Goal: Task Accomplishment & Management: Use online tool/utility

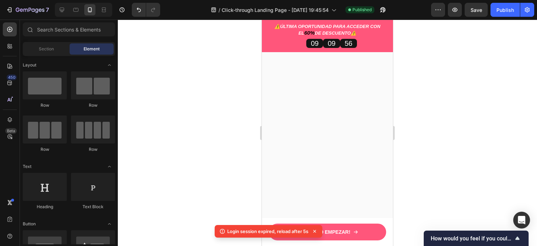
scroll to position [1956, 0]
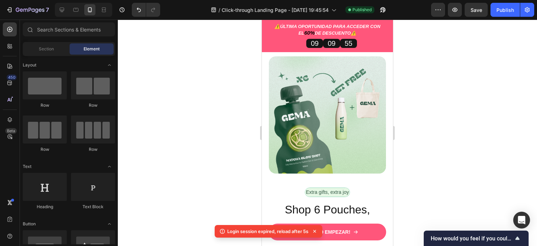
click at [316, 229] on icon at bounding box center [314, 230] width 7 height 7
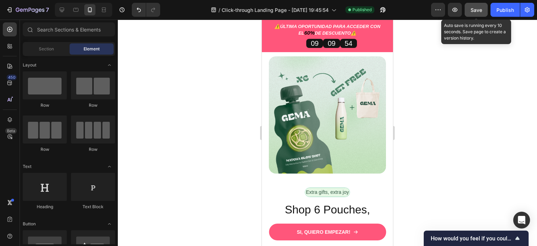
click at [477, 12] on span "Save" at bounding box center [476, 10] width 12 height 6
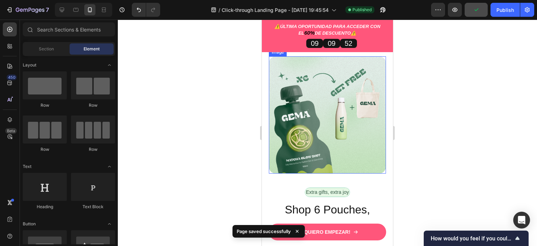
scroll to position [1886, 0]
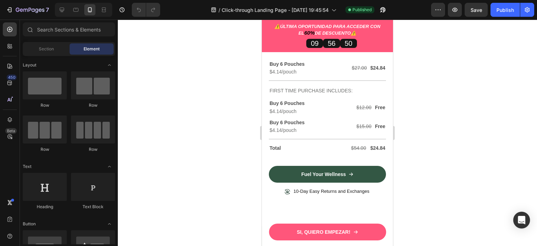
scroll to position [1818, 0]
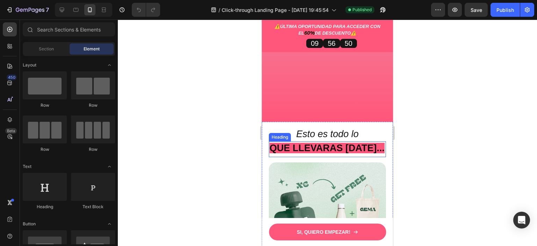
click at [370, 149] on strong "QUE LLEVARAS HOY..." at bounding box center [326, 148] width 115 height 10
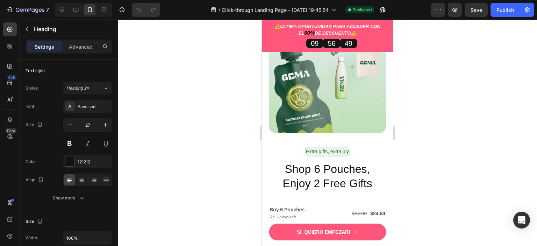
click at [370, 7] on strong "QUE LLEVARAS HOY..." at bounding box center [326, 1] width 115 height 10
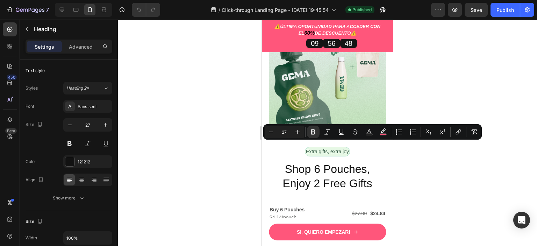
click at [375, 7] on strong "QUE LLEVARAS HOY..." at bounding box center [326, 1] width 115 height 10
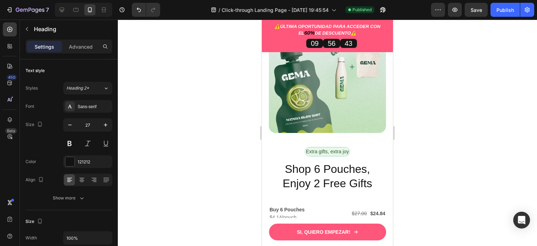
click at [443, 148] on div at bounding box center [327, 133] width 419 height 226
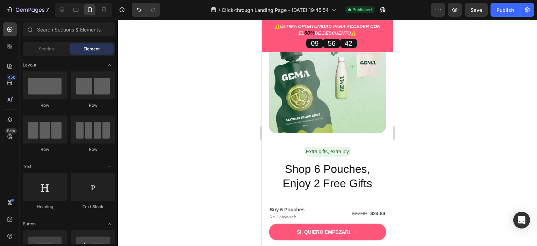
click at [368, 7] on strong "QUE LLEVARAS HOY:" at bounding box center [318, 1] width 99 height 10
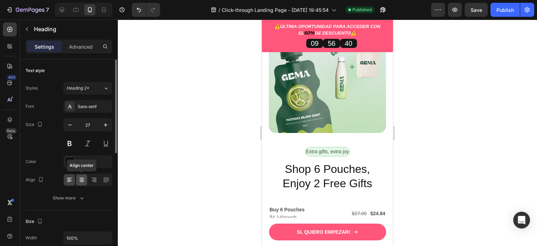
click at [77, 184] on div at bounding box center [81, 179] width 11 height 11
click at [437, 150] on div at bounding box center [327, 133] width 419 height 226
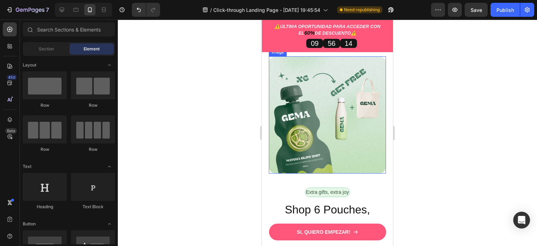
scroll to position [1945, 0]
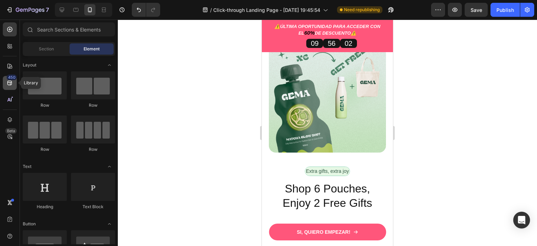
click at [11, 82] on icon at bounding box center [9, 83] width 5 height 5
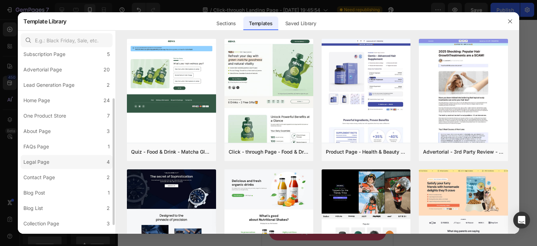
scroll to position [82, 0]
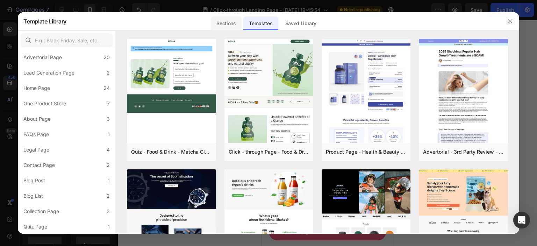
click at [228, 22] on div "Sections" at bounding box center [226, 23] width 30 height 14
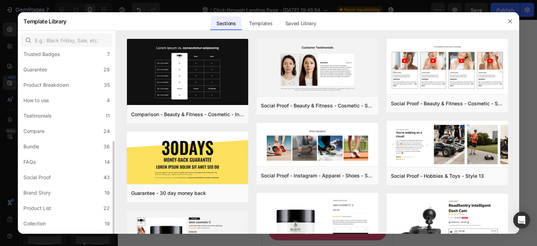
scroll to position [105, 0]
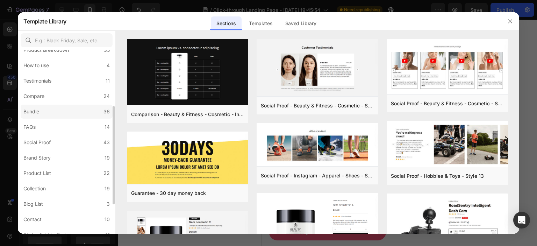
click at [41, 117] on label "Bundle 36" at bounding box center [67, 111] width 92 height 14
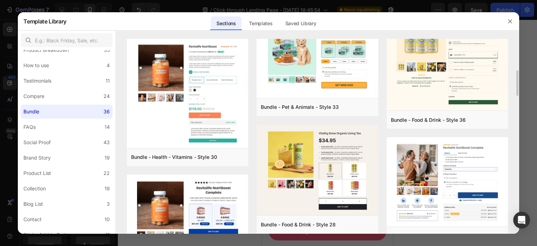
scroll to position [206, 0]
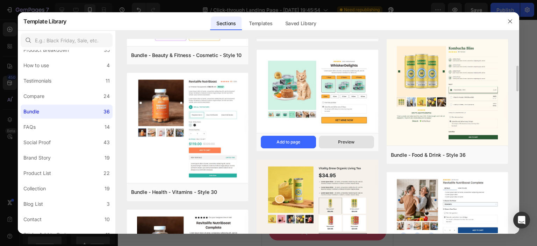
click at [351, 139] on div "Preview" at bounding box center [346, 142] width 16 height 6
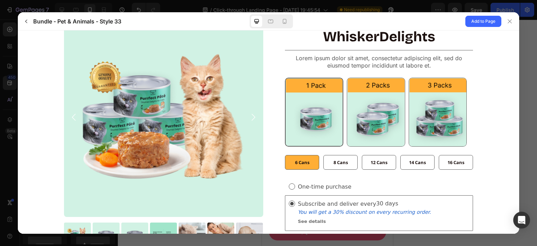
scroll to position [70, 0]
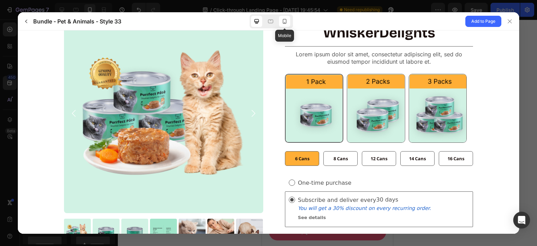
click at [289, 22] on div at bounding box center [284, 21] width 11 height 11
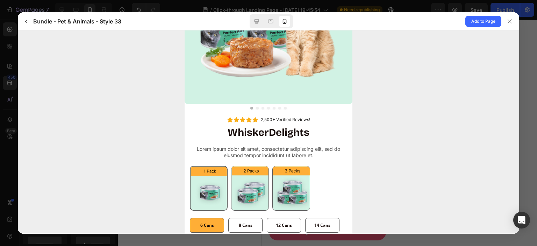
scroll to position [143, 0]
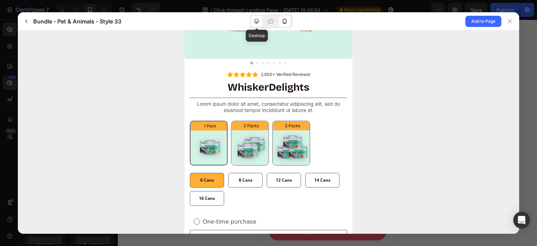
click at [255, 20] on icon at bounding box center [256, 21] width 7 height 7
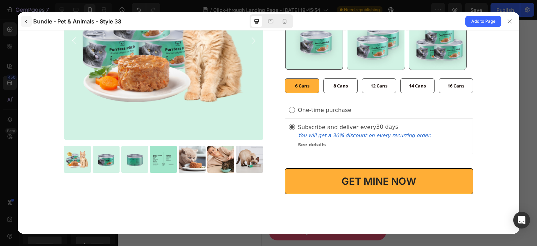
click at [24, 22] on icon "button" at bounding box center [26, 22] width 6 height 6
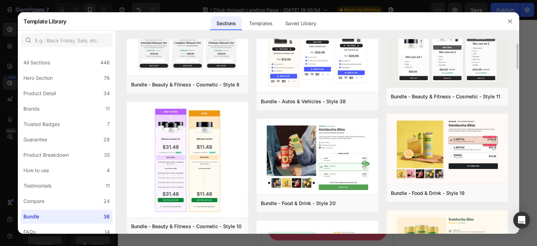
scroll to position [0, 0]
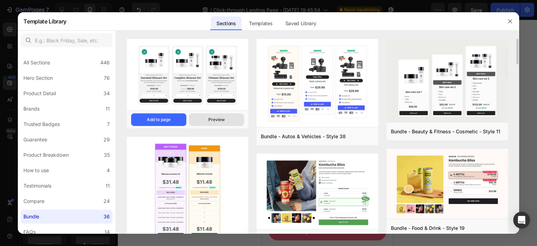
click at [205, 118] on button "Preview" at bounding box center [216, 119] width 55 height 13
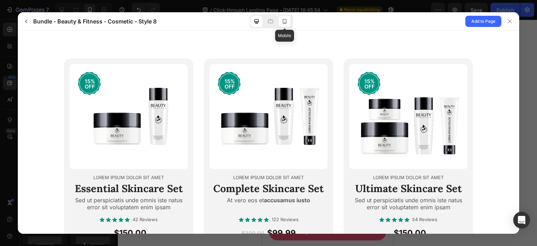
click at [283, 22] on icon at bounding box center [285, 21] width 4 height 5
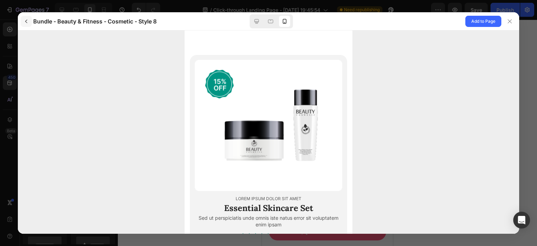
click at [26, 19] on icon "button" at bounding box center [26, 22] width 6 height 6
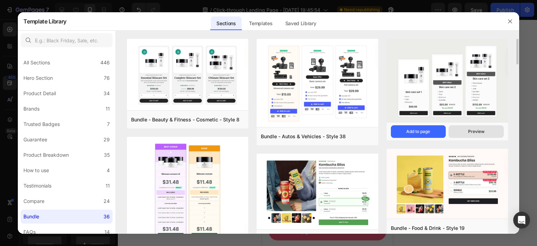
click at [462, 130] on button "Preview" at bounding box center [475, 131] width 55 height 13
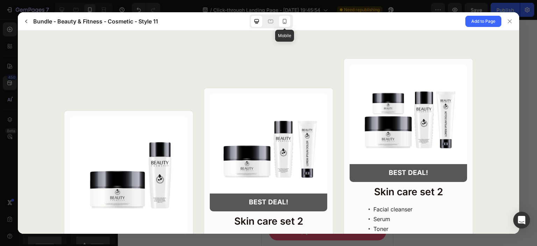
click at [283, 21] on icon at bounding box center [284, 21] width 7 height 7
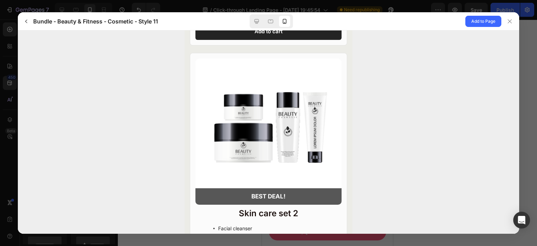
scroll to position [616, 0]
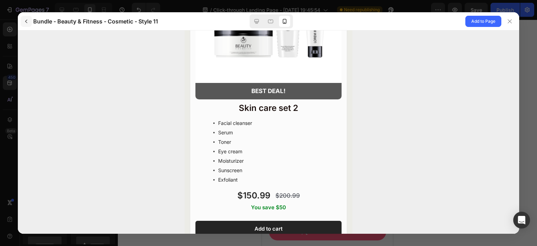
click at [25, 23] on icon "button" at bounding box center [26, 22] width 6 height 6
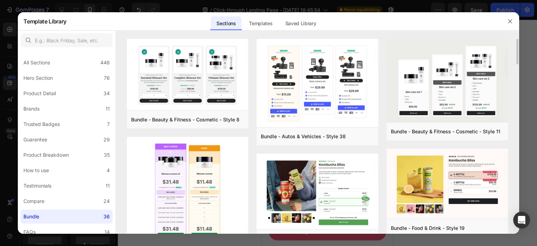
scroll to position [70, 0]
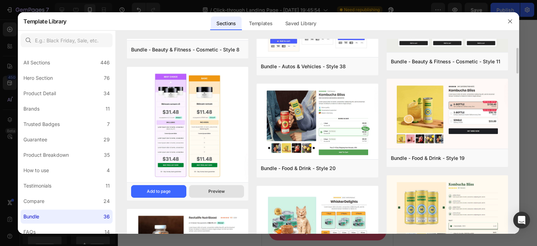
click at [204, 194] on button "Preview" at bounding box center [216, 191] width 55 height 13
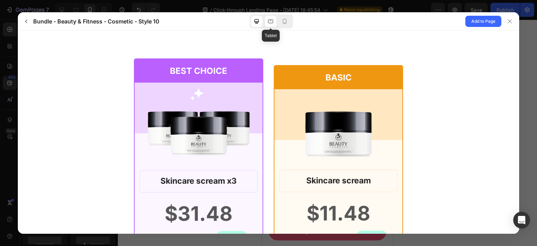
scroll to position [0, 0]
click at [284, 22] on icon at bounding box center [284, 21] width 7 height 7
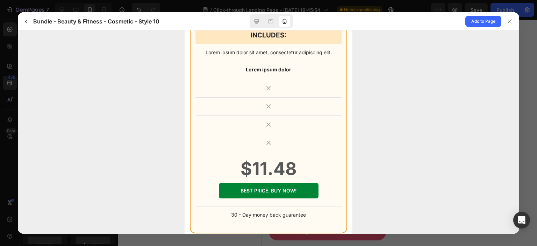
scroll to position [595, 0]
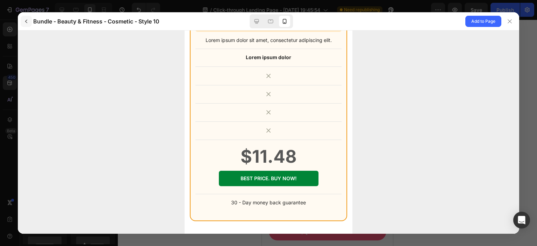
click at [27, 21] on icon "button" at bounding box center [26, 22] width 6 height 6
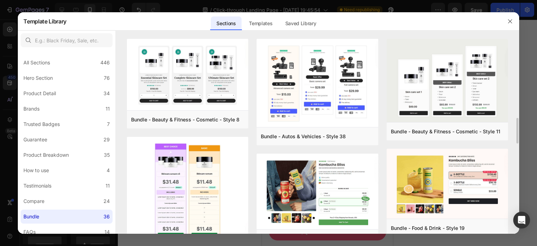
scroll to position [105, 0]
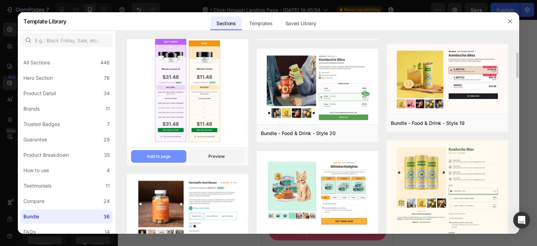
click at [173, 157] on button "Add to page" at bounding box center [158, 156] width 55 height 13
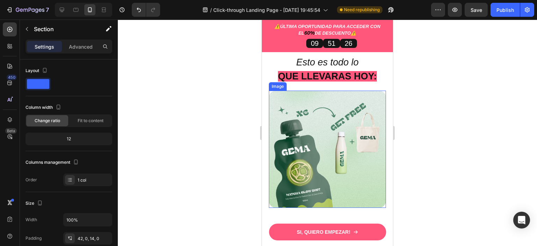
scroll to position [1869, 0]
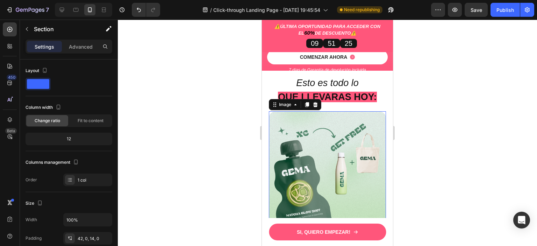
click at [330, 151] on img at bounding box center [327, 169] width 117 height 117
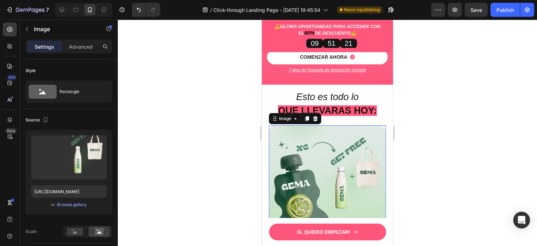
scroll to position [1974, 0]
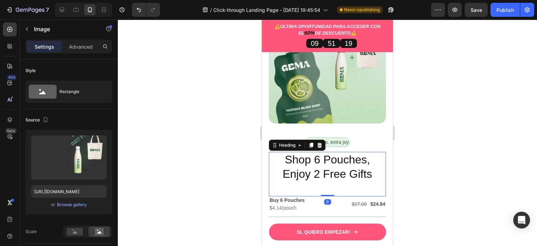
click at [348, 157] on h2 "Shop 6 Pouches, Enjoy 2 Free Gifts" at bounding box center [327, 167] width 117 height 30
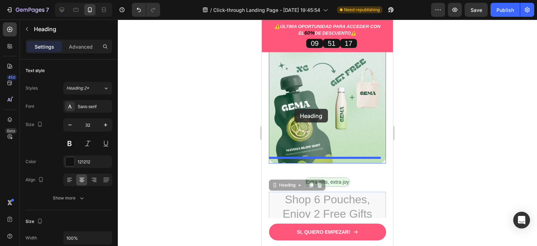
scroll to position [1869, 0]
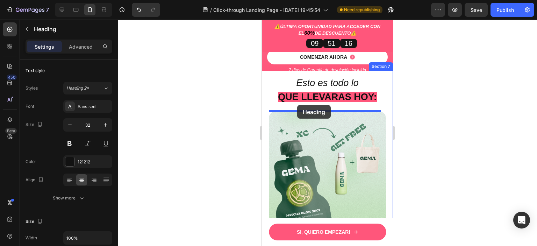
drag, startPoint x: 285, startPoint y: 138, endPoint x: 297, endPoint y: 105, distance: 34.8
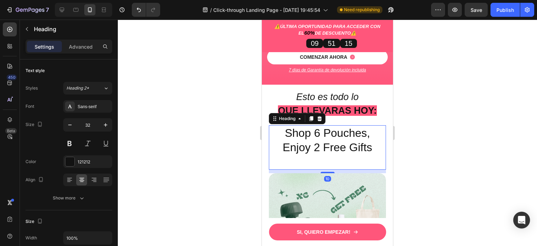
click at [345, 132] on h2 "Shop 6 Pouches, Enjoy 2 Free Gifts" at bounding box center [327, 140] width 117 height 30
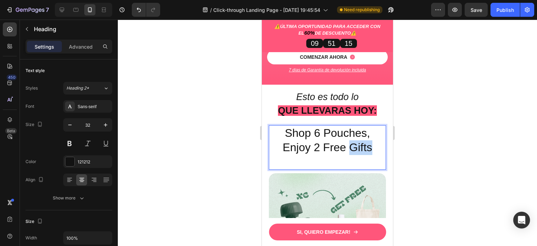
click at [345, 132] on p "Shop 6 Pouches, Enjoy 2 Free Gifts" at bounding box center [327, 140] width 116 height 29
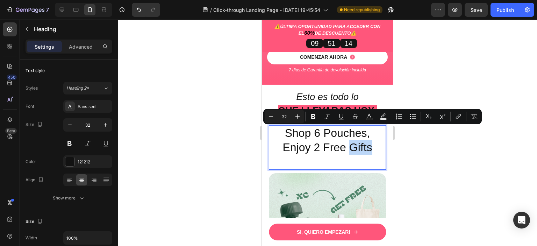
click at [371, 133] on p "Shop 6 Pouches, Enjoy 2 Free Gifts" at bounding box center [327, 140] width 116 height 29
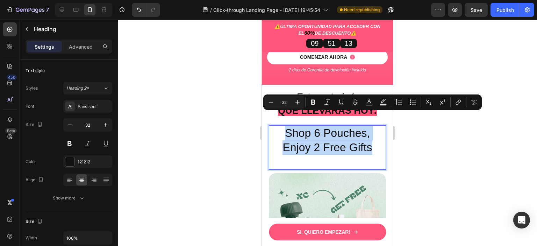
drag, startPoint x: 369, startPoint y: 133, endPoint x: 271, endPoint y: 123, distance: 98.7
click at [271, 126] on p "Shop 6 Pouches, Enjoy 2 Free Gifts" at bounding box center [327, 140] width 116 height 29
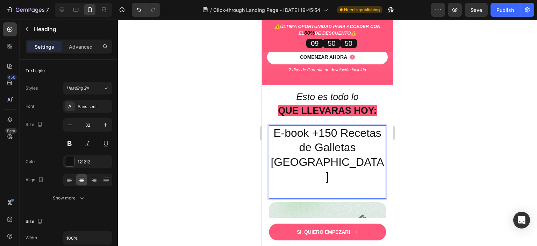
click at [415, 129] on div at bounding box center [327, 133] width 419 height 226
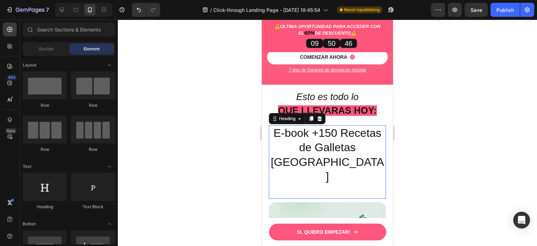
click at [273, 126] on p "E-book +150 Recetas de Galletas NY" at bounding box center [327, 155] width 116 height 58
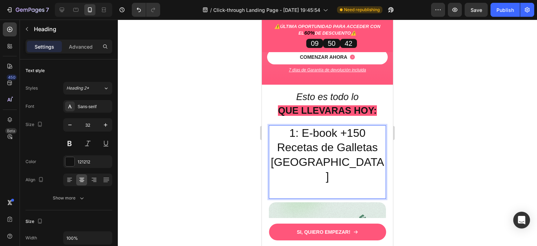
click at [436, 121] on div at bounding box center [327, 133] width 419 height 226
click at [337, 127] on p "1: E-book +150 Recetas de Galletas NY" at bounding box center [327, 155] width 116 height 58
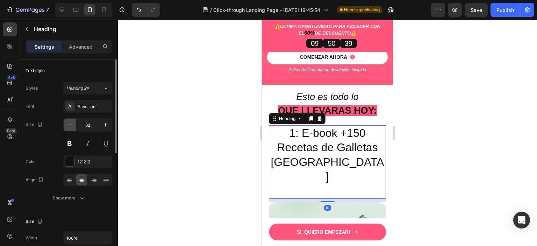
click at [67, 125] on icon "button" at bounding box center [69, 124] width 7 height 7
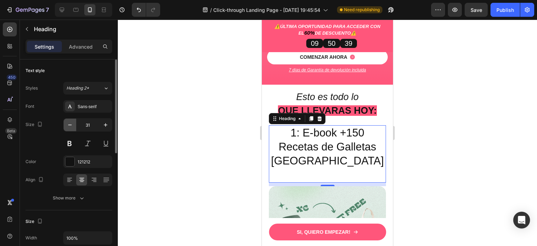
click at [67, 125] on icon "button" at bounding box center [69, 124] width 7 height 7
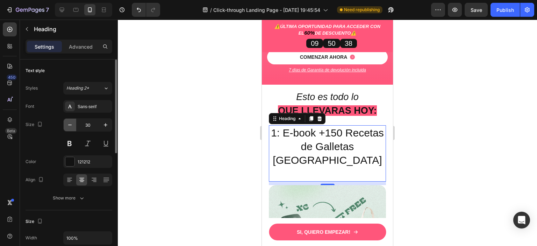
click at [67, 125] on icon "button" at bounding box center [69, 124] width 7 height 7
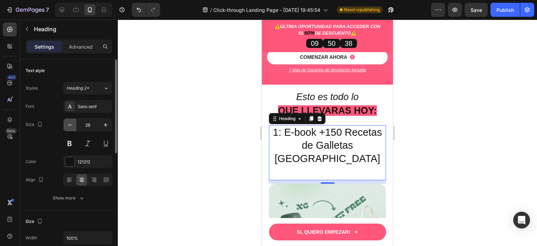
click at [67, 125] on icon "button" at bounding box center [69, 124] width 7 height 7
type input "28"
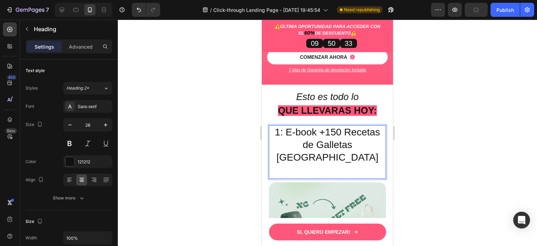
click at [334, 139] on div "1: E-book +150 Recetas de Galletas NY Heading 10" at bounding box center [327, 151] width 117 height 53
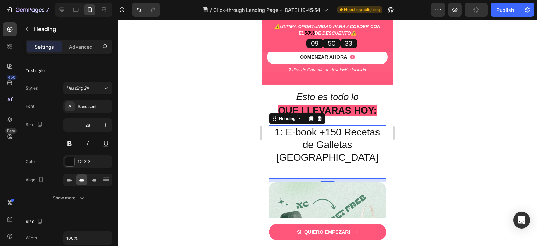
click at [325, 144] on div "1: E-book +150 Recetas de Galletas NY Heading 10" at bounding box center [327, 151] width 117 height 53
click at [74, 45] on p "Advanced" at bounding box center [81, 46] width 24 height 7
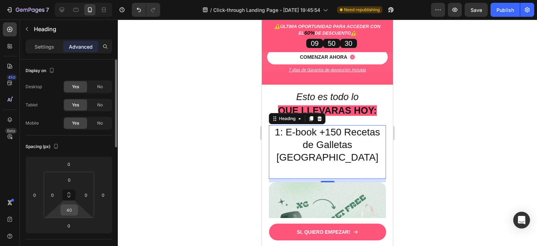
click at [75, 211] on input "40" at bounding box center [69, 209] width 14 height 10
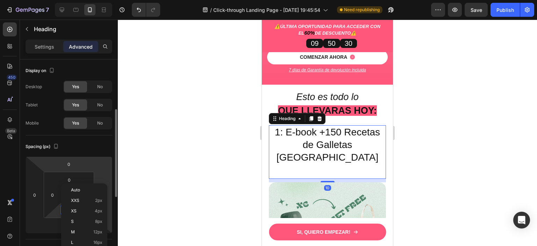
scroll to position [70, 0]
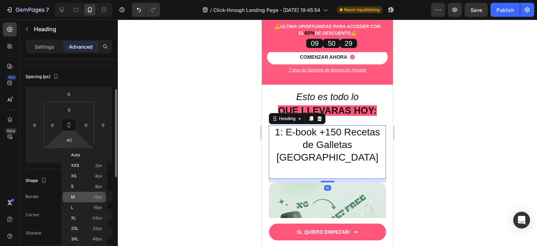
click at [92, 197] on p "M 12px" at bounding box center [86, 196] width 31 height 5
type input "12"
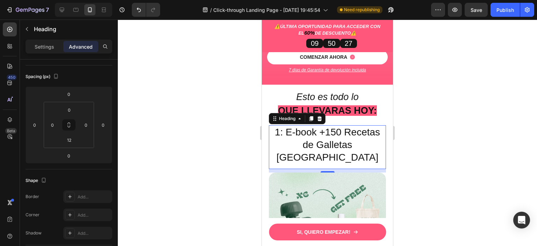
click at [455, 141] on div at bounding box center [327, 133] width 419 height 226
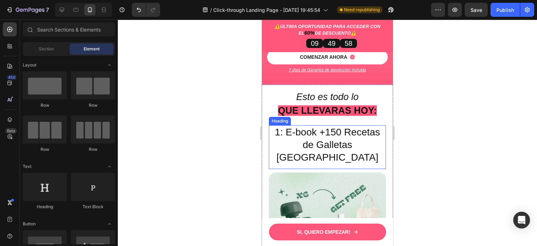
click at [282, 126] on p "1: E-book +150 Recetas de Galletas NY" at bounding box center [327, 145] width 116 height 38
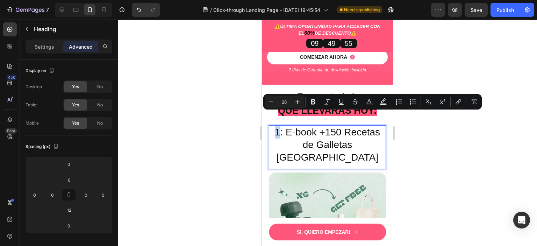
drag, startPoint x: 277, startPoint y: 118, endPoint x: 272, endPoint y: 121, distance: 6.2
click at [272, 126] on p "1: E-book +150 Recetas de Galletas NY" at bounding box center [327, 145] width 116 height 38
drag, startPoint x: 313, startPoint y: 119, endPoint x: 277, endPoint y: 119, distance: 36.0
click at [277, 126] on p "Primero: E-book +150 Recetas de Galletas NY" at bounding box center [327, 145] width 116 height 38
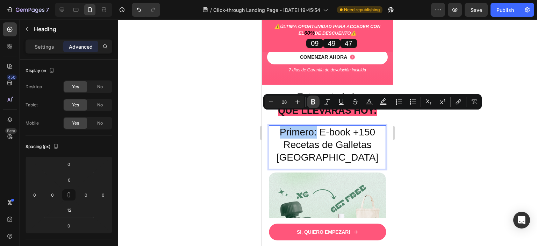
click at [307, 102] on button "Bold" at bounding box center [313, 101] width 13 height 13
click at [436, 154] on div at bounding box center [327, 133] width 419 height 226
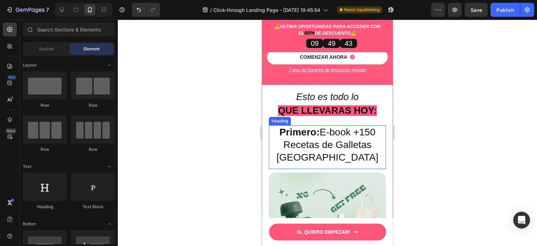
click at [363, 131] on p "⁠⁠⁠⁠⁠⁠⁠ Primero: E-book +150 Recetas de Galletas NY" at bounding box center [327, 145] width 116 height 38
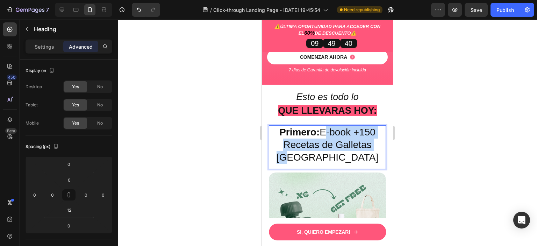
drag, startPoint x: 319, startPoint y: 117, endPoint x: 370, endPoint y: 133, distance: 53.5
click at [370, 133] on p "Primero: E-book +150 Recetas de Galletas NY" at bounding box center [327, 145] width 116 height 38
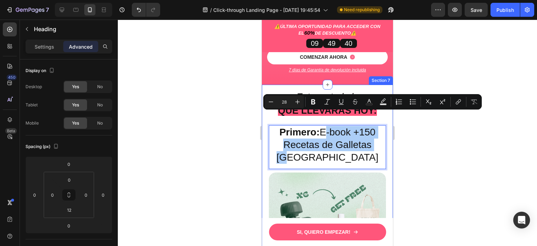
click at [426, 136] on div at bounding box center [327, 133] width 419 height 226
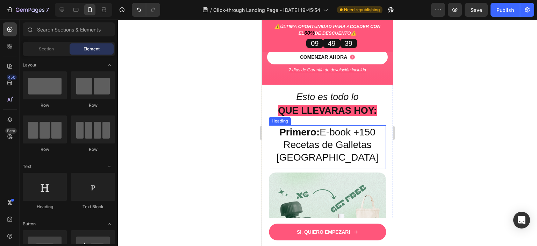
click at [343, 126] on p "⁠⁠⁠⁠⁠⁠⁠ Primero: E-book +150 Recetas de Galletas NY" at bounding box center [327, 145] width 116 height 38
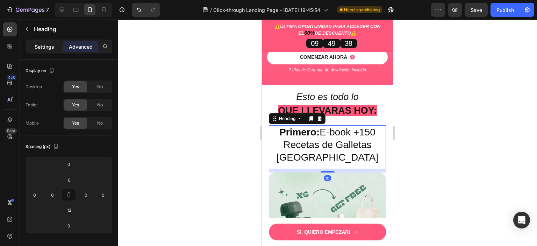
click at [45, 44] on p "Settings" at bounding box center [45, 46] width 20 height 7
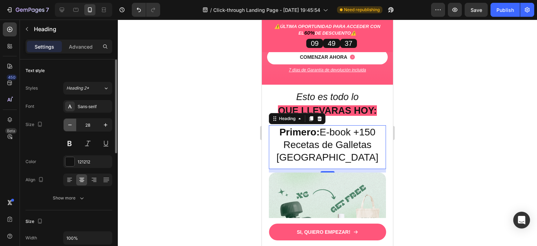
click at [66, 119] on button "button" at bounding box center [70, 124] width 13 height 13
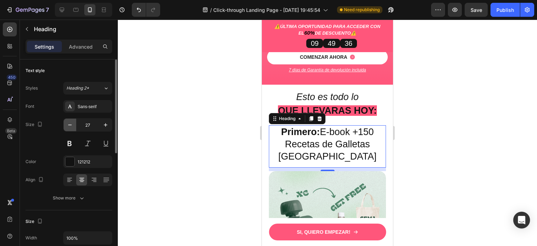
click at [66, 119] on button "button" at bounding box center [70, 124] width 13 height 13
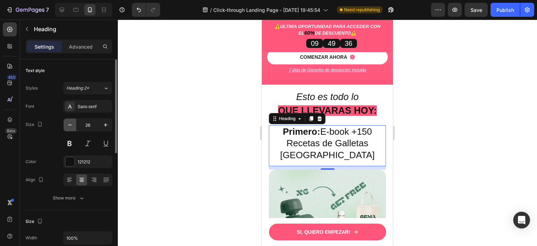
click at [66, 119] on button "button" at bounding box center [70, 124] width 13 height 13
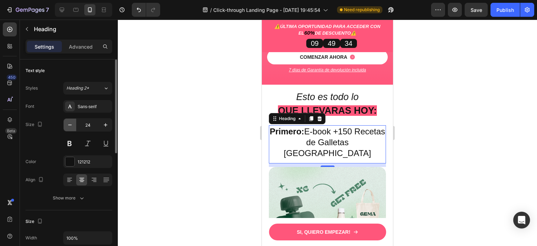
click at [66, 119] on button "button" at bounding box center [70, 124] width 13 height 13
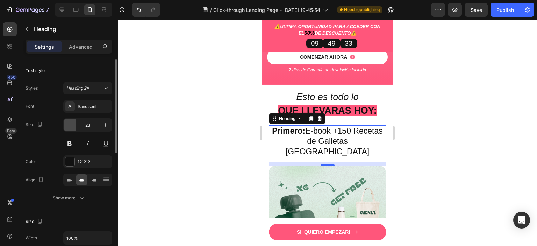
click at [66, 124] on button "button" at bounding box center [70, 124] width 13 height 13
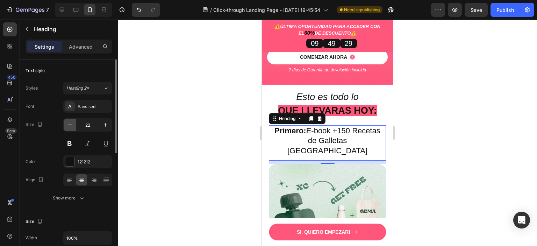
click at [66, 124] on button "button" at bounding box center [70, 124] width 13 height 13
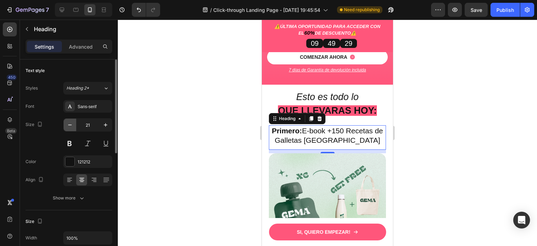
click at [66, 124] on button "button" at bounding box center [70, 124] width 13 height 13
type input "20"
click at [442, 140] on div at bounding box center [327, 133] width 419 height 226
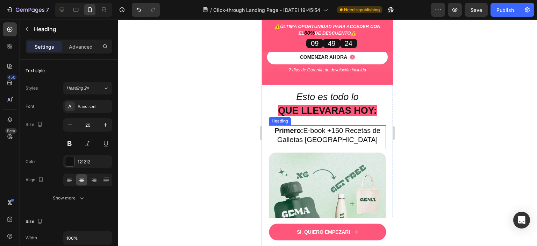
click at [305, 126] on p "⁠⁠⁠⁠⁠⁠⁠ Primero: E-book +150 Recetas de Galletas NY" at bounding box center [327, 135] width 116 height 18
click at [303, 126] on p "Primero: E-book +150 Recetas de Galletas NY" at bounding box center [327, 135] width 116 height 18
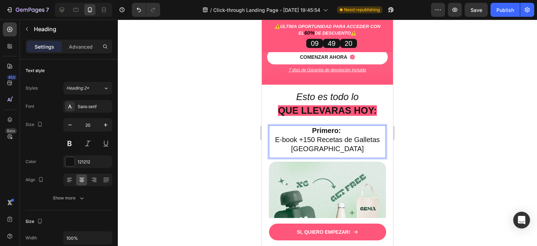
click at [458, 154] on div at bounding box center [327, 133] width 419 height 226
click at [295, 126] on p "⁠⁠⁠⁠⁠⁠⁠ Primero: E-book +150 Recetas de Galletas NY" at bounding box center [327, 139] width 116 height 27
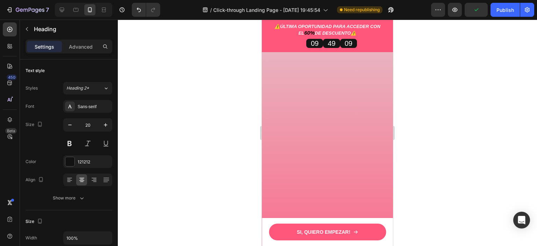
scroll to position [1939, 0]
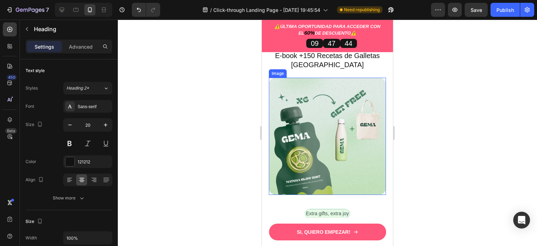
click at [304, 146] on img at bounding box center [327, 136] width 117 height 117
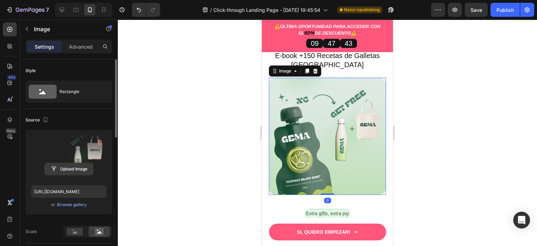
click at [73, 171] on input "file" at bounding box center [69, 169] width 48 height 12
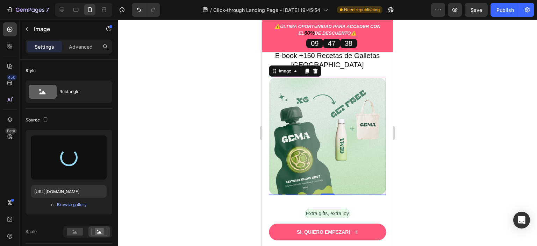
type input "https://cdn.shopify.com/s/files/1/0686/6907/9630/files/gempages_582141796411245…"
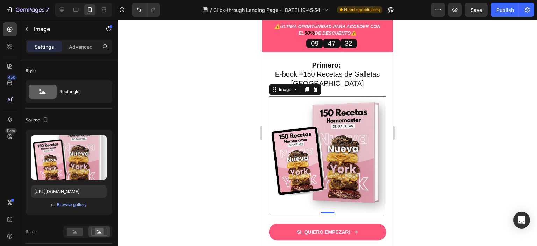
scroll to position [1904, 0]
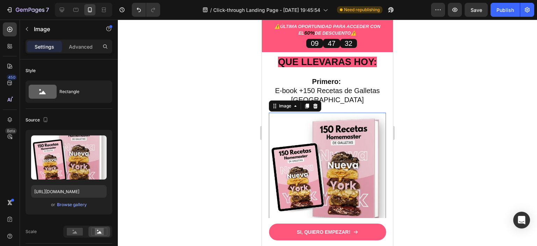
click at [468, 96] on div at bounding box center [327, 133] width 419 height 226
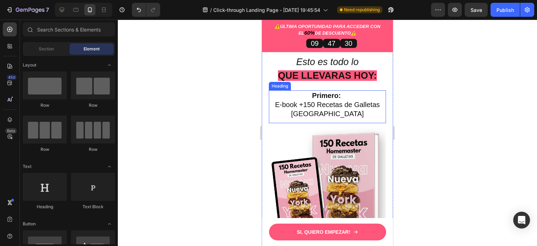
click at [328, 108] on div "Primero: E-book +150 Recetas de Galletas NY Heading" at bounding box center [327, 106] width 117 height 33
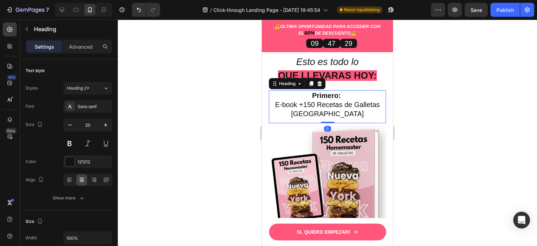
drag, startPoint x: 324, startPoint y: 111, endPoint x: 333, endPoint y: 107, distance: 9.7
click at [333, 107] on div "Primero: E-book +150 Recetas de Galletas NY Heading 0" at bounding box center [327, 106] width 117 height 33
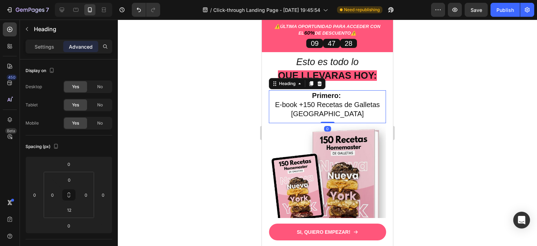
click at [426, 112] on div at bounding box center [327, 133] width 419 height 226
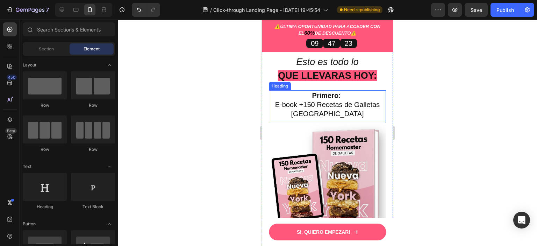
click at [302, 90] on h2 "Primero: E-book +150 Recetas de Galletas NY" at bounding box center [327, 104] width 117 height 29
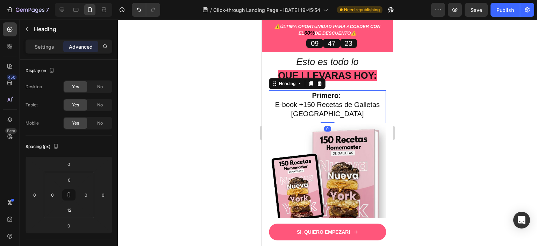
click at [302, 90] on h2 "Primero: E-book +150 Recetas de Galletas NY" at bounding box center [327, 104] width 117 height 29
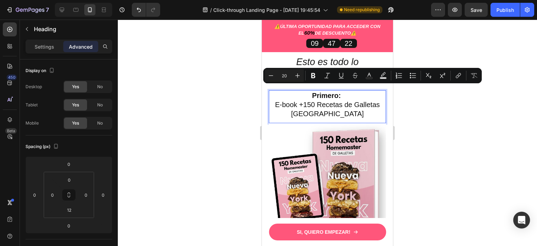
click at [299, 91] on p "Primero: E-book +150 Recetas de Galletas NY" at bounding box center [327, 104] width 116 height 27
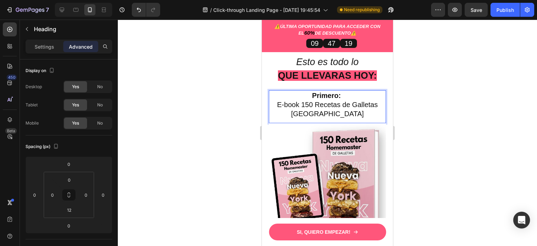
click at [436, 90] on div at bounding box center [327, 133] width 419 height 226
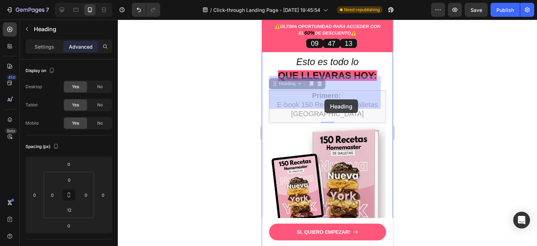
drag, startPoint x: 330, startPoint y: 101, endPoint x: 324, endPoint y: 99, distance: 6.0
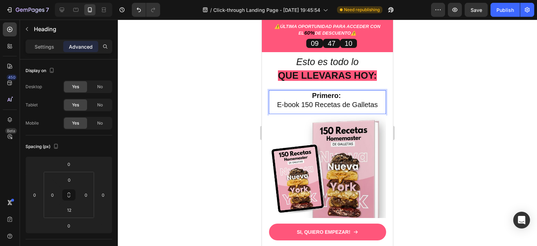
click at [442, 103] on div at bounding box center [327, 133] width 419 height 226
click at [377, 92] on p "⁠⁠⁠⁠⁠⁠⁠ Primero: E-book 150 Recetas de Galletas" at bounding box center [327, 100] width 116 height 18
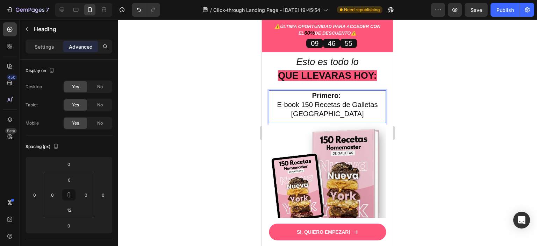
click at [445, 102] on div at bounding box center [327, 133] width 419 height 226
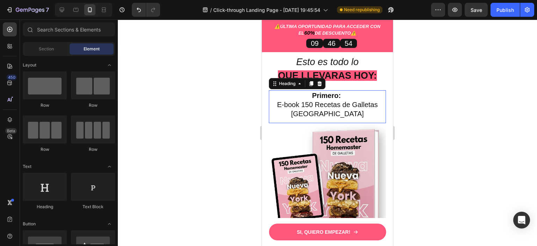
click at [321, 91] on p "⁠⁠⁠⁠⁠⁠⁠ Primero: E-book 150 Recetas de Galletas NY" at bounding box center [327, 104] width 116 height 27
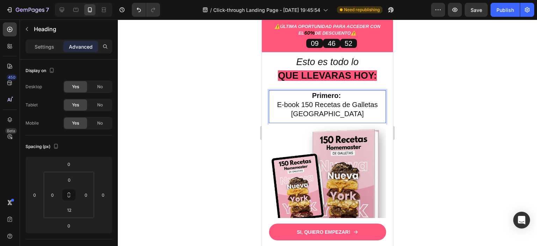
drag, startPoint x: 276, startPoint y: 90, endPoint x: 313, endPoint y: 86, distance: 37.9
drag, startPoint x: 331, startPoint y: 100, endPoint x: 274, endPoint y: 89, distance: 57.9
click at [274, 91] on p "Primero: E-book 150 Recetas de Galletas NY" at bounding box center [327, 104] width 116 height 27
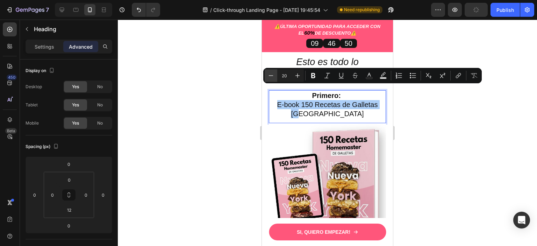
click at [270, 75] on icon "Editor contextual toolbar" at bounding box center [270, 75] width 7 height 7
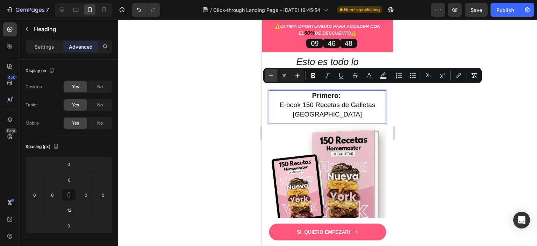
click at [270, 75] on icon "Editor contextual toolbar" at bounding box center [270, 75] width 7 height 7
type input "18"
click at [435, 117] on div at bounding box center [327, 133] width 419 height 226
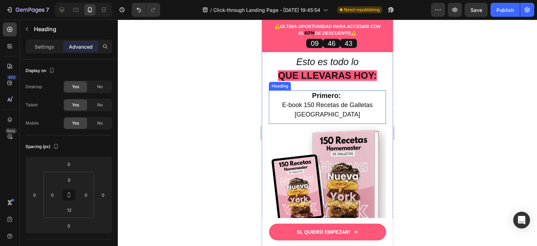
click at [358, 94] on p "⁠⁠⁠⁠⁠⁠⁠ Primero: E-book 150 Recetas de Galletas NY" at bounding box center [327, 105] width 116 height 28
click at [440, 101] on div at bounding box center [327, 133] width 419 height 226
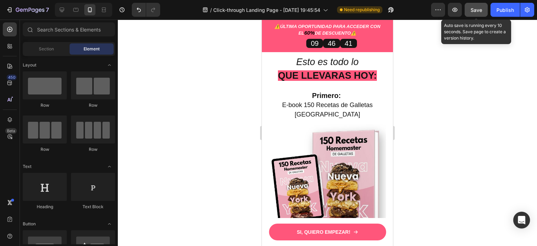
click at [478, 9] on span "Save" at bounding box center [476, 10] width 12 height 6
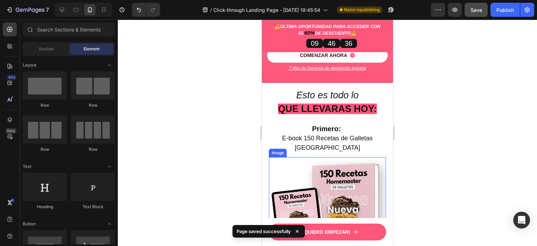
scroll to position [1869, 0]
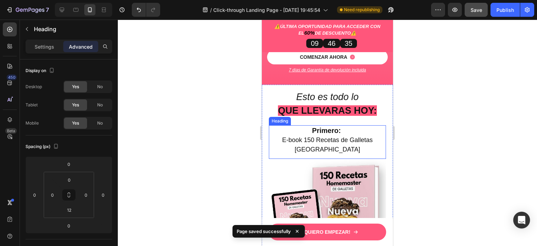
click at [320, 126] on strong "Primero:" at bounding box center [326, 130] width 29 height 8
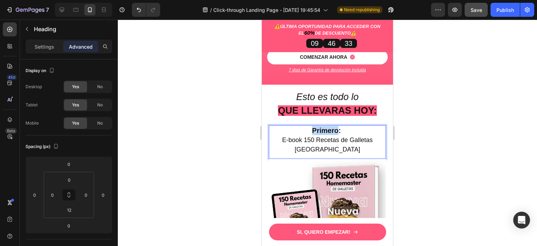
drag, startPoint x: 308, startPoint y: 115, endPoint x: 335, endPoint y: 118, distance: 27.7
click at [335, 126] on p "Primero: E-book 150 Recetas de Galletas NY" at bounding box center [327, 140] width 116 height 28
click at [429, 119] on div at bounding box center [327, 133] width 419 height 226
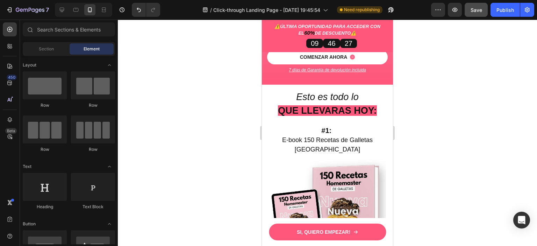
click at [429, 119] on div at bounding box center [327, 133] width 419 height 226
click at [452, 112] on div at bounding box center [327, 133] width 419 height 226
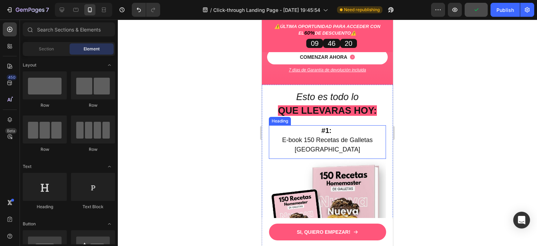
click at [327, 126] on strong "#1:" at bounding box center [326, 130] width 10 height 8
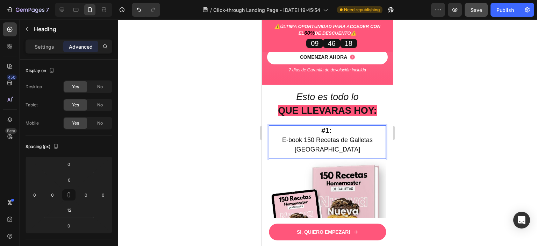
click at [323, 126] on strong "#1:" at bounding box center [326, 130] width 10 height 8
click at [323, 126] on strong "1:" at bounding box center [326, 130] width 6 height 8
click at [422, 139] on div at bounding box center [327, 133] width 419 height 226
click at [295, 136] on span "E-book 150 Recetas de Galletas NY" at bounding box center [327, 144] width 90 height 16
click at [296, 136] on span "E-book 150 Recetas de Galletas NY" at bounding box center [327, 144] width 90 height 16
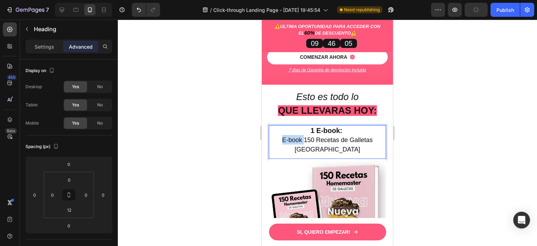
drag, startPoint x: 296, startPoint y: 125, endPoint x: 274, endPoint y: 124, distance: 22.4
click at [282, 136] on span "E-book 150 Recetas de Galletas NY" at bounding box center [327, 144] width 90 height 16
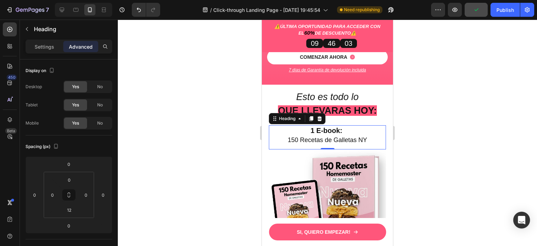
click at [468, 101] on div at bounding box center [327, 133] width 419 height 226
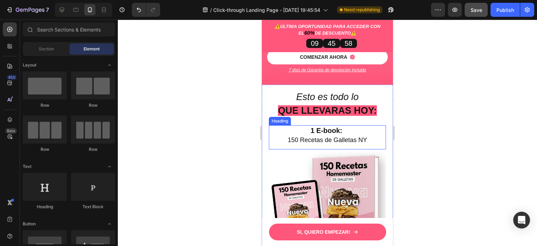
click at [321, 136] on span "150 Recetas de Galletas NY" at bounding box center [326, 139] width 79 height 7
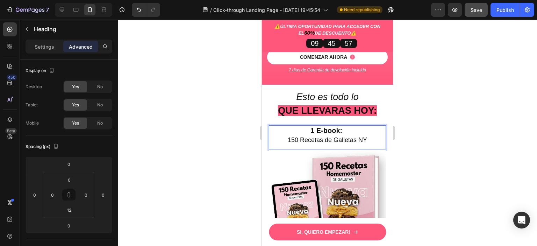
click at [321, 136] on span "150 Recetas de Galletas NY" at bounding box center [326, 139] width 79 height 7
click at [367, 126] on p "1 E-book: 150 Recetas de Galletas NY" at bounding box center [327, 135] width 116 height 19
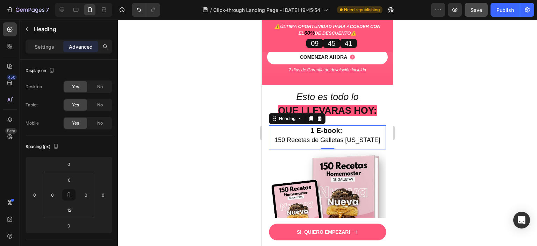
click at [428, 131] on div at bounding box center [327, 133] width 419 height 226
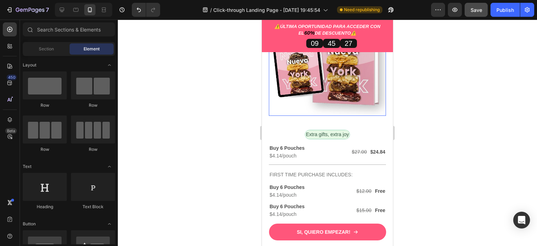
scroll to position [2008, 0]
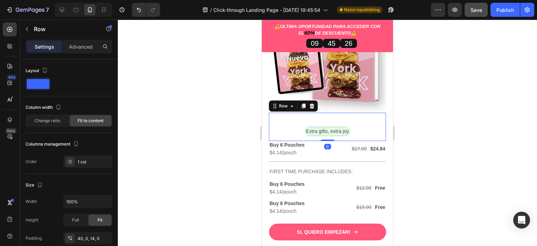
click at [354, 124] on div "Extra gifts, extra joy Text Block Row 0" at bounding box center [327, 126] width 117 height 28
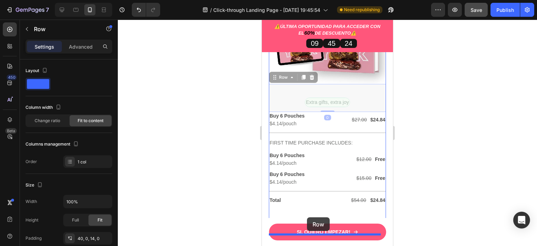
scroll to position [2093, 0]
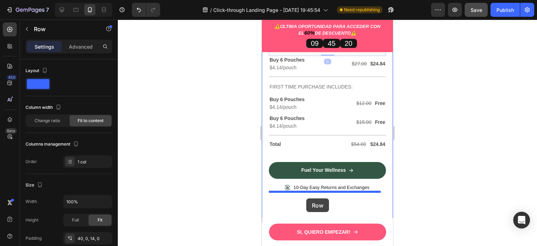
drag, startPoint x: 279, startPoint y: 104, endPoint x: 306, endPoint y: 198, distance: 98.0
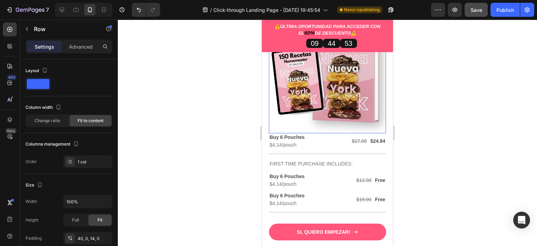
scroll to position [1988, 0]
click at [360, 153] on div "FIRST TIME PURCHASE INCLUDES: Text Block" at bounding box center [327, 162] width 117 height 19
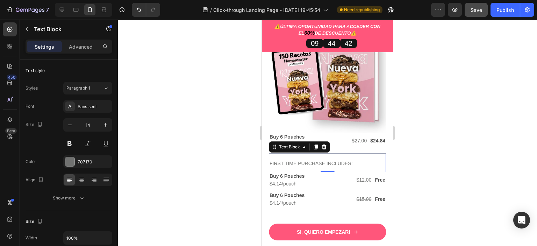
click at [447, 141] on div at bounding box center [327, 133] width 419 height 226
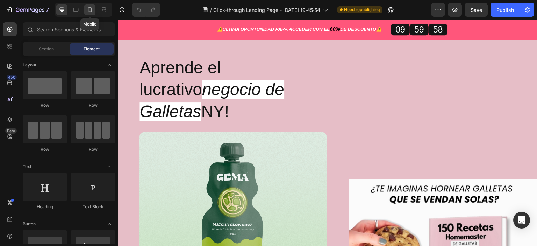
click at [92, 10] on icon at bounding box center [89, 9] width 7 height 7
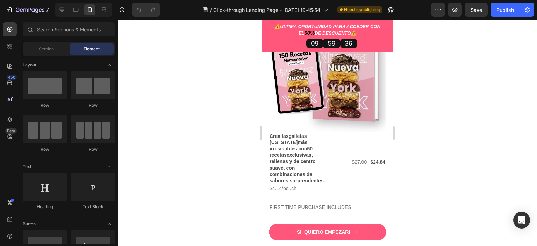
scroll to position [1991, 0]
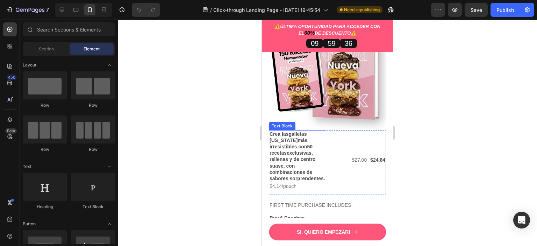
click at [298, 144] on strong "50 recetas" at bounding box center [290, 150] width 43 height 12
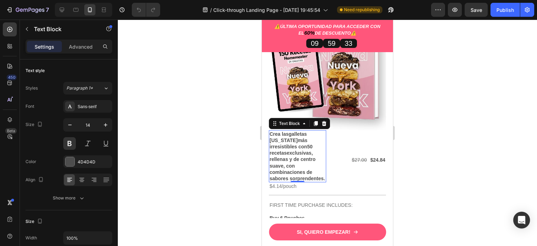
click at [308, 170] on p "Crea las galletas New York más irresistibles con 50 recetas exclusivas, rellena…" at bounding box center [297, 156] width 56 height 51
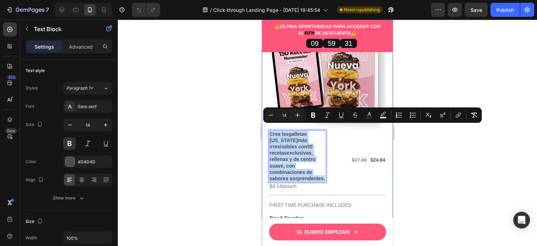
drag, startPoint x: 306, startPoint y: 172, endPoint x: 268, endPoint y: 127, distance: 58.7
click at [268, 127] on div "Esto es todo lo Heading QUE LLEVARAS HOY: Heading 1 E-book: 150 Recetas de Gall…" at bounding box center [327, 158] width 131 height 420
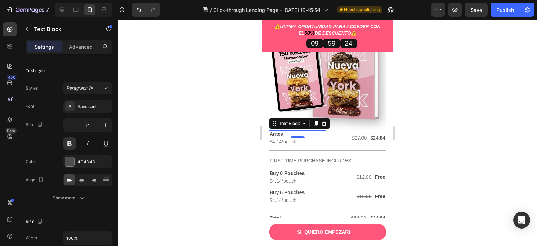
click at [474, 128] on div at bounding box center [327, 133] width 419 height 226
click at [305, 131] on p "Antes" at bounding box center [297, 134] width 56 height 6
click at [10, 65] on icon at bounding box center [9, 66] width 7 height 7
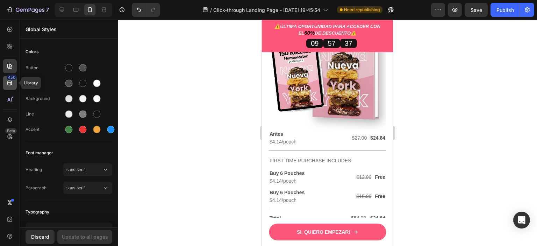
click at [13, 86] on div "450" at bounding box center [10, 83] width 14 height 14
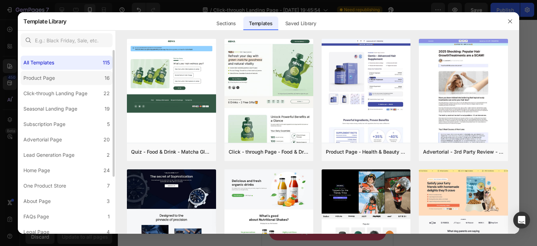
click at [49, 75] on div "Product Page" at bounding box center [38, 78] width 31 height 8
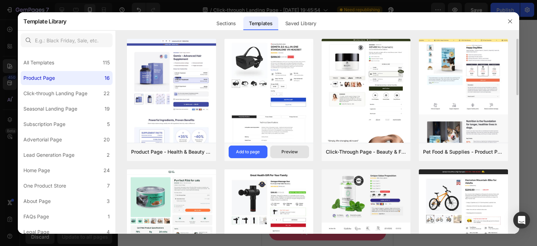
click at [286, 153] on div "Preview" at bounding box center [289, 151] width 16 height 6
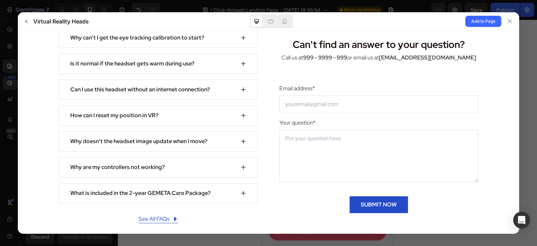
scroll to position [2856, 0]
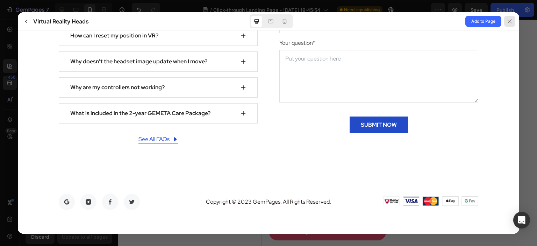
click at [510, 25] on div at bounding box center [509, 21] width 11 height 11
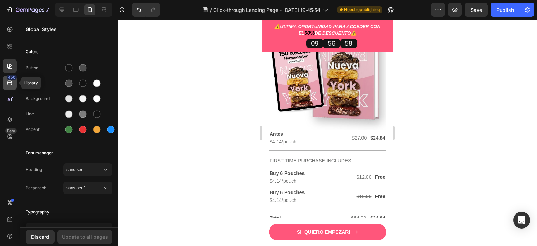
click at [13, 80] on icon at bounding box center [9, 82] width 7 height 7
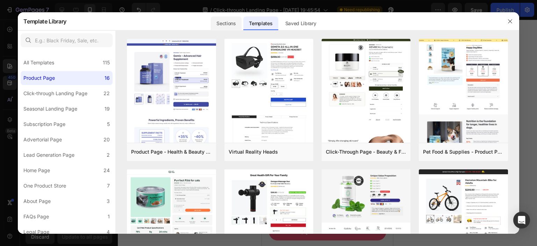
click at [225, 21] on div "Sections" at bounding box center [226, 23] width 30 height 14
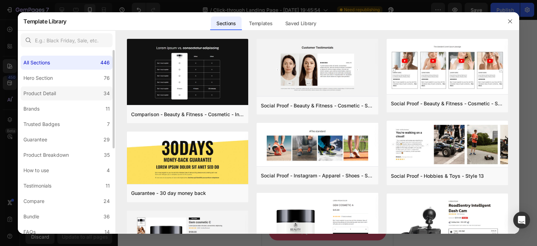
click at [60, 93] on label "Product Detail 34" at bounding box center [67, 93] width 92 height 14
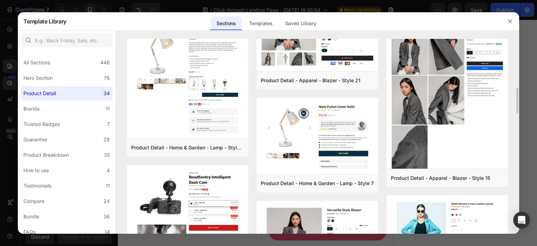
scroll to position [893, 0]
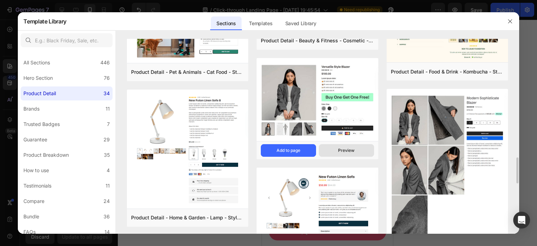
click at [354, 148] on button "Preview" at bounding box center [346, 150] width 55 height 13
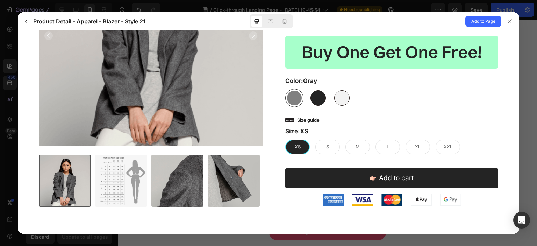
scroll to position [143, 0]
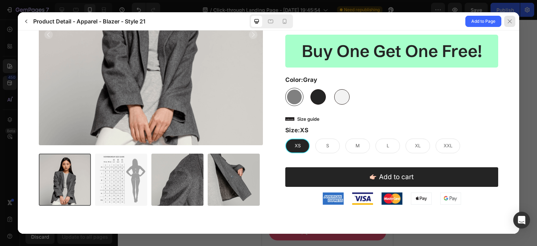
click at [510, 21] on icon at bounding box center [509, 21] width 4 height 4
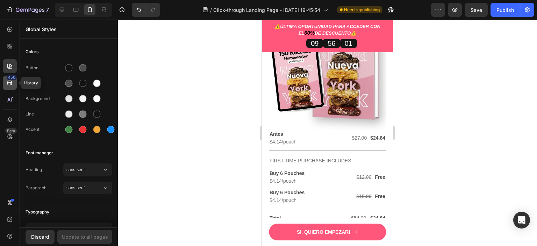
click at [6, 85] on div "450" at bounding box center [10, 83] width 14 height 14
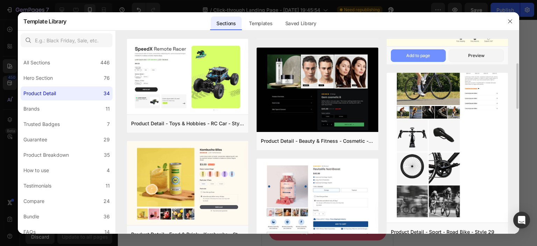
scroll to position [140, 0]
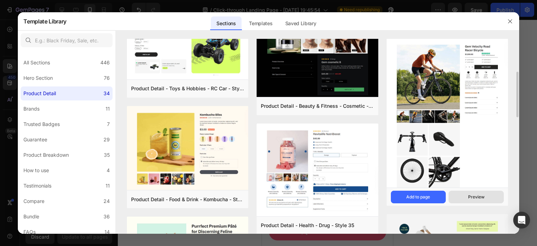
click at [478, 193] on button "Preview" at bounding box center [475, 196] width 55 height 13
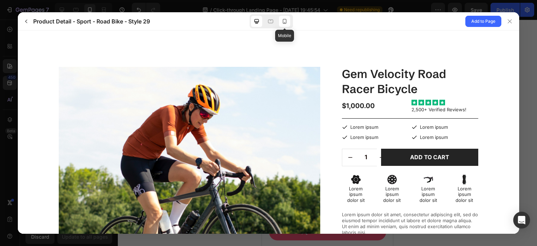
scroll to position [0, 0]
click at [286, 21] on icon at bounding box center [284, 21] width 7 height 7
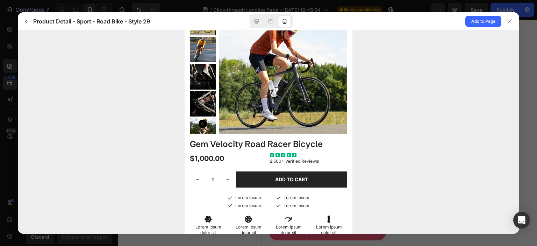
scroll to position [13, 0]
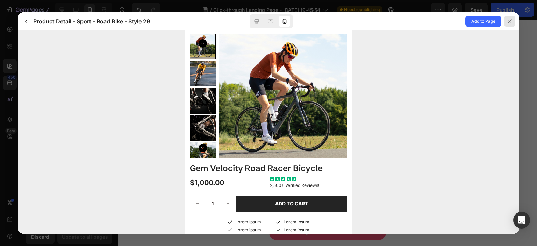
click at [511, 22] on icon at bounding box center [509, 22] width 6 height 6
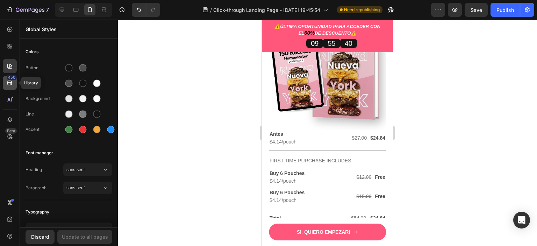
click at [14, 86] on div "450" at bounding box center [10, 83] width 14 height 14
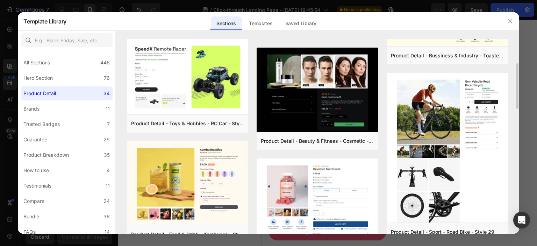
scroll to position [175, 0]
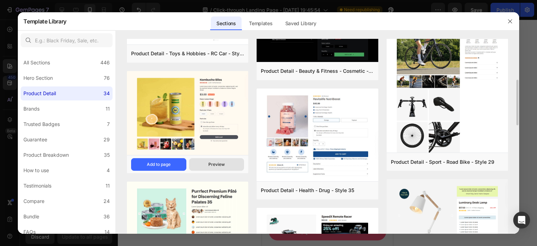
click at [226, 168] on button "Preview" at bounding box center [216, 164] width 55 height 13
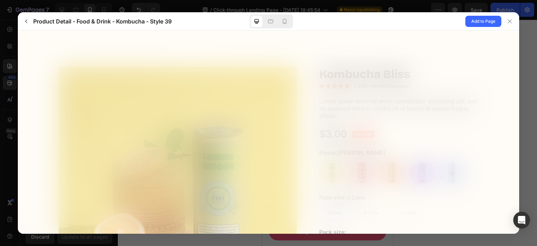
scroll to position [0, 0]
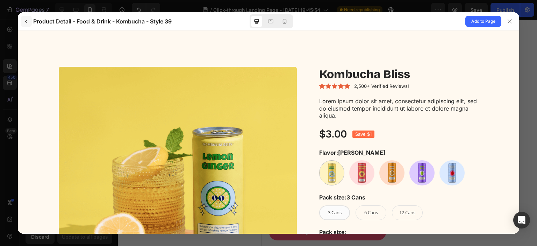
click at [28, 22] on icon "button" at bounding box center [26, 22] width 6 height 6
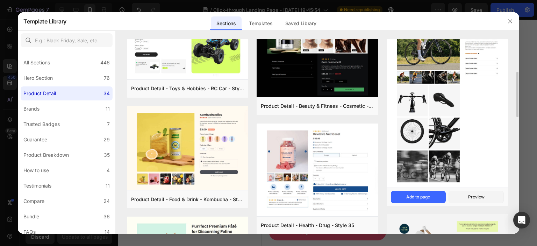
scroll to position [245, 0]
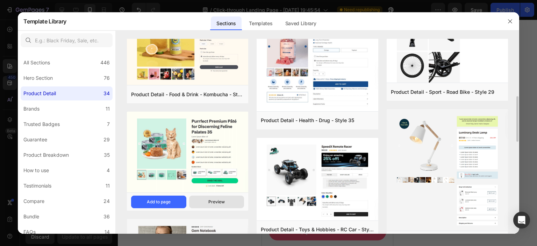
click at [228, 207] on button "Preview" at bounding box center [216, 201] width 55 height 13
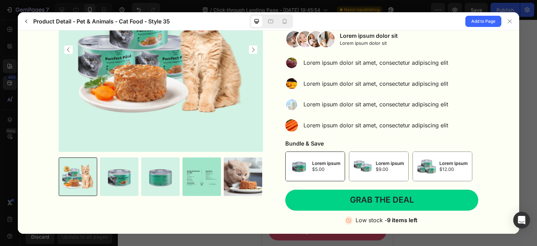
scroll to position [140, 0]
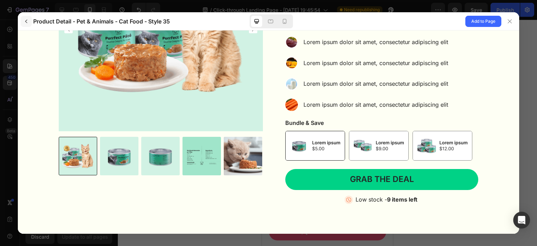
click at [28, 24] on button "button" at bounding box center [26, 21] width 11 height 11
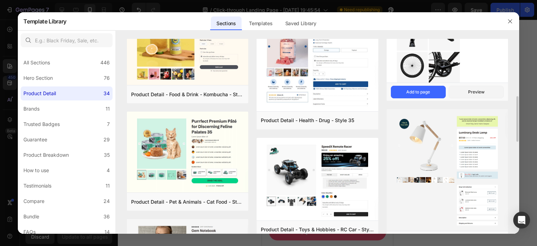
scroll to position [279, 0]
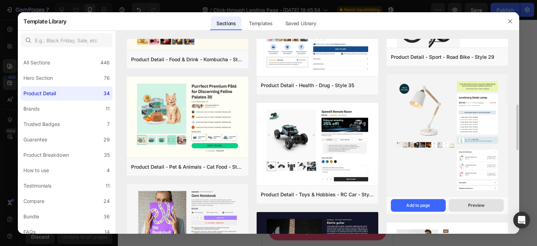
click at [476, 204] on div "Preview" at bounding box center [476, 205] width 16 height 6
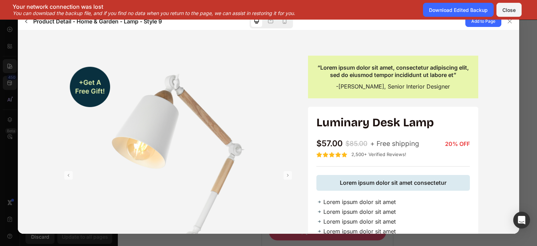
scroll to position [11, 0]
click at [510, 26] on div at bounding box center [509, 21] width 11 height 11
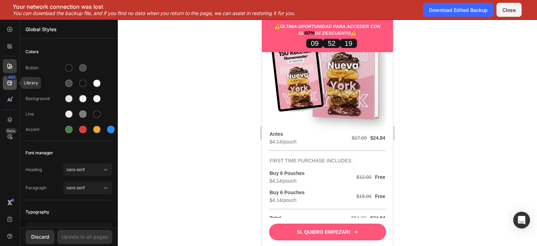
click at [6, 83] on icon at bounding box center [9, 82] width 7 height 7
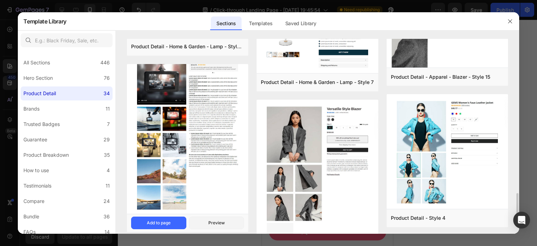
scroll to position [1075, 0]
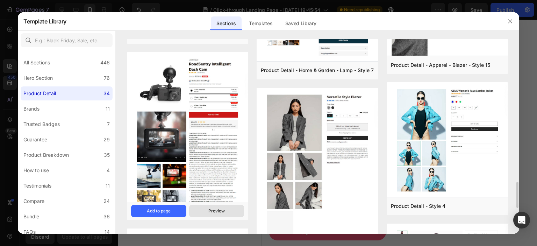
click at [217, 205] on button "Preview" at bounding box center [216, 210] width 55 height 13
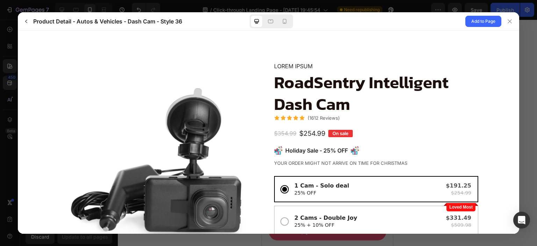
scroll to position [0, 0]
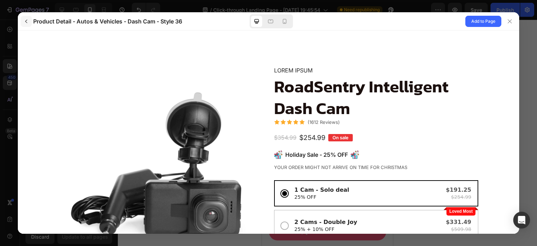
click at [28, 19] on icon "button" at bounding box center [26, 22] width 6 height 6
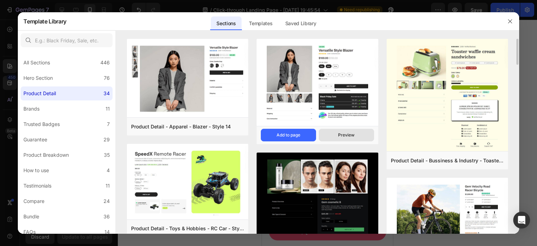
click at [352, 139] on button "Preview" at bounding box center [346, 135] width 55 height 13
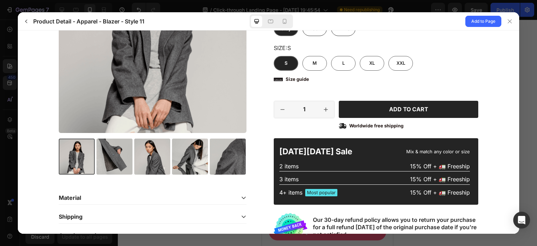
scroll to position [158, 0]
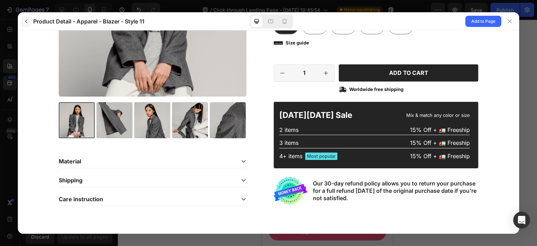
click at [27, 21] on icon "button" at bounding box center [26, 22] width 6 height 6
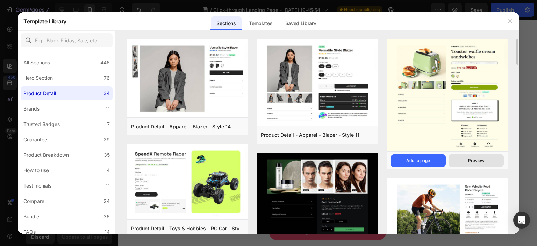
click at [488, 156] on button "Preview" at bounding box center [475, 160] width 55 height 13
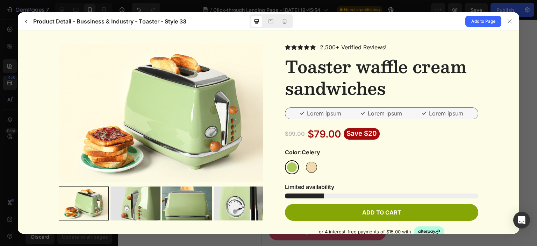
scroll to position [0, 0]
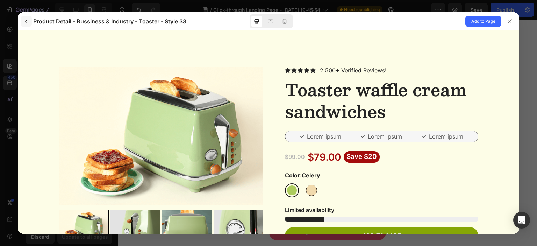
click at [25, 22] on icon "button" at bounding box center [26, 22] width 6 height 6
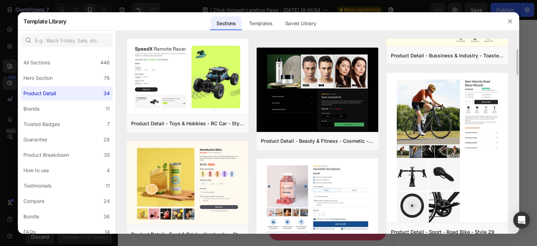
scroll to position [91, 0]
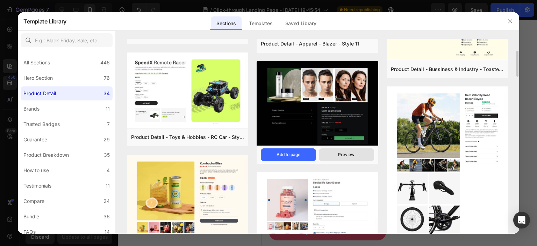
click at [353, 157] on div "Preview" at bounding box center [346, 154] width 16 height 6
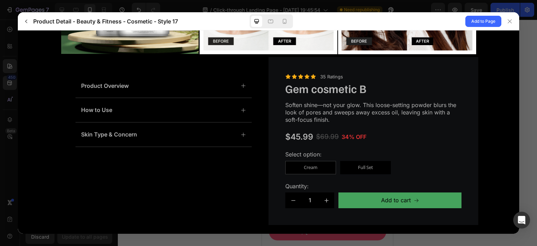
scroll to position [153, 0]
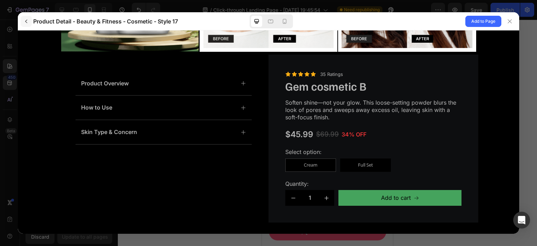
click at [27, 25] on button "button" at bounding box center [26, 21] width 11 height 11
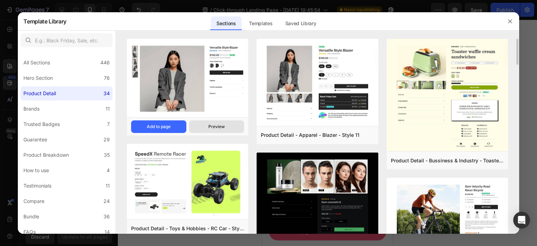
click at [225, 123] on button "Preview" at bounding box center [216, 126] width 55 height 13
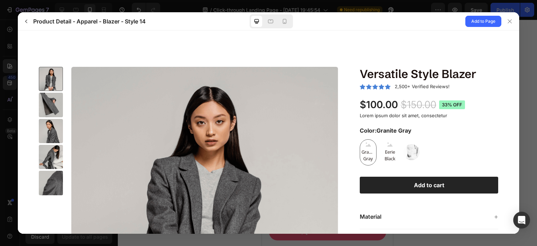
scroll to position [0, 0]
click at [28, 24] on button "button" at bounding box center [26, 21] width 11 height 11
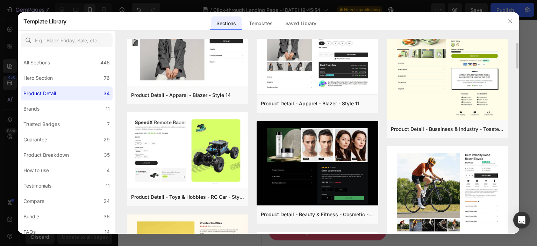
scroll to position [32, 0]
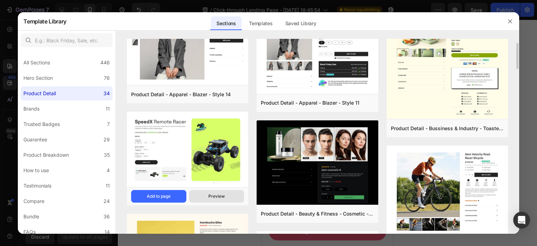
click at [212, 197] on div "Preview" at bounding box center [216, 196] width 16 height 6
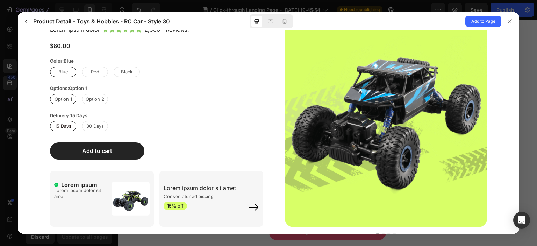
scroll to position [117, 0]
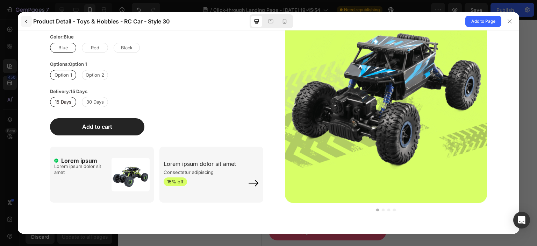
click at [29, 22] on icon "button" at bounding box center [26, 22] width 6 height 6
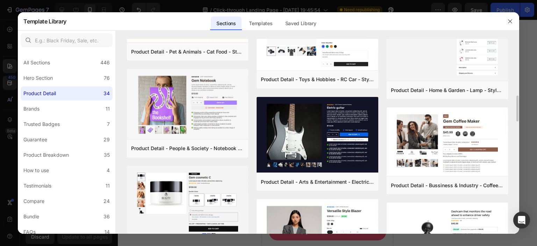
scroll to position [398, 0]
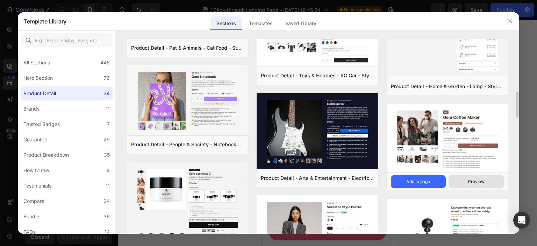
click at [483, 183] on div "Preview" at bounding box center [476, 181] width 16 height 6
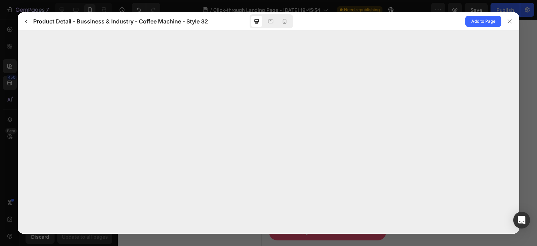
click at [20, 24] on div "Product Detail - Bussiness & Industry - Coffee Machine - Style 32 Add to Page" at bounding box center [268, 21] width 501 height 18
click at [24, 24] on button "button" at bounding box center [26, 21] width 11 height 11
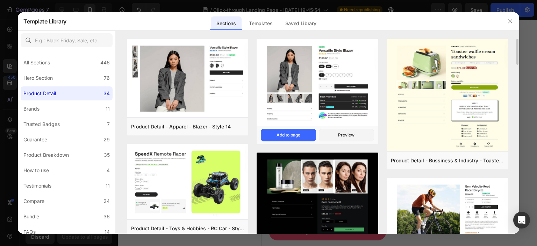
click at [320, 114] on img at bounding box center [316, 83] width 121 height 88
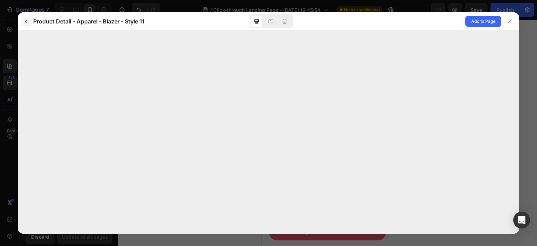
click at [27, 20] on icon "button" at bounding box center [26, 22] width 6 height 6
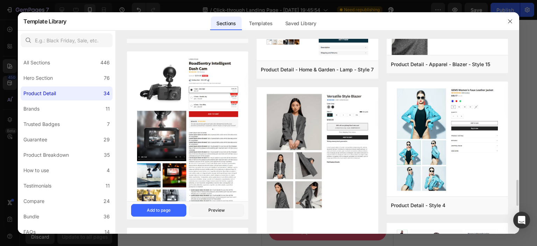
scroll to position [1077, 0]
click at [225, 207] on button "Preview" at bounding box center [216, 209] width 55 height 13
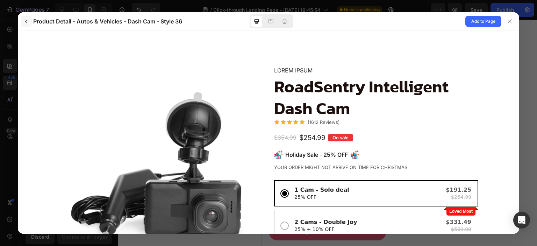
scroll to position [0, 0]
click at [27, 27] on div "Product Detail - Autos & Vehicles - Dash Cam - Style 36 Add to Page" at bounding box center [268, 21] width 501 height 18
click at [25, 22] on icon "button" at bounding box center [26, 22] width 6 height 6
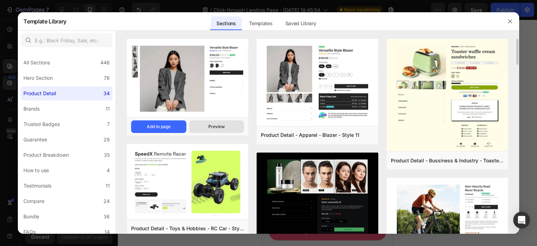
click at [229, 130] on button "Preview" at bounding box center [216, 126] width 55 height 13
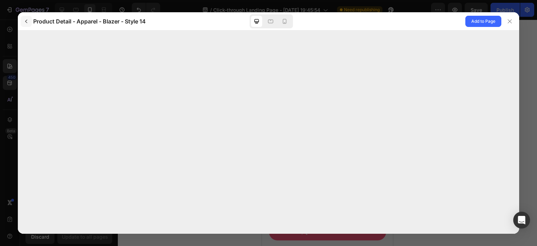
click at [24, 22] on icon "button" at bounding box center [26, 22] width 6 height 6
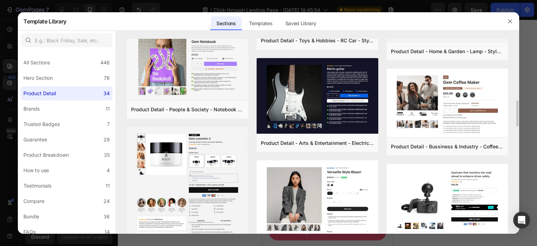
scroll to position [437, 0]
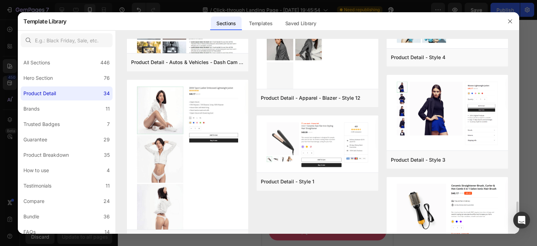
scroll to position [1270, 0]
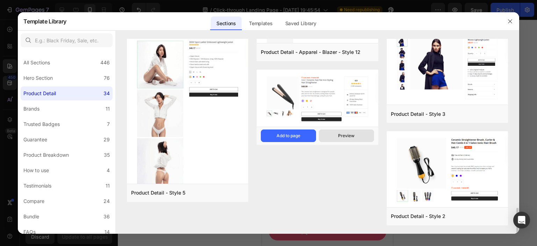
click at [350, 141] on button "Preview" at bounding box center [346, 135] width 55 height 13
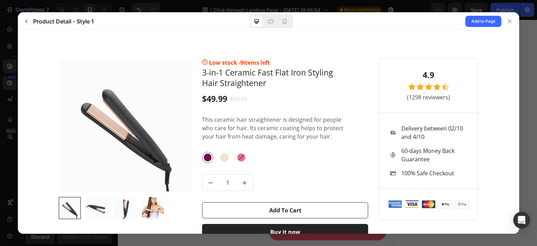
scroll to position [0, 0]
click at [22, 21] on button "button" at bounding box center [26, 21] width 11 height 11
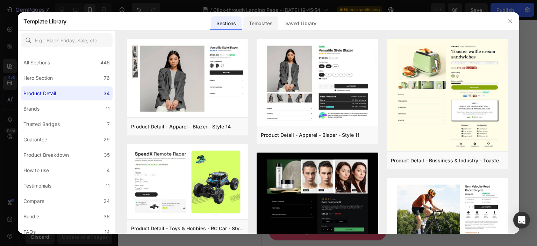
click at [261, 27] on div "Templates" at bounding box center [260, 23] width 35 height 14
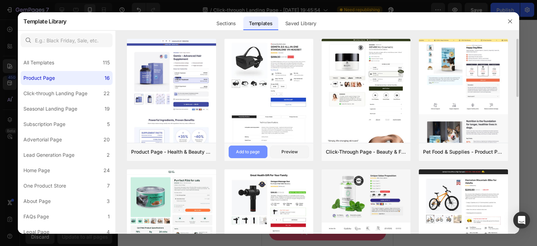
click at [250, 154] on div "Add to page" at bounding box center [248, 151] width 24 height 6
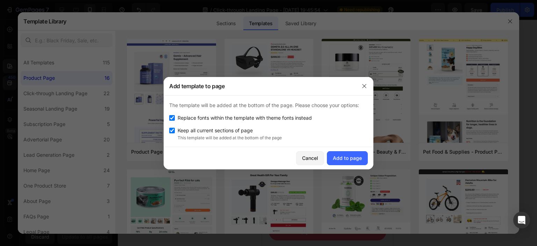
click at [172, 120] on input "checkbox" at bounding box center [172, 118] width 6 height 6
click at [170, 118] on input "checkbox" at bounding box center [172, 118] width 6 height 6
checkbox input "true"
click at [357, 158] on div "Add to page" at bounding box center [347, 157] width 29 height 7
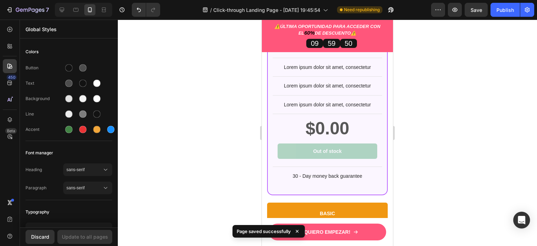
scroll to position [4113, 0]
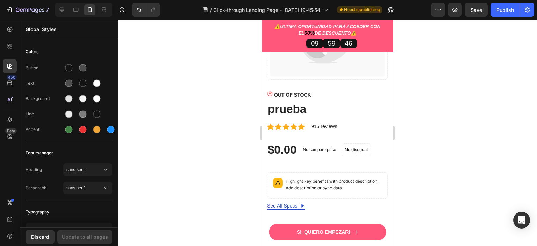
scroll to position [4772, 0]
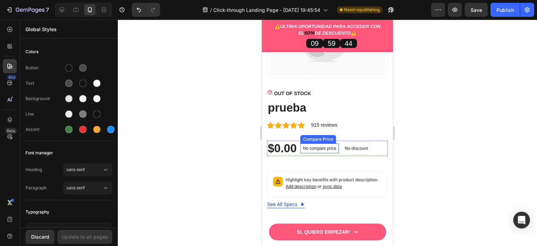
click at [328, 146] on p "No compare price" at bounding box center [319, 148] width 33 height 4
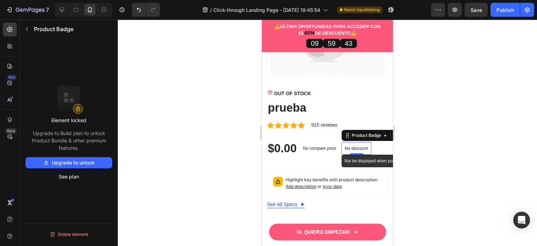
click at [362, 145] on p "No discount" at bounding box center [355, 148] width 23 height 6
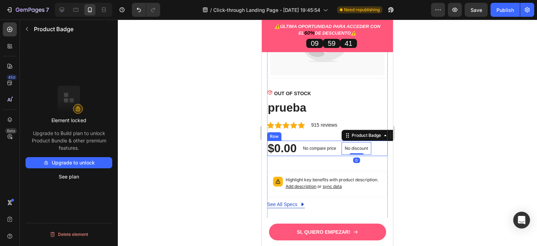
click at [376, 143] on div "$0.00 Product Price Product Price No compare price Compare Price No discount No…" at bounding box center [327, 147] width 121 height 15
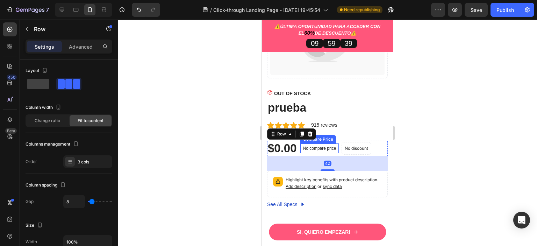
click at [322, 146] on p "No compare price" at bounding box center [319, 148] width 33 height 4
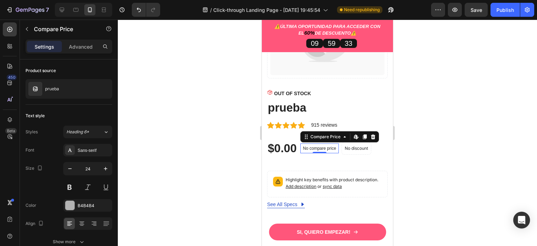
click at [327, 146] on p "No compare price" at bounding box center [319, 148] width 33 height 4
click at [349, 145] on p "No discount" at bounding box center [355, 148] width 23 height 6
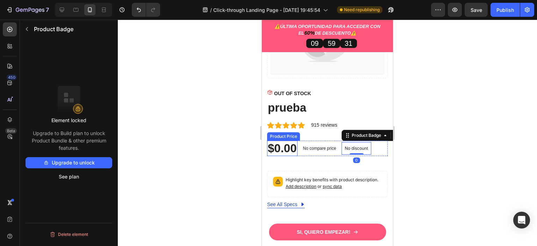
click at [286, 146] on div "$0.00" at bounding box center [282, 147] width 30 height 15
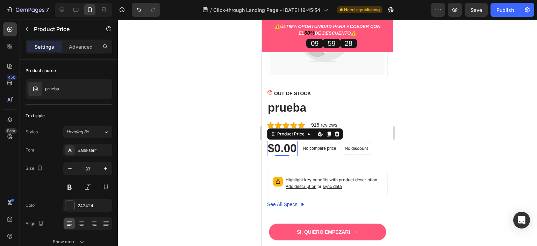
click at [442, 139] on div at bounding box center [327, 133] width 419 height 226
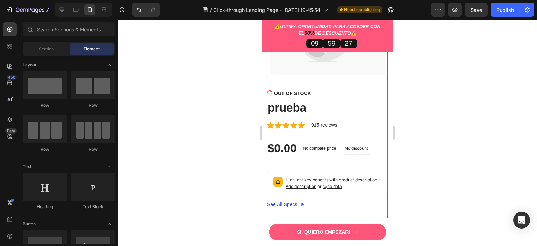
scroll to position [4552, 0]
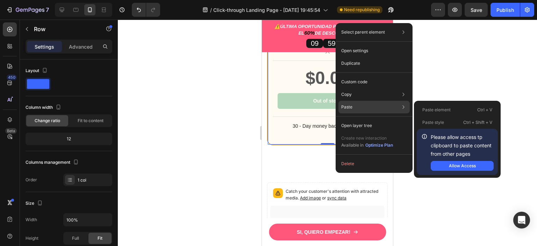
click at [467, 114] on div "Paste element Ctrl + V" at bounding box center [456, 109] width 81 height 13
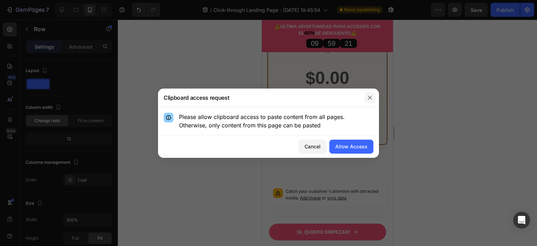
click at [374, 93] on button "button" at bounding box center [369, 97] width 11 height 11
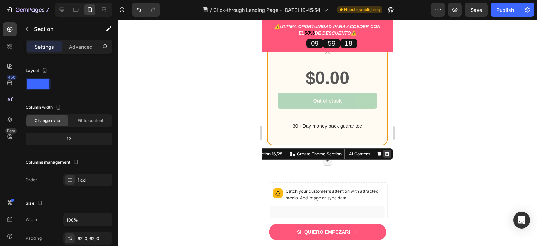
click at [382, 150] on div at bounding box center [386, 154] width 8 height 8
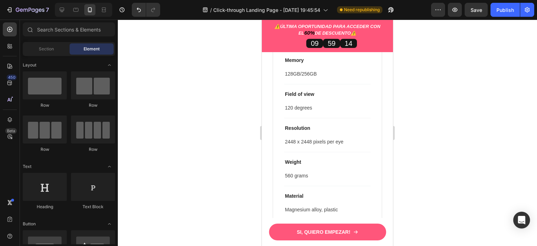
scroll to position [4760, 0]
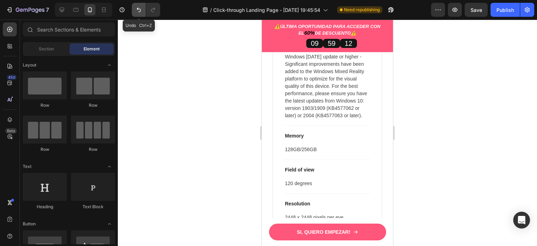
click at [140, 12] on icon "Undo/Redo" at bounding box center [138, 9] width 7 height 7
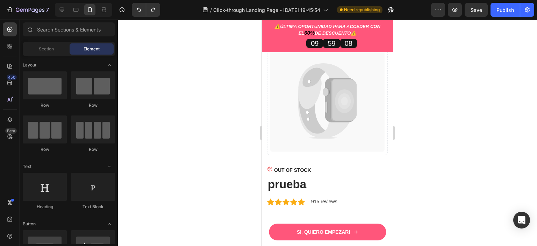
scroll to position [4694, 0]
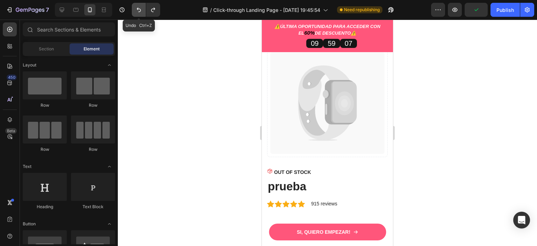
click at [139, 8] on icon "Undo/Redo" at bounding box center [138, 9] width 7 height 7
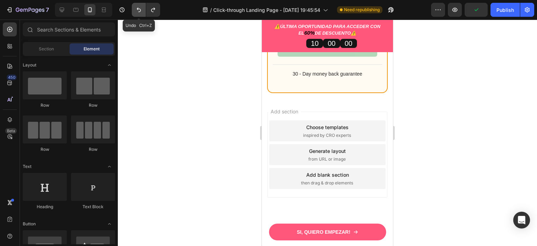
scroll to position [4569, 0]
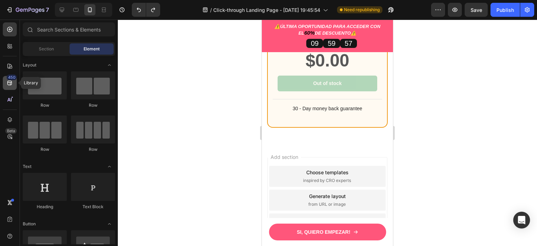
click at [10, 83] on icon at bounding box center [9, 83] width 5 height 5
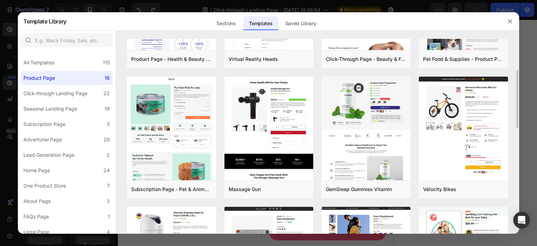
scroll to position [105, 0]
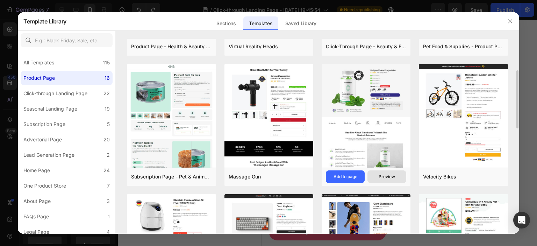
click at [404, 173] on button "Preview" at bounding box center [386, 176] width 39 height 13
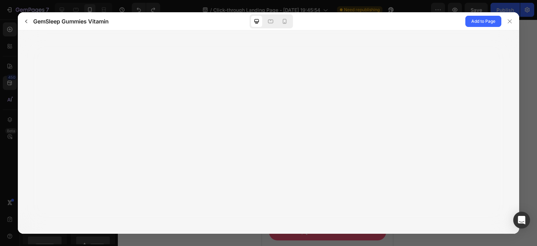
click at [404, 173] on div at bounding box center [268, 131] width 501 height 203
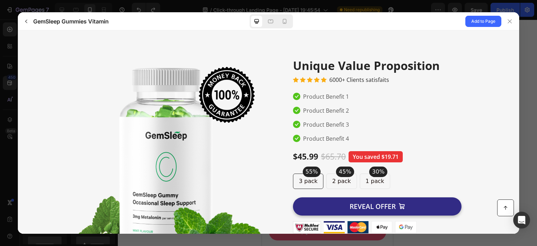
scroll to position [0, 0]
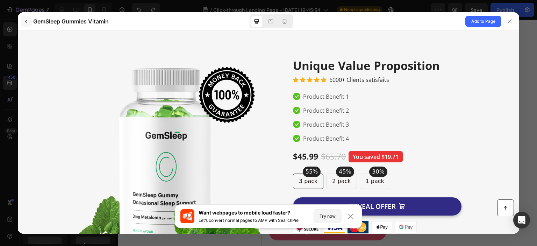
click at [28, 21] on icon "button" at bounding box center [26, 22] width 6 height 6
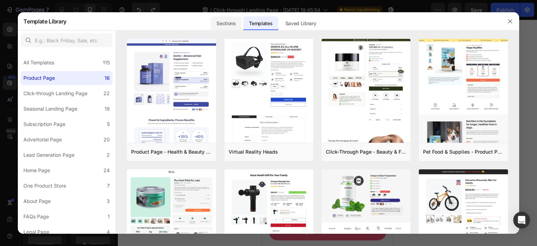
click at [227, 24] on div "Sections" at bounding box center [226, 23] width 30 height 14
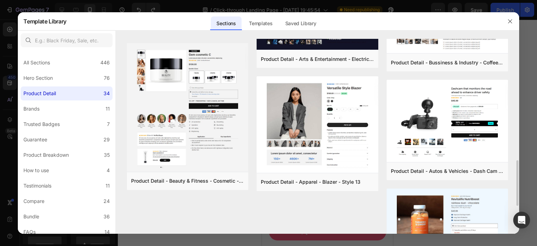
scroll to position [522, 0]
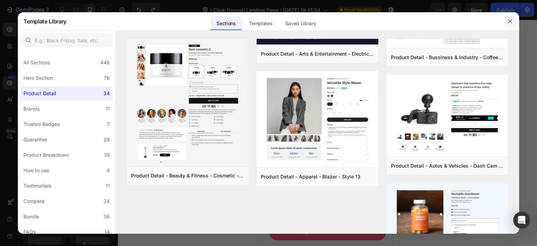
click at [509, 22] on icon "button" at bounding box center [510, 22] width 6 height 6
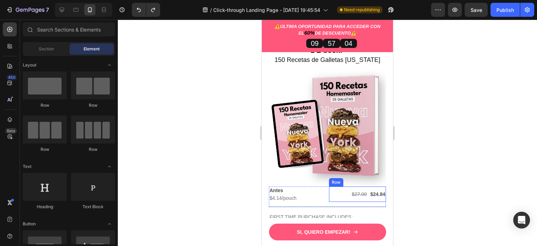
scroll to position [1956, 0]
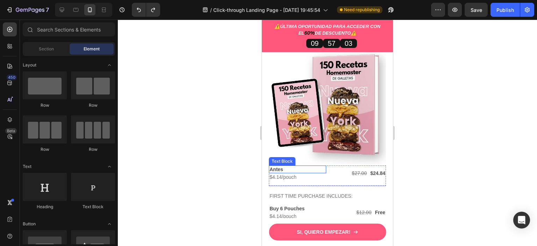
click at [296, 166] on p "Antes" at bounding box center [297, 169] width 56 height 6
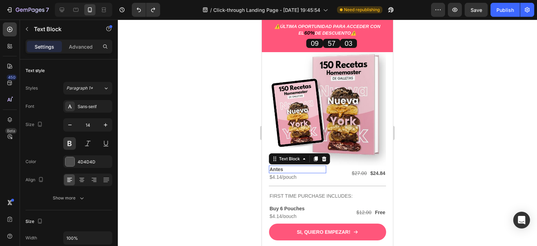
click at [296, 166] on p "Antes" at bounding box center [297, 169] width 56 height 6
click at [434, 160] on div at bounding box center [327, 133] width 419 height 226
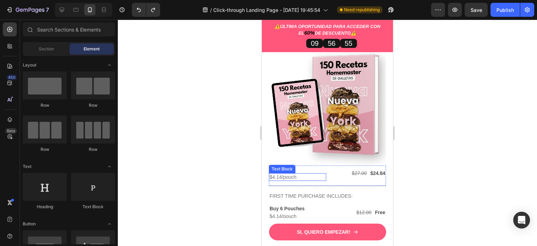
click at [292, 174] on p "$4.14/pouch" at bounding box center [297, 177] width 56 height 6
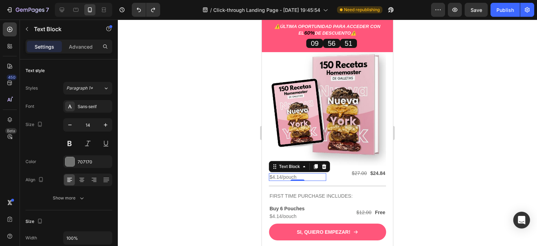
click at [308, 174] on p "$4.14/pouch" at bounding box center [297, 177] width 56 height 6
click at [312, 174] on p "$4.14/pouch" at bounding box center [297, 177] width 56 height 6
click at [423, 168] on div at bounding box center [327, 133] width 419 height 226
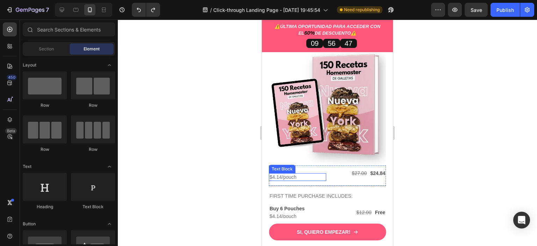
click at [316, 174] on p "$4.14/pouch" at bounding box center [297, 177] width 56 height 6
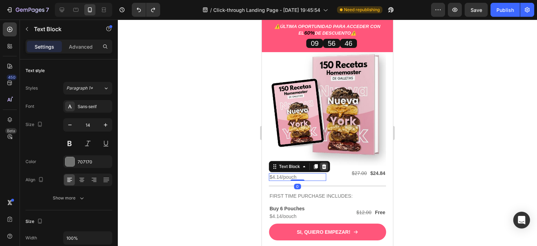
click at [326, 163] on icon at bounding box center [324, 166] width 6 height 6
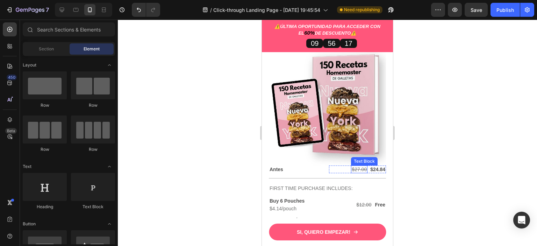
click at [351, 166] on s "$27.00" at bounding box center [358, 169] width 15 height 6
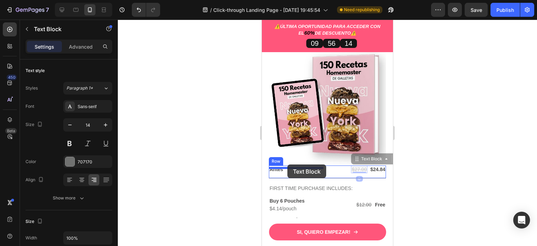
drag, startPoint x: 365, startPoint y: 151, endPoint x: 287, endPoint y: 164, distance: 78.6
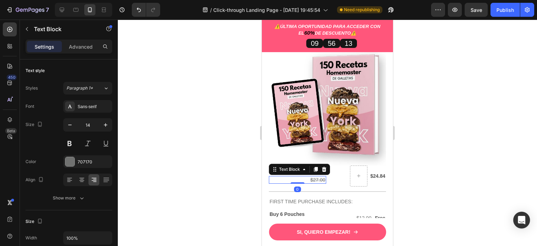
click at [414, 169] on div at bounding box center [327, 133] width 419 height 226
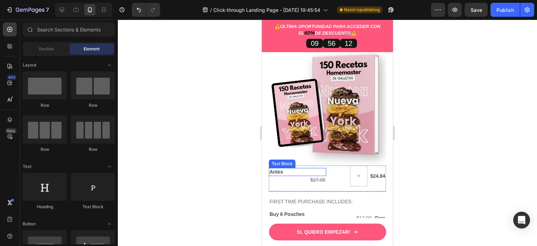
click at [296, 168] on p "Antes" at bounding box center [297, 171] width 56 height 6
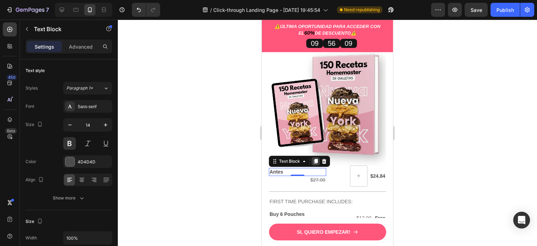
click at [315, 159] on icon at bounding box center [316, 161] width 4 height 5
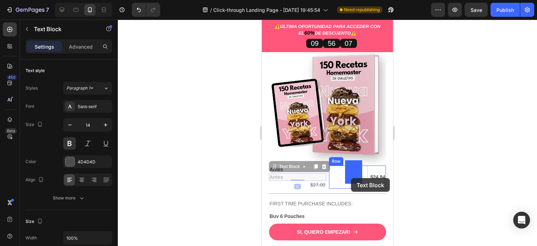
drag, startPoint x: 284, startPoint y: 163, endPoint x: 351, endPoint y: 178, distance: 68.2
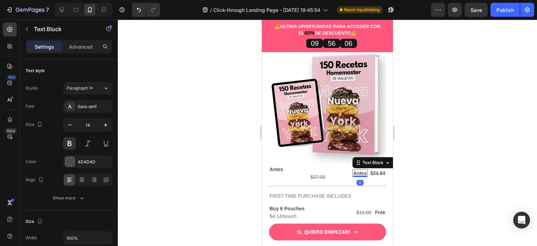
click at [454, 148] on div at bounding box center [327, 133] width 419 height 226
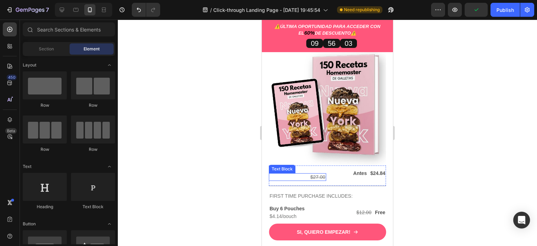
click at [310, 174] on s "$27.00" at bounding box center [317, 177] width 15 height 6
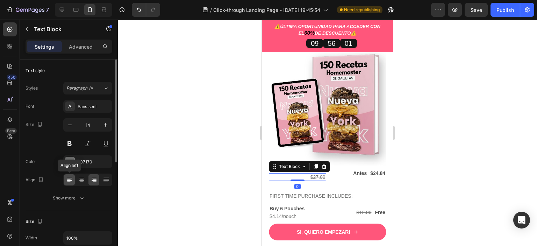
click at [68, 180] on icon at bounding box center [69, 179] width 7 height 7
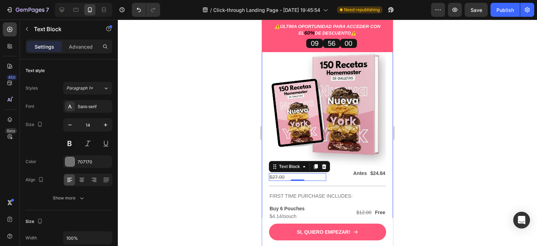
click at [427, 166] on div at bounding box center [327, 133] width 419 height 226
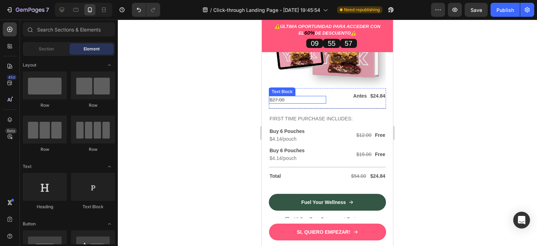
scroll to position [2034, 0]
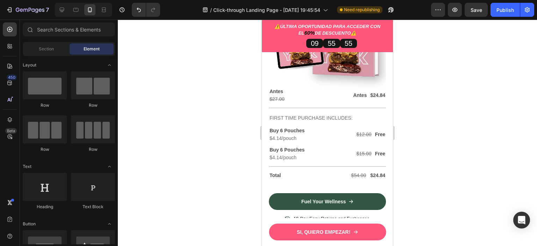
click at [451, 154] on div at bounding box center [327, 133] width 419 height 226
click at [286, 96] on p "$27.00" at bounding box center [297, 99] width 56 height 6
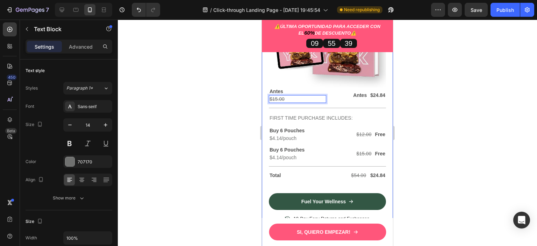
click at [440, 95] on div at bounding box center [327, 133] width 419 height 226
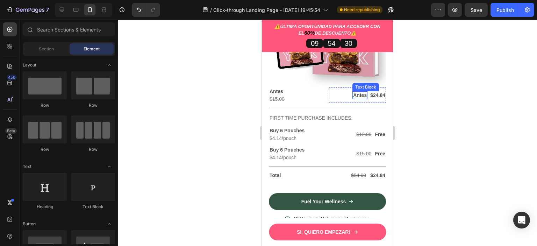
click at [355, 92] on p "Antes" at bounding box center [360, 95] width 14 height 6
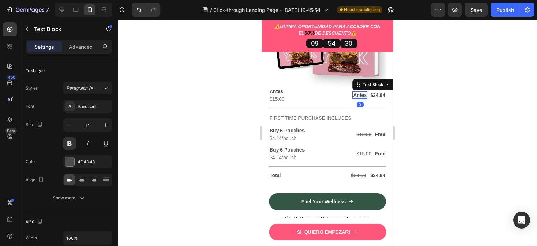
click at [355, 92] on p "Antes" at bounding box center [360, 95] width 14 height 6
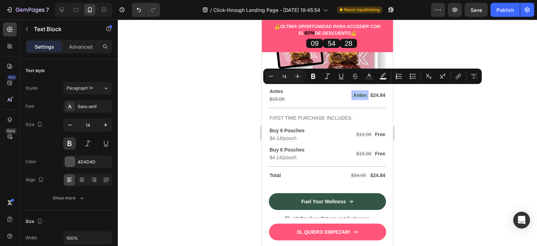
click at [436, 100] on div at bounding box center [327, 133] width 419 height 226
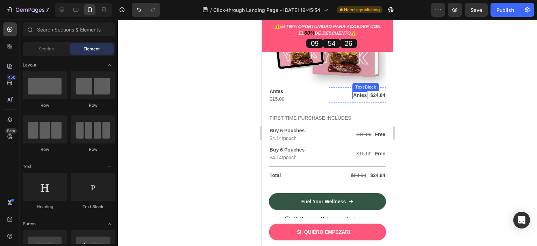
click at [355, 92] on p "Antes" at bounding box center [360, 95] width 14 height 6
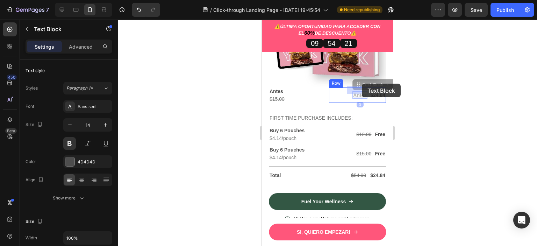
drag, startPoint x: 357, startPoint y: 81, endPoint x: 362, endPoint y: 83, distance: 5.0
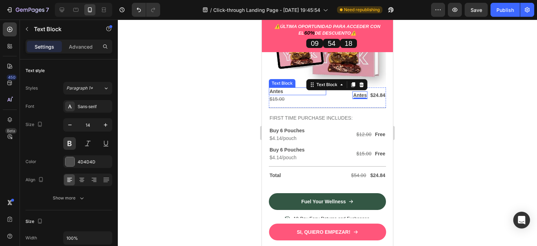
click at [283, 88] on p "Antes" at bounding box center [297, 91] width 56 height 6
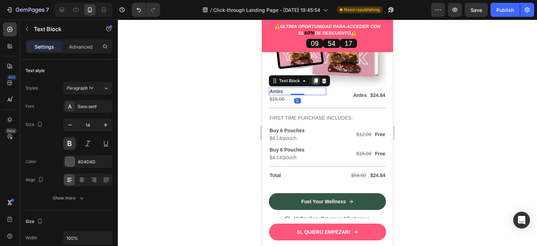
click at [314, 78] on icon at bounding box center [316, 81] width 6 height 6
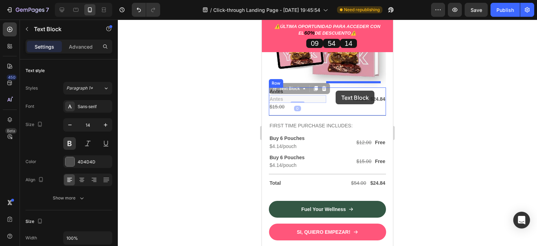
drag, startPoint x: 283, startPoint y: 85, endPoint x: 335, endPoint y: 90, distance: 53.1
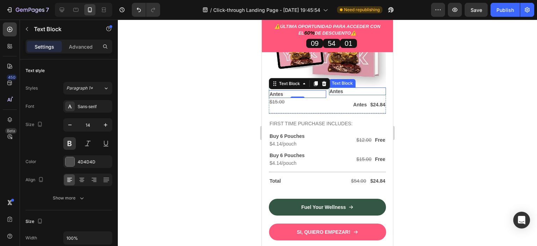
click at [329, 89] on div "Antes" at bounding box center [357, 91] width 57 height 8
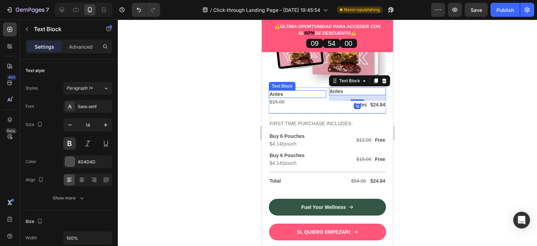
click at [321, 90] on div "Antes" at bounding box center [297, 94] width 57 height 8
click at [330, 88] on p "Antes" at bounding box center [357, 91] width 56 height 6
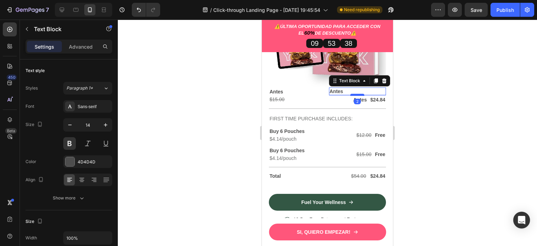
drag, startPoint x: 351, startPoint y: 94, endPoint x: 350, endPoint y: 89, distance: 5.0
click at [350, 94] on div at bounding box center [357, 95] width 14 height 2
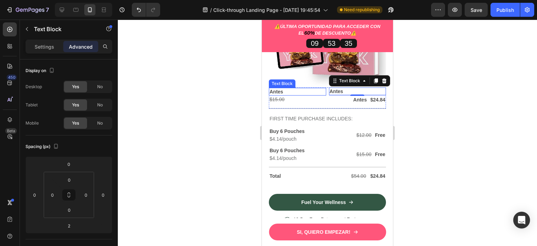
click at [318, 88] on p "Antes" at bounding box center [297, 91] width 56 height 6
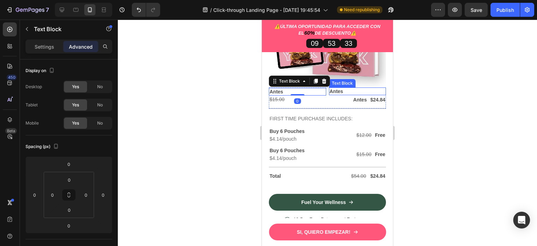
click at [336, 88] on p "Antes" at bounding box center [357, 91] width 56 height 6
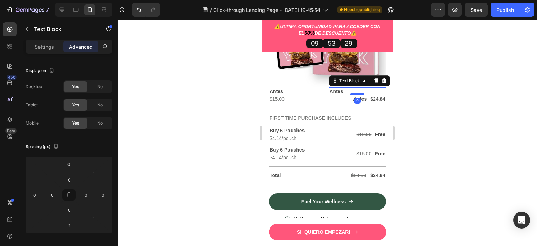
click at [350, 93] on div at bounding box center [357, 94] width 14 height 2
type input "0"
click at [362, 95] on div "Antes" at bounding box center [359, 99] width 15 height 8
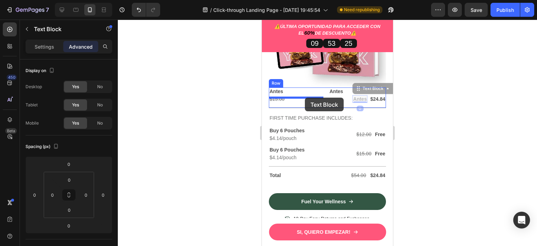
drag, startPoint x: 360, startPoint y: 83, endPoint x: 305, endPoint y: 97, distance: 57.6
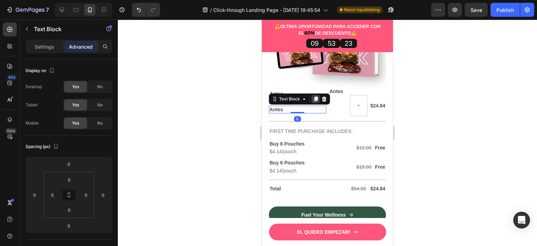
click at [313, 96] on icon at bounding box center [316, 99] width 6 height 6
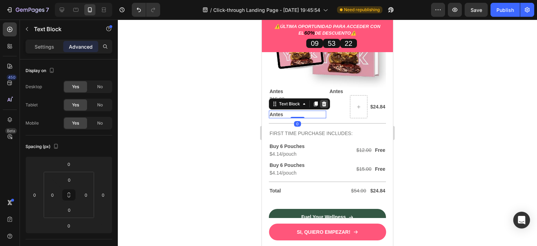
click at [321, 101] on icon at bounding box center [324, 104] width 6 height 6
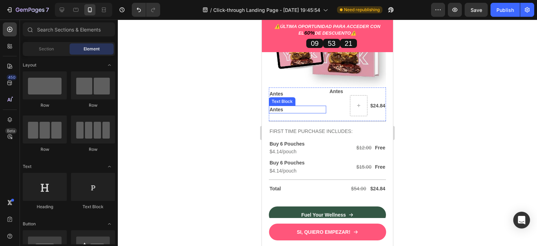
click at [302, 106] on p "Antes" at bounding box center [297, 109] width 56 height 6
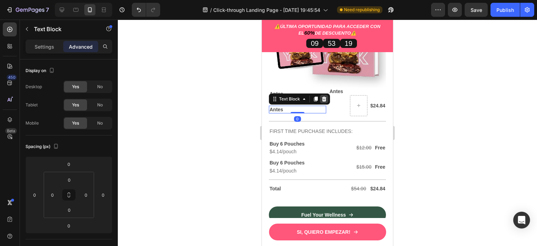
click at [322, 96] on icon at bounding box center [324, 98] width 5 height 5
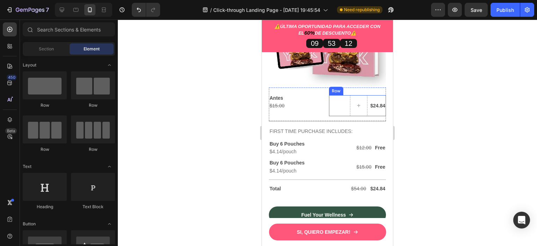
click at [334, 95] on div "$24.84 Text Block Row" at bounding box center [357, 105] width 57 height 21
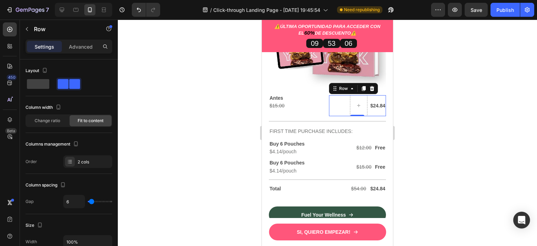
click at [452, 104] on div at bounding box center [327, 133] width 419 height 226
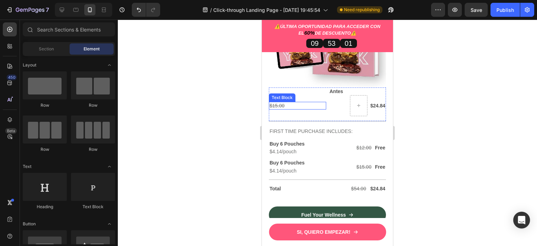
click at [318, 102] on p "$15.00" at bounding box center [297, 105] width 56 height 6
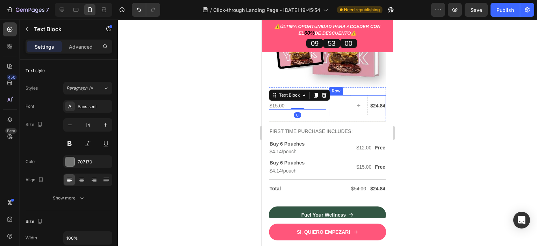
click at [333, 101] on div "$24.84 Text Block Row" at bounding box center [357, 105] width 57 height 21
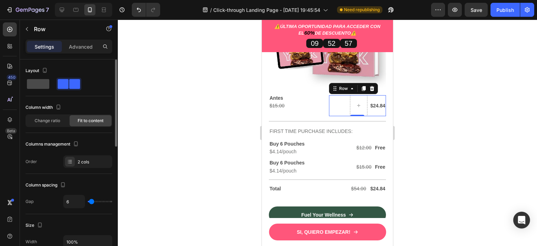
click at [38, 81] on span at bounding box center [38, 84] width 22 height 10
type input "0"
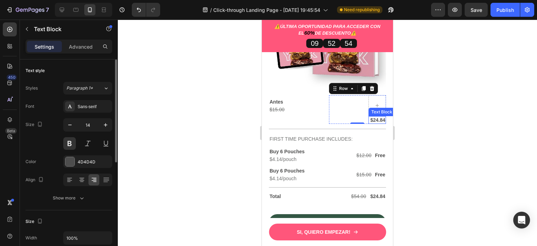
click at [369, 117] on p "$24.84" at bounding box center [377, 120] width 16 height 6
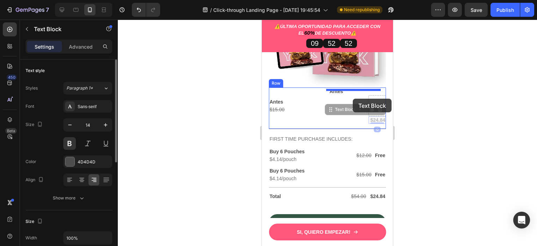
drag, startPoint x: 344, startPoint y: 105, endPoint x: 352, endPoint y: 99, distance: 10.2
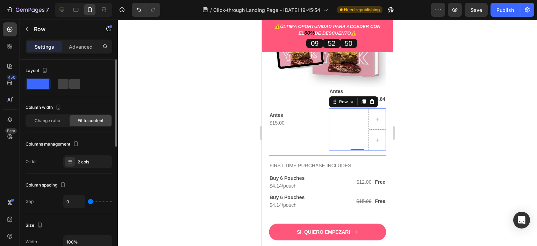
click at [356, 118] on div "Row 0" at bounding box center [357, 129] width 57 height 42
click at [369, 99] on icon at bounding box center [371, 101] width 5 height 5
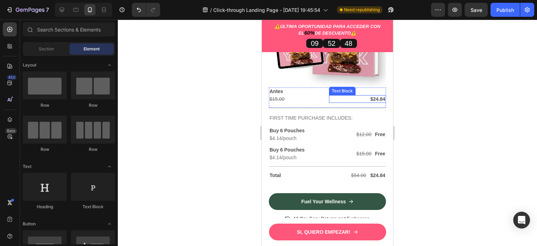
click at [354, 96] on p "$24.84" at bounding box center [357, 99] width 56 height 6
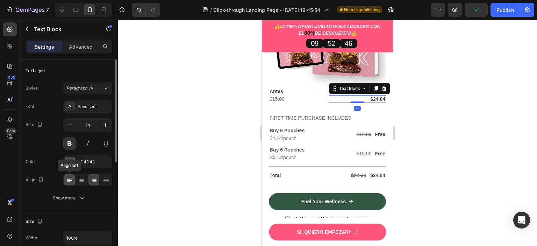
click at [67, 174] on div at bounding box center [69, 179] width 11 height 11
click at [453, 113] on div at bounding box center [327, 133] width 419 height 226
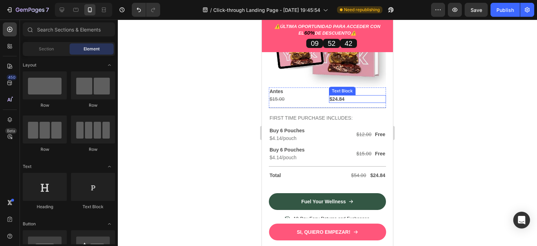
click at [340, 87] on div "Text Block" at bounding box center [342, 91] width 27 height 8
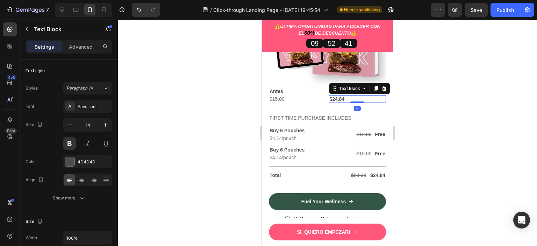
click at [451, 111] on div at bounding box center [327, 133] width 419 height 226
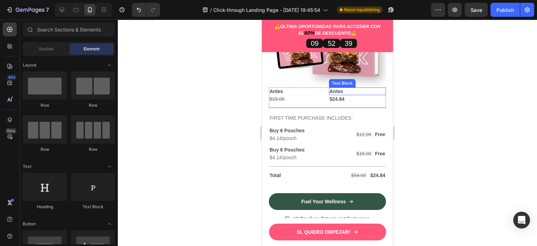
click at [356, 88] on p "Antes" at bounding box center [357, 91] width 56 height 6
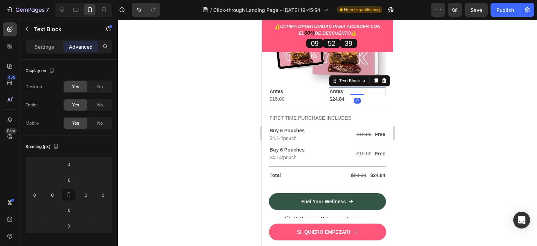
click at [356, 88] on p "Antes" at bounding box center [357, 91] width 56 height 6
click at [453, 149] on div at bounding box center [327, 133] width 419 height 226
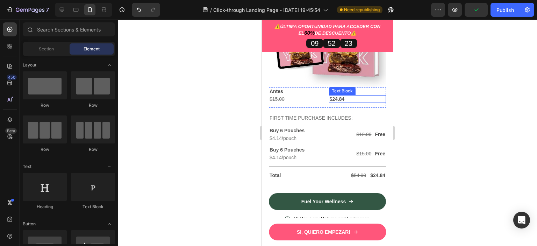
click at [346, 96] on p "$24.84" at bounding box center [357, 99] width 56 height 6
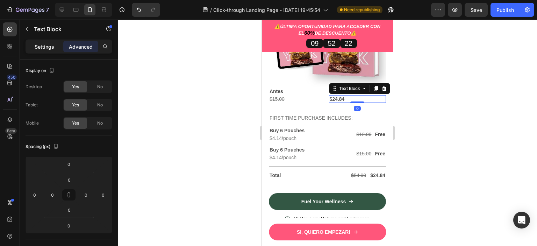
click at [48, 47] on p "Settings" at bounding box center [45, 46] width 20 height 7
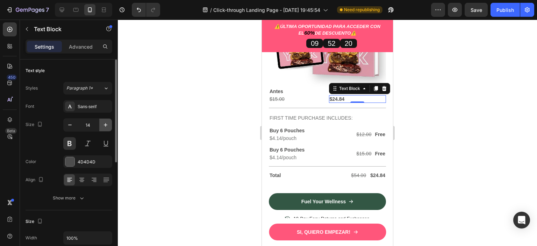
click at [109, 127] on icon "button" at bounding box center [105, 124] width 7 height 7
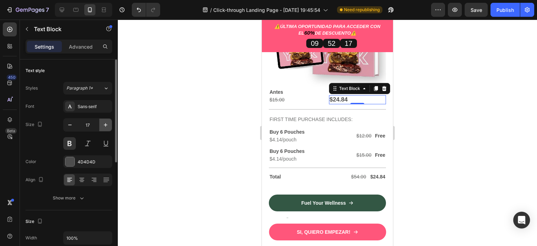
click at [109, 127] on icon "button" at bounding box center [105, 124] width 7 height 7
type input "18"
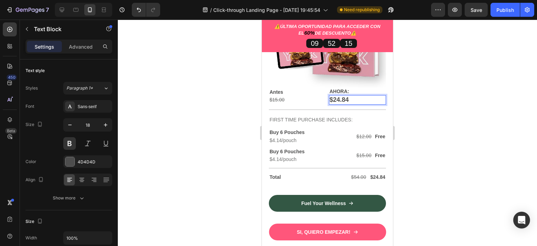
click at [344, 96] on p "$24.84" at bounding box center [357, 100] width 56 height 8
click at [455, 86] on div at bounding box center [327, 133] width 419 height 226
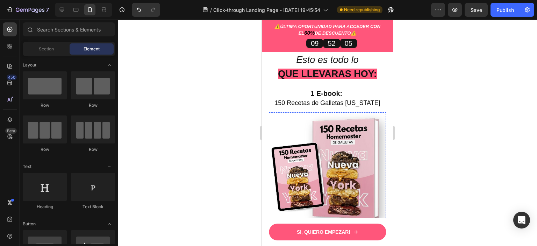
scroll to position [2007, 0]
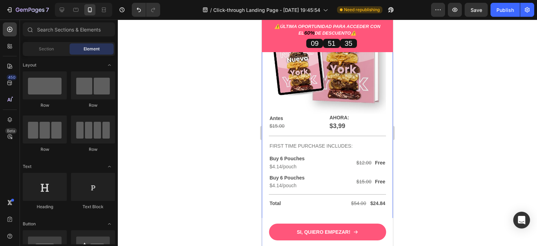
click at [433, 139] on div at bounding box center [327, 133] width 419 height 226
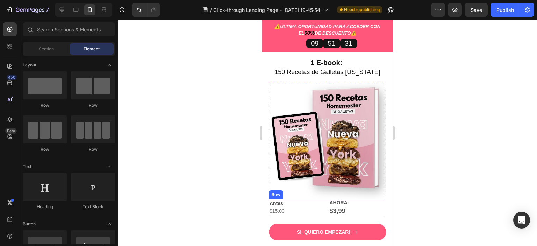
scroll to position [1922, 0]
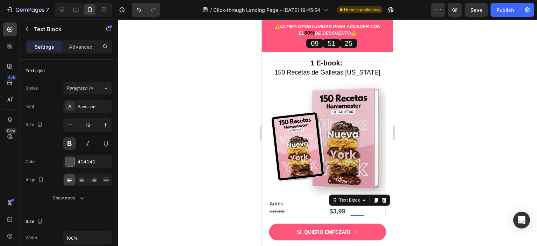
click at [342, 207] on p "$3,99" at bounding box center [357, 211] width 56 height 8
click at [70, 159] on div at bounding box center [69, 161] width 9 height 9
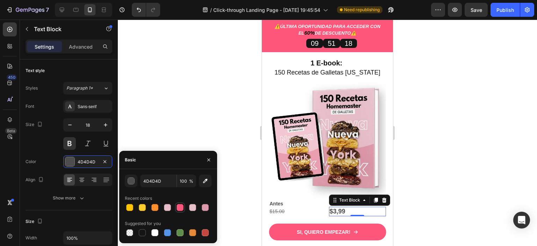
click at [181, 210] on div at bounding box center [179, 207] width 7 height 7
type input "FF567B"
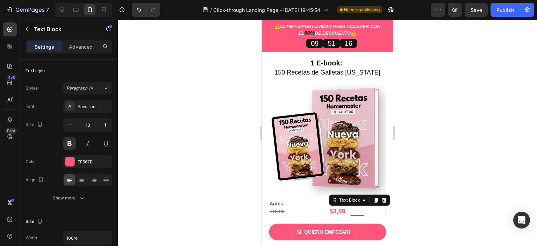
click at [228, 165] on div at bounding box center [327, 133] width 419 height 226
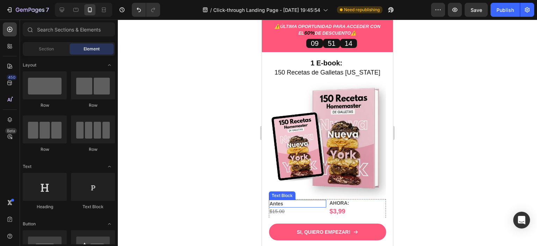
click at [289, 200] on p "Antes" at bounding box center [297, 203] width 56 height 6
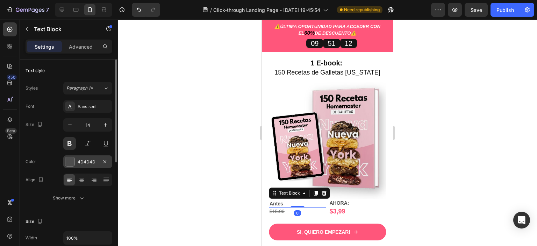
click at [70, 159] on div at bounding box center [69, 161] width 9 height 9
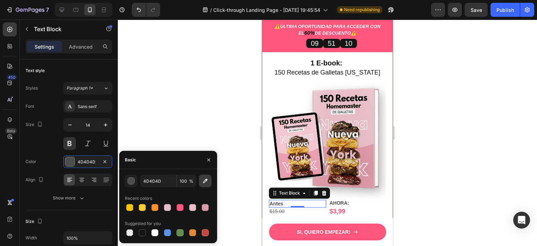
click at [204, 181] on icon "button" at bounding box center [205, 180] width 5 height 5
type input "707170"
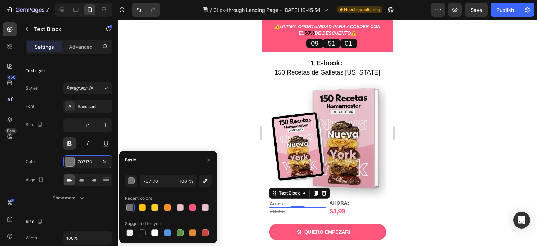
click at [457, 178] on div at bounding box center [327, 133] width 419 height 226
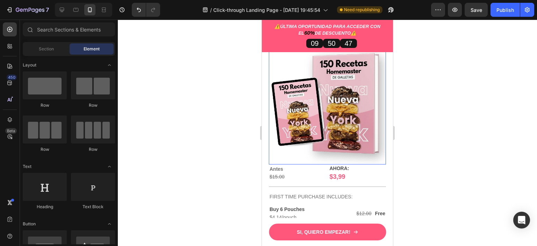
scroll to position [1960, 0]
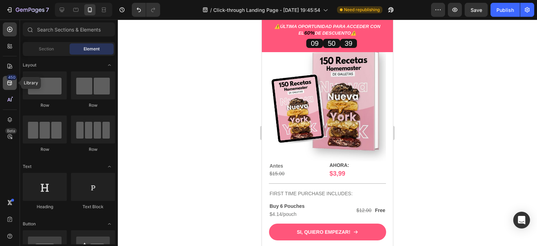
click at [8, 83] on icon at bounding box center [9, 82] width 7 height 7
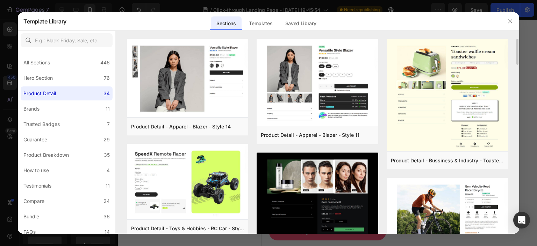
scroll to position [0, 0]
click at [258, 26] on div "Templates" at bounding box center [260, 23] width 35 height 14
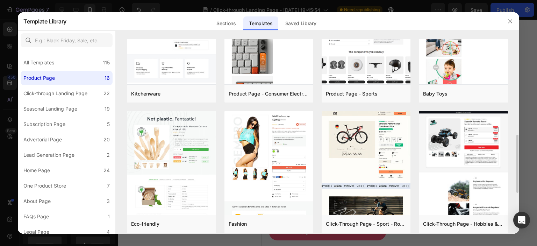
scroll to position [317, 0]
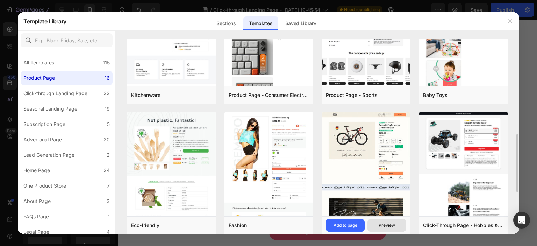
click at [398, 227] on button "Preview" at bounding box center [386, 225] width 39 height 13
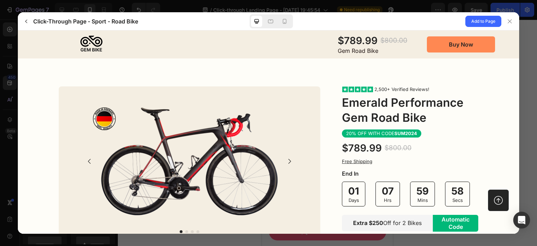
scroll to position [0, 0]
click at [26, 20] on icon "button" at bounding box center [26, 22] width 6 height 6
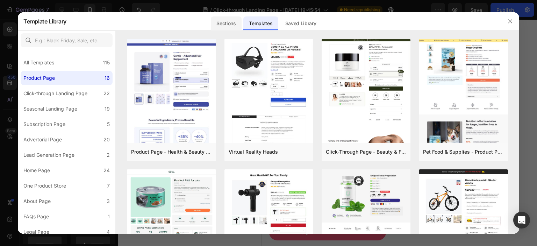
click at [225, 21] on div "Sections" at bounding box center [226, 23] width 30 height 14
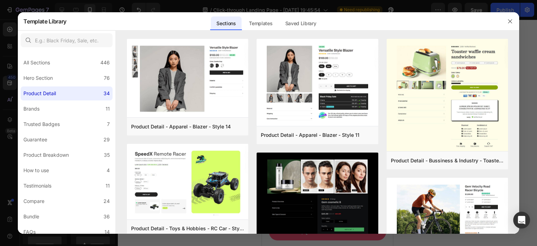
click at [225, 21] on div "Sections" at bounding box center [226, 23] width 30 height 14
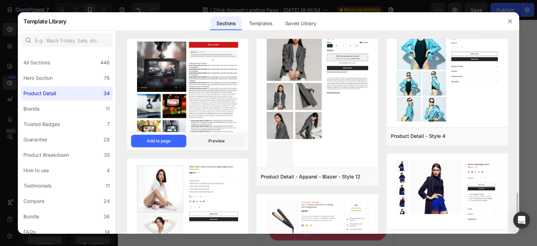
scroll to position [1147, 0]
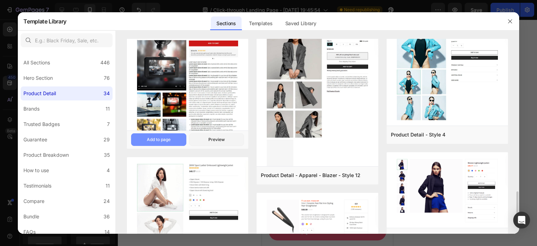
click at [172, 141] on button "Add to page" at bounding box center [158, 139] width 55 height 13
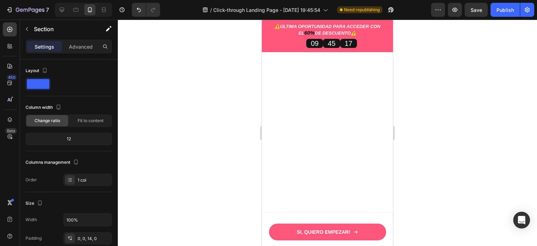
scroll to position [4874, 0]
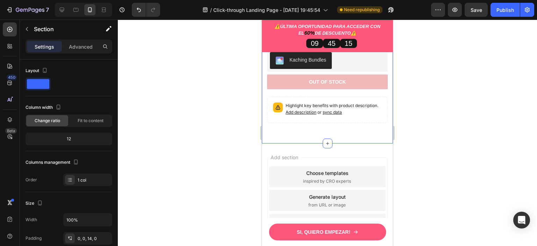
click at [327, 123] on div "Image Video Image Image Row Image Image Row Image Image Row Image Image Row Row…" at bounding box center [327, 1] width 131 height 273
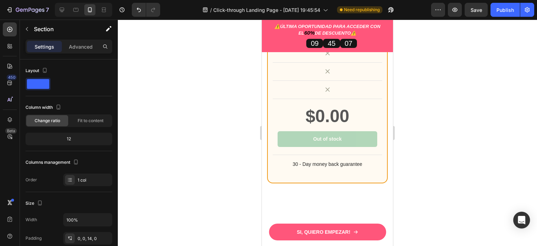
scroll to position [4422, 0]
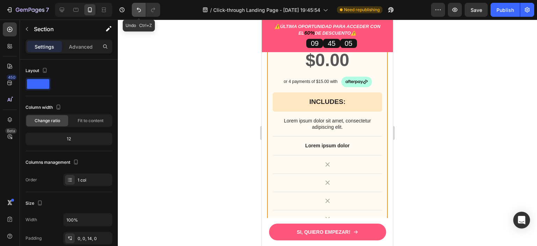
click at [137, 11] on icon "Undo/Redo" at bounding box center [138, 9] width 7 height 7
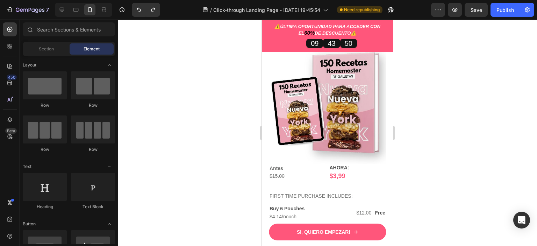
scroll to position [1956, 0]
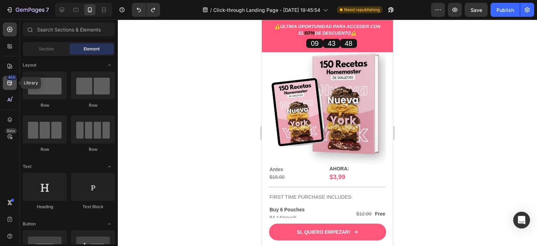
click at [10, 87] on div "450" at bounding box center [10, 83] width 14 height 14
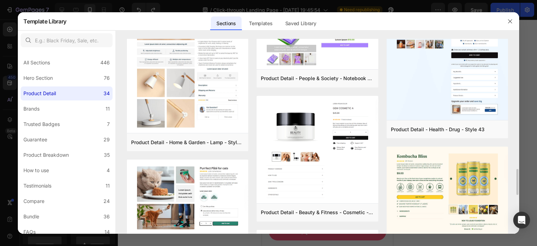
scroll to position [775, 0]
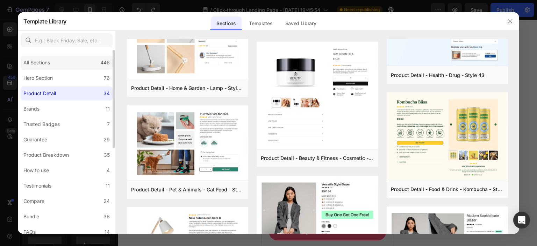
click at [62, 65] on div "All Sections 446" at bounding box center [67, 63] width 92 height 14
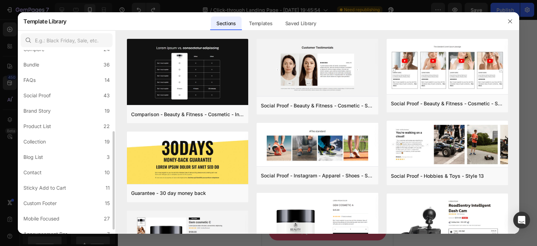
scroll to position [159, 0]
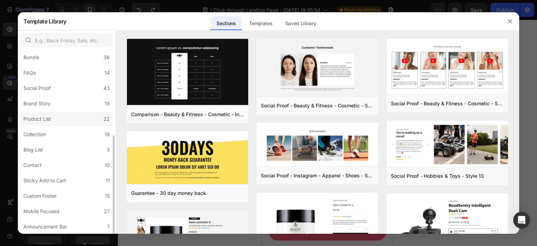
click at [55, 124] on label "Product List 22" at bounding box center [67, 119] width 92 height 14
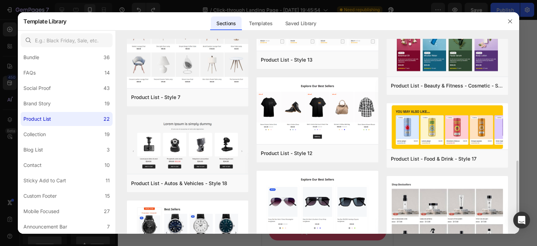
scroll to position [345, 0]
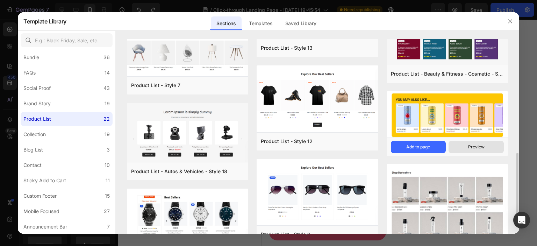
click at [471, 149] on div "Preview" at bounding box center [476, 147] width 16 height 6
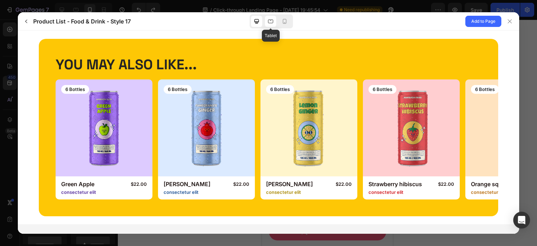
scroll to position [0, 0]
click at [271, 22] on icon at bounding box center [270, 21] width 7 height 7
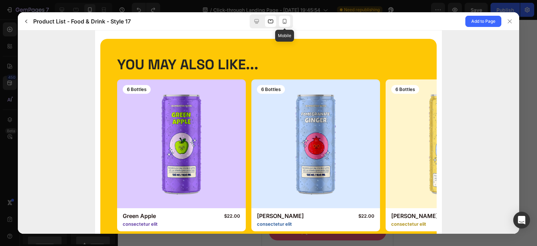
click at [285, 22] on icon at bounding box center [284, 21] width 7 height 7
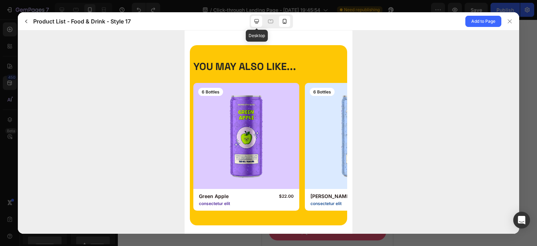
click at [253, 20] on icon at bounding box center [256, 21] width 7 height 7
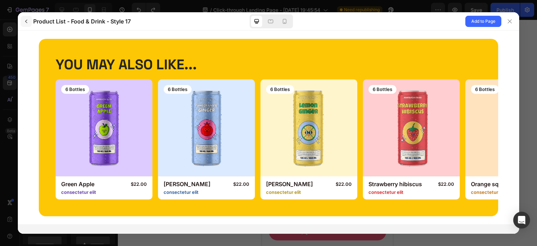
click at [25, 17] on button "button" at bounding box center [26, 21] width 11 height 11
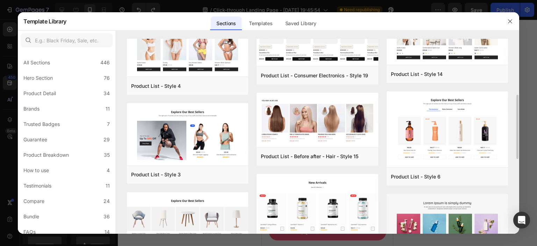
scroll to position [161, 0]
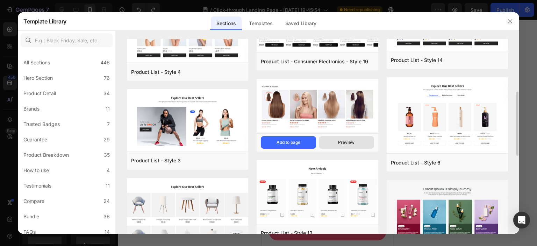
click at [351, 146] on button "Preview" at bounding box center [346, 142] width 55 height 13
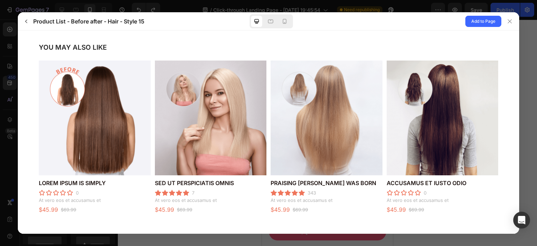
scroll to position [21, 0]
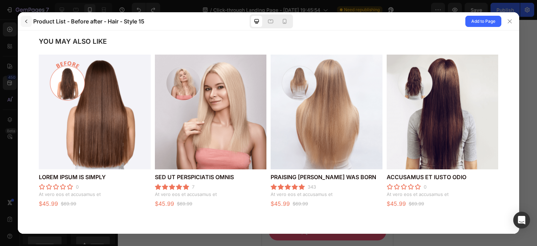
click at [25, 21] on icon "button" at bounding box center [26, 22] width 6 height 6
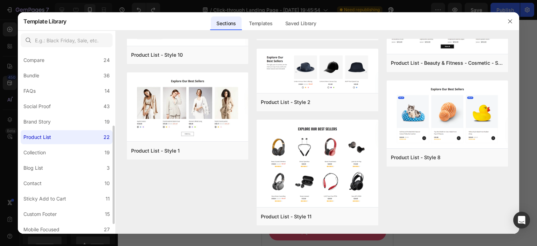
scroll to position [159, 0]
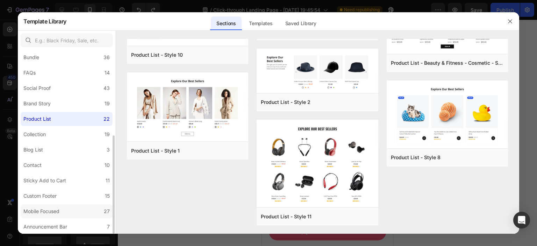
click at [59, 214] on div "Mobile Focused" at bounding box center [41, 211] width 36 height 8
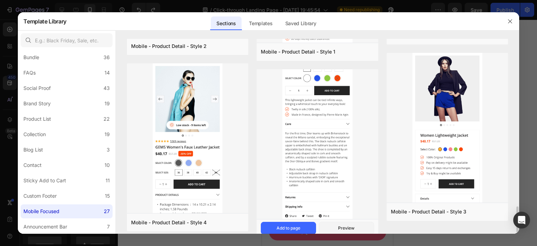
scroll to position [1246, 0]
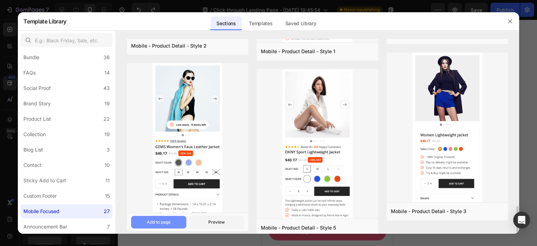
click at [168, 222] on div "Add to page" at bounding box center [159, 222] width 24 height 6
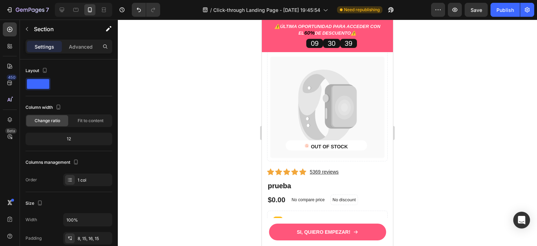
scroll to position [5203, 0]
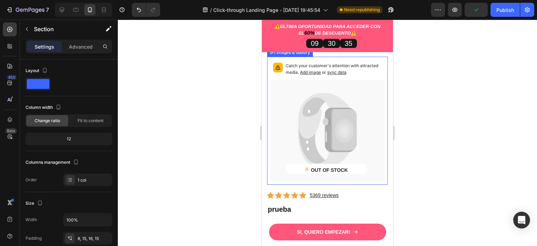
click at [324, 130] on icon at bounding box center [339, 130] width 31 height 44
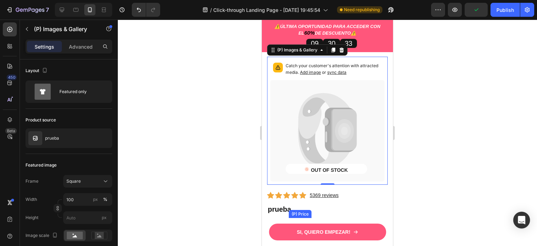
click at [317, 221] on p "No compare price" at bounding box center [307, 223] width 33 height 4
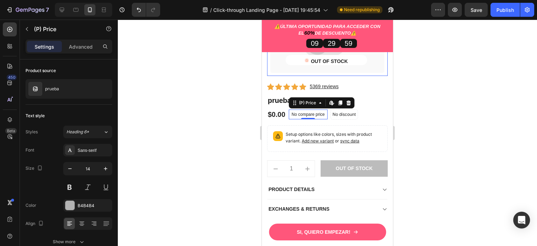
scroll to position [5233, 0]
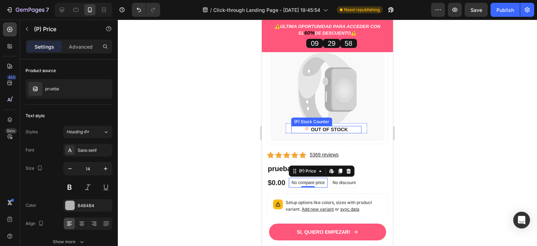
click at [343, 127] on p "OUT OF STOCK" at bounding box center [329, 129] width 37 height 7
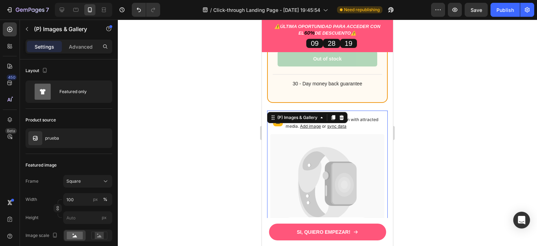
scroll to position [5138, 0]
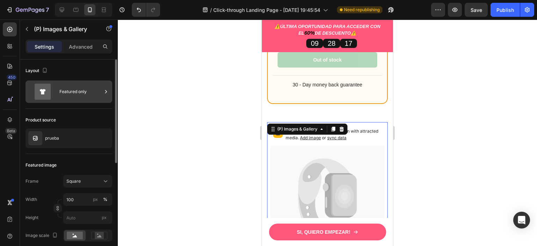
click at [66, 90] on div "Featured only" at bounding box center [80, 91] width 43 height 16
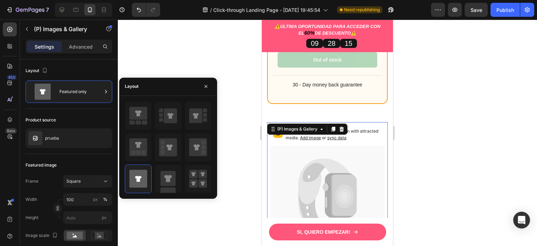
click at [191, 68] on div at bounding box center [327, 133] width 419 height 226
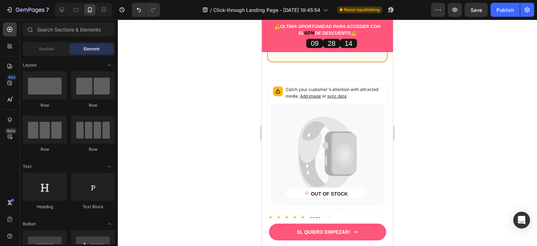
scroll to position [5182, 0]
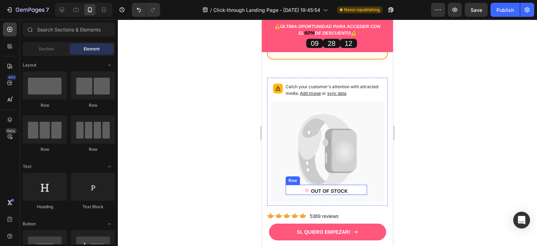
click at [360, 184] on div "OUT OF STOCK (P) Stock Counter Row" at bounding box center [325, 189] width 81 height 10
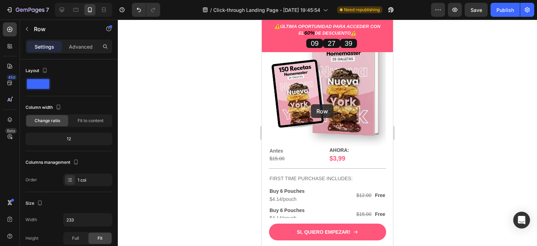
scroll to position [1956, 0]
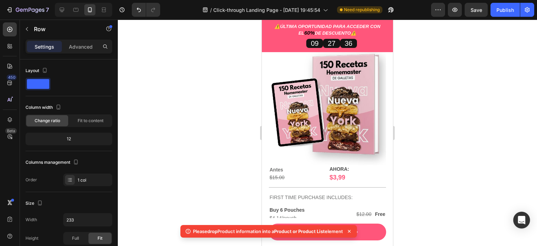
click at [352, 232] on icon at bounding box center [348, 230] width 7 height 7
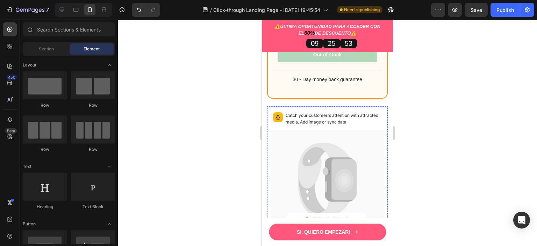
scroll to position [5139, 0]
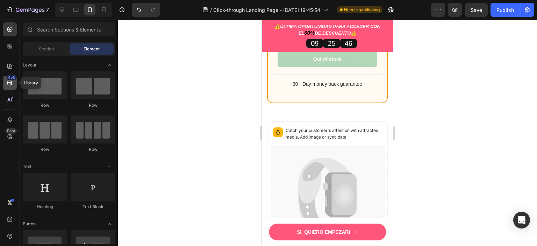
click at [8, 81] on icon at bounding box center [9, 82] width 7 height 7
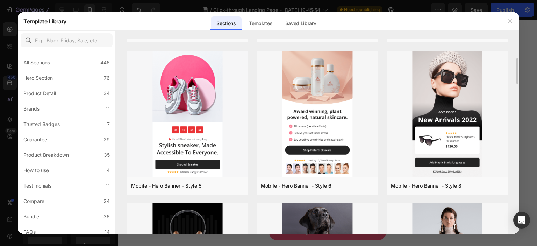
scroll to position [140, 0]
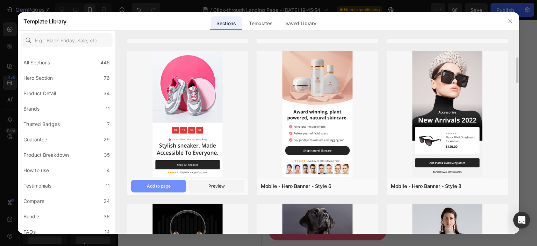
click at [168, 188] on div "Add to page" at bounding box center [159, 186] width 24 height 6
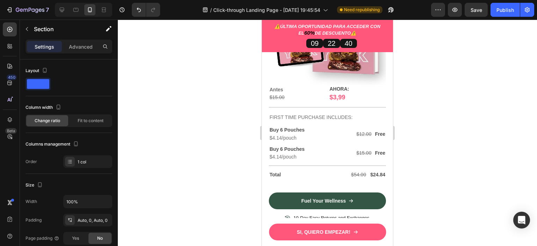
scroll to position [2039, 0]
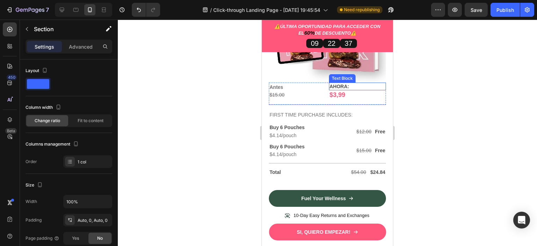
click at [377, 83] on p "AHORA:" at bounding box center [357, 86] width 56 height 6
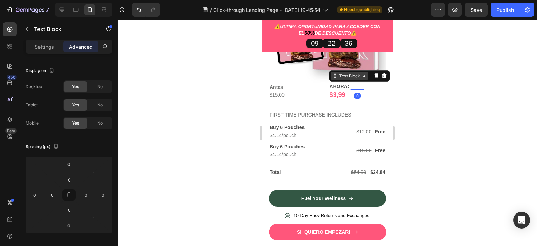
click at [352, 73] on div "Text Block" at bounding box center [349, 76] width 24 height 6
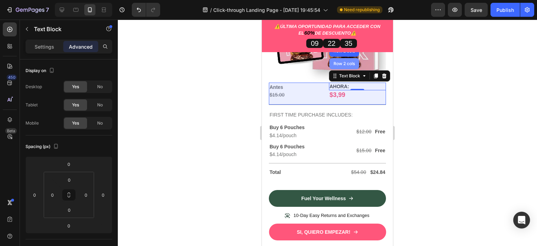
click at [338, 61] on div "Row 2 cols" at bounding box center [344, 63] width 24 height 4
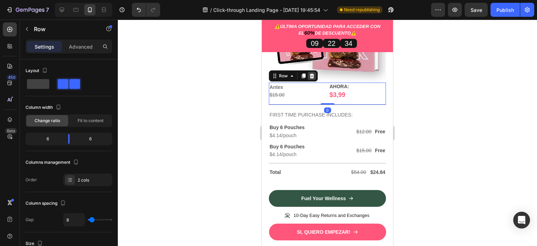
click at [312, 73] on icon at bounding box center [312, 76] width 6 height 6
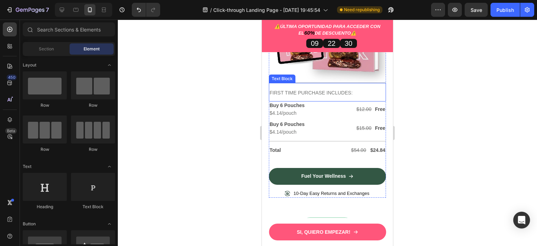
click at [370, 88] on p "FIRST TIME PURCHASE INCLUDES:" at bounding box center [327, 92] width 116 height 9
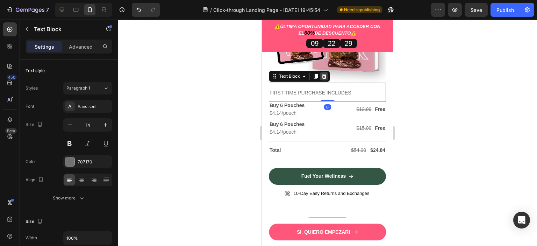
click at [326, 73] on icon at bounding box center [324, 76] width 6 height 6
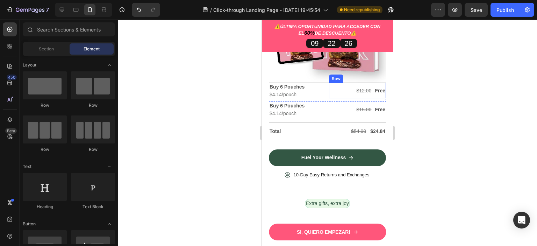
click at [341, 83] on div "$12.00 Text Block Free Text Block Row" at bounding box center [357, 90] width 57 height 15
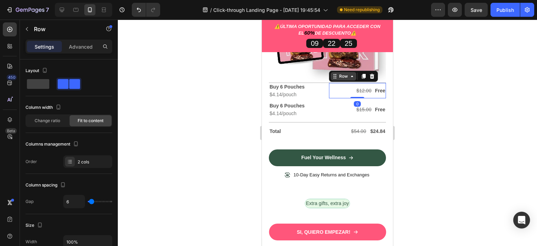
click at [337, 73] on div "Row" at bounding box center [343, 76] width 12 height 6
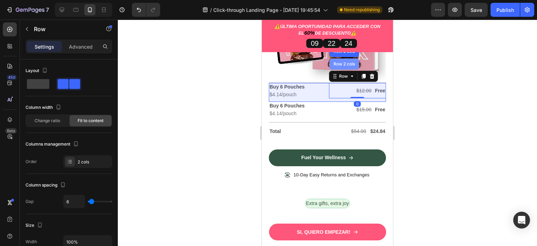
click at [335, 62] on div "Row 2 cols" at bounding box center [344, 64] width 24 height 4
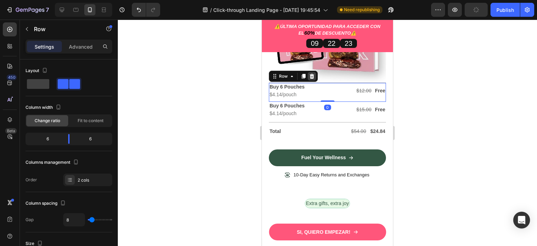
click at [312, 74] on icon at bounding box center [311, 76] width 5 height 5
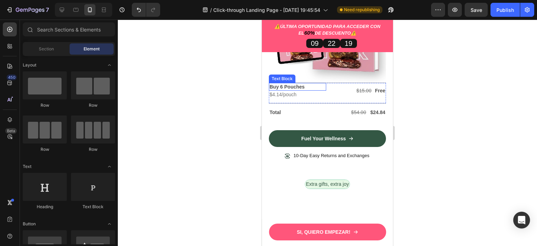
click at [320, 83] on p "Buy 6 Pouches" at bounding box center [297, 86] width 56 height 6
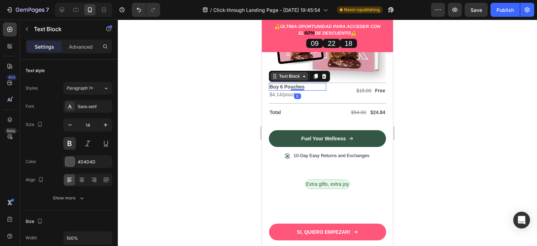
click at [293, 73] on div "Text Block" at bounding box center [289, 76] width 24 height 6
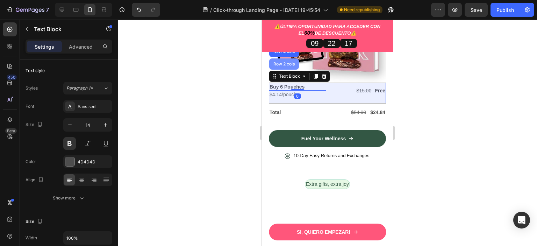
click at [286, 60] on div "Row 2 cols" at bounding box center [284, 63] width 30 height 11
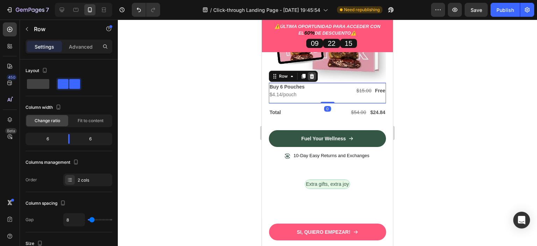
click at [310, 74] on icon at bounding box center [311, 76] width 5 height 5
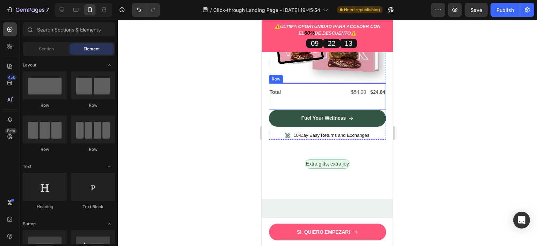
click at [313, 95] on div "Total Text Block $54.00 Text Block $24.84 Text [GEOGRAPHIC_DATA]" at bounding box center [327, 96] width 117 height 27
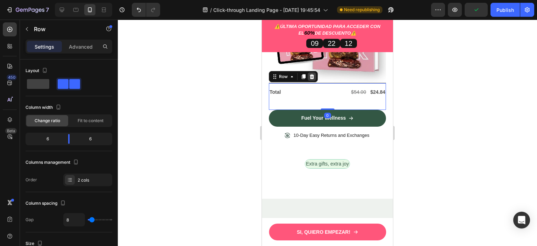
click at [311, 74] on icon at bounding box center [311, 76] width 5 height 5
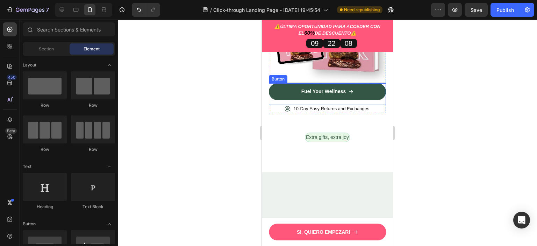
click at [271, 98] on div "Fuel Your Wellness Button" at bounding box center [327, 94] width 117 height 22
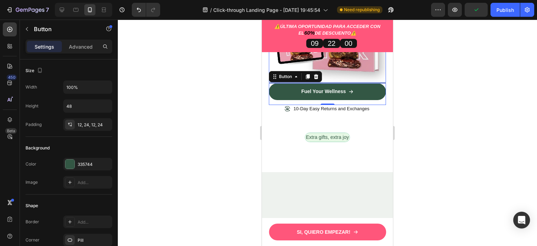
click at [377, 75] on img at bounding box center [327, 23] width 117 height 117
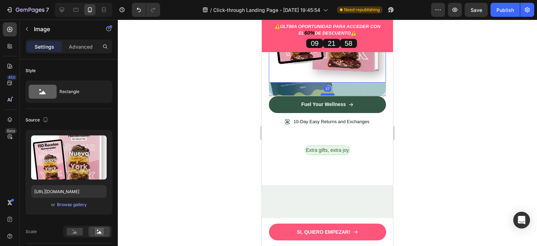
drag, startPoint x: 328, startPoint y: 75, endPoint x: 328, endPoint y: 88, distance: 12.9
click at [328, 93] on div at bounding box center [327, 94] width 14 height 2
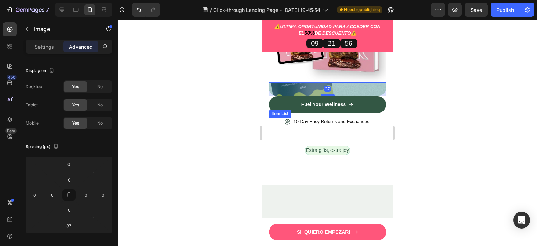
click at [375, 118] on div "10-Day Easy Returns and Exchanges" at bounding box center [327, 122] width 117 height 8
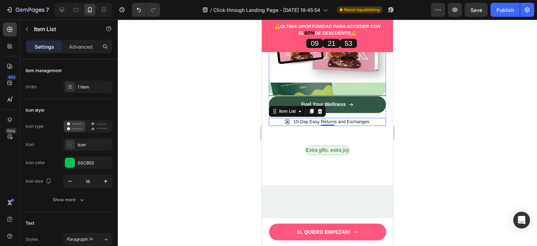
click at [374, 84] on div "Image" at bounding box center [327, 30] width 117 height 130
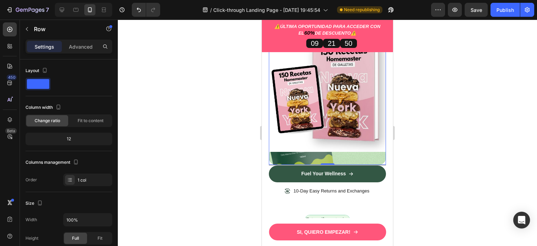
scroll to position [1971, 0]
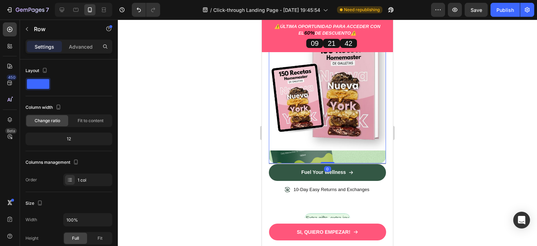
drag, startPoint x: 326, startPoint y: 157, endPoint x: 326, endPoint y: 145, distance: 11.9
click at [326, 145] on div "Image Row 0" at bounding box center [327, 98] width 117 height 130
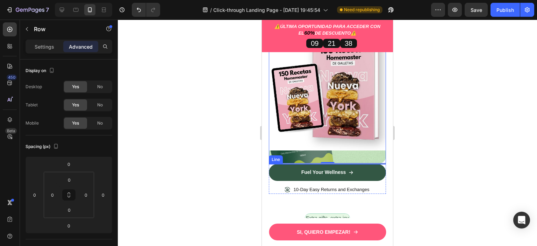
click at [380, 163] on div at bounding box center [327, 163] width 117 height 0
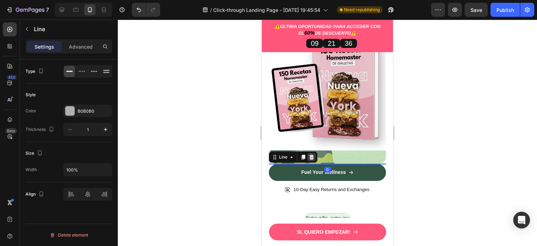
click at [313, 154] on icon at bounding box center [311, 156] width 5 height 5
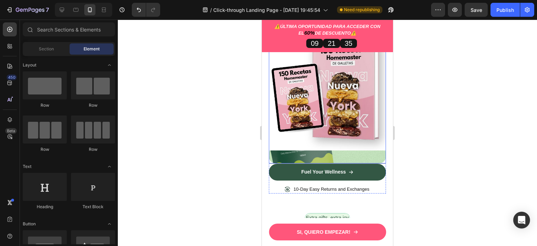
click at [326, 156] on div "Image" at bounding box center [327, 98] width 117 height 130
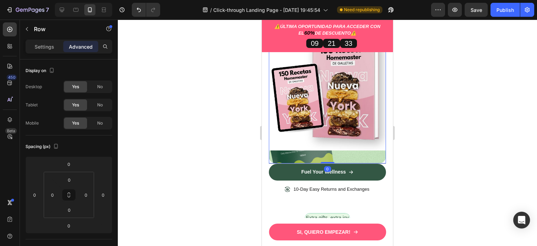
drag, startPoint x: 326, startPoint y: 156, endPoint x: 319, endPoint y: 133, distance: 23.8
click at [319, 133] on div "Image Row 0" at bounding box center [327, 98] width 117 height 130
drag, startPoint x: 326, startPoint y: 156, endPoint x: 321, endPoint y: 142, distance: 14.7
click at [321, 142] on div "Image Row 0" at bounding box center [327, 98] width 117 height 130
click at [296, 154] on div "Image" at bounding box center [327, 98] width 117 height 130
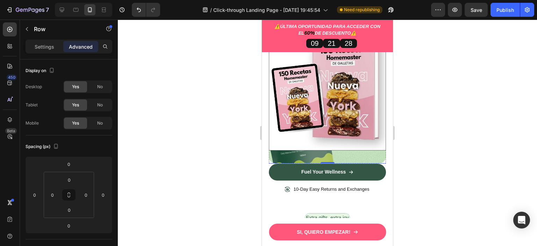
click at [301, 126] on img at bounding box center [327, 91] width 117 height 117
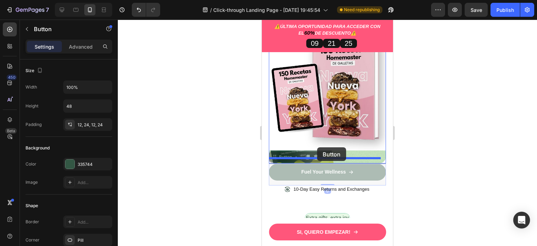
drag, startPoint x: 319, startPoint y: 158, endPoint x: 317, endPoint y: 147, distance: 10.6
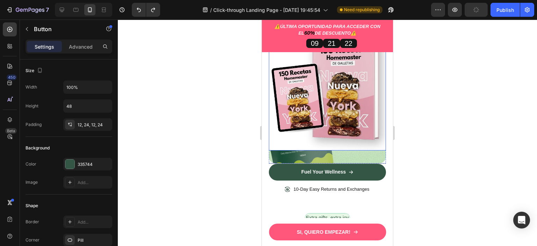
click at [323, 142] on img at bounding box center [327, 91] width 117 height 117
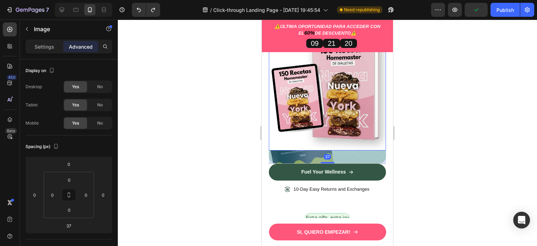
click at [327, 154] on div "37" at bounding box center [326, 157] width 7 height 6
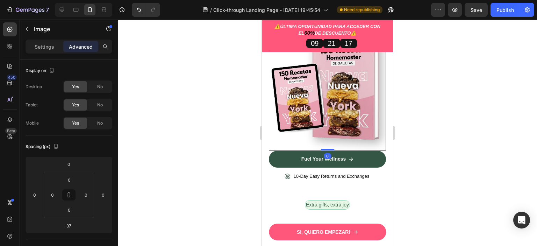
drag, startPoint x: 327, startPoint y: 156, endPoint x: 324, endPoint y: 136, distance: 20.8
click at [324, 136] on div "Image 0" at bounding box center [327, 91] width 117 height 117
type input "0"
click at [373, 178] on div "Esto es todo lo Heading QUE LLEVARAS HOY: Heading 1 E-book: 150 Recetas de Gall…" at bounding box center [327, 94] width 117 height 240
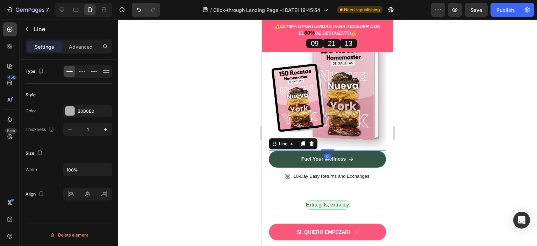
click at [379, 150] on div at bounding box center [327, 150] width 117 height 0
click at [311, 141] on icon at bounding box center [311, 143] width 5 height 5
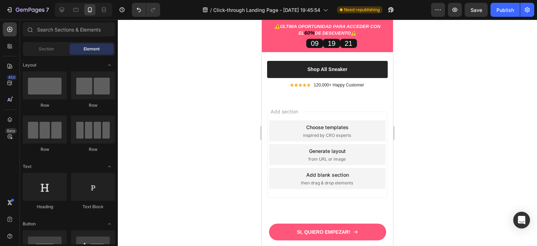
scroll to position [5495, 0]
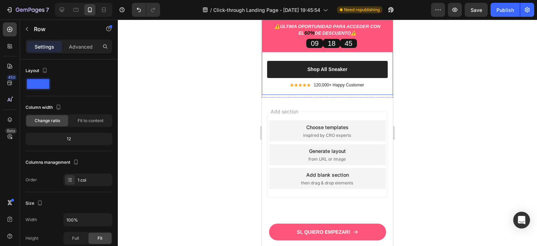
click at [384, 95] on div "00 21 27 32 CountDown Timer Image Up to 20% off alomost everything Text block I…" at bounding box center [327, 43] width 131 height 102
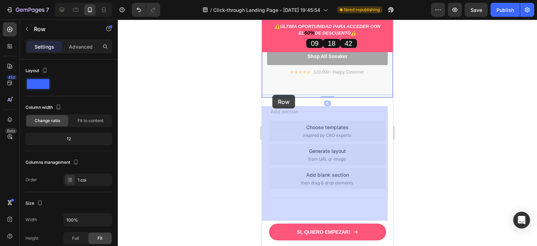
drag, startPoint x: 275, startPoint y: 85, endPoint x: 272, endPoint y: 95, distance: 10.6
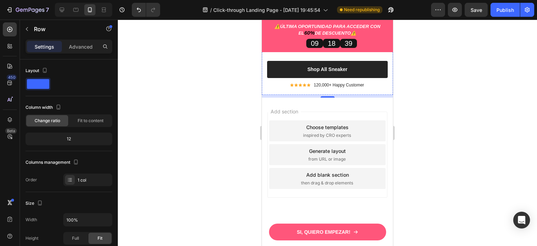
scroll to position [5339, 0]
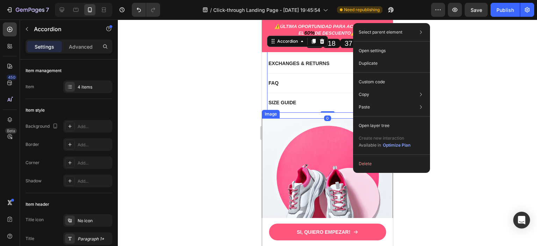
click at [307, 118] on img at bounding box center [327, 183] width 131 height 131
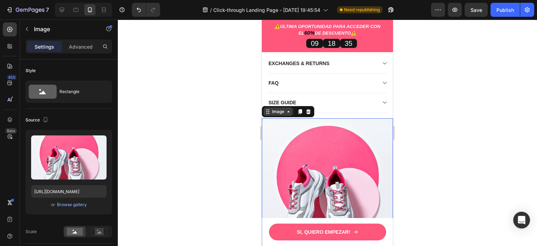
click at [279, 108] on div "Image" at bounding box center [277, 111] width 15 height 6
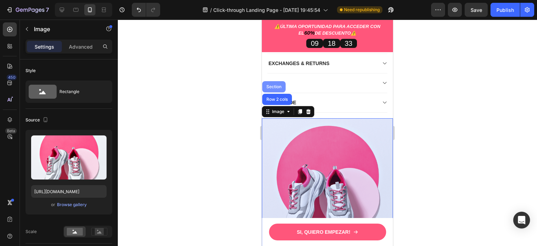
click at [271, 85] on div "Section" at bounding box center [274, 87] width 18 height 4
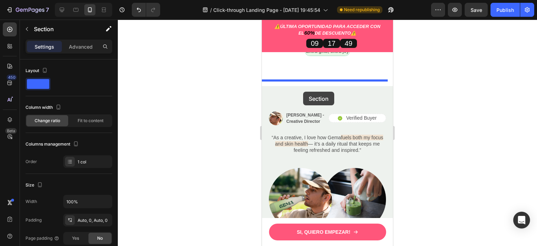
scroll to position [2117, 0]
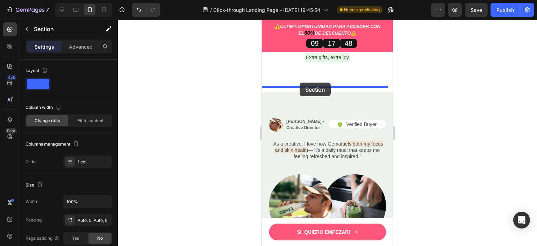
drag, startPoint x: 269, startPoint y: 107, endPoint x: 299, endPoint y: 82, distance: 39.0
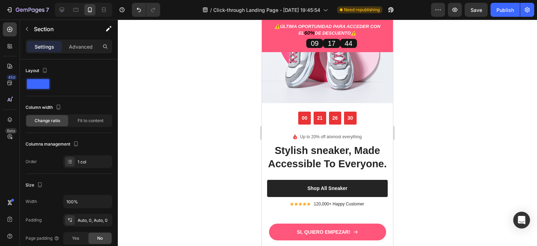
scroll to position [2236, 0]
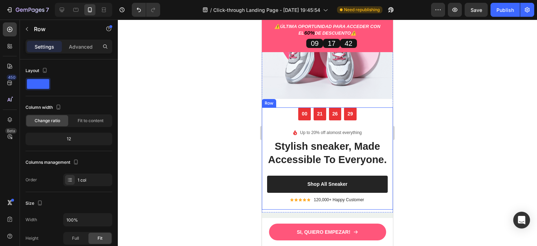
click at [267, 107] on div "00 21 26 29 CountDown Timer Image Up to 20% off alomost everything Text block I…" at bounding box center [327, 158] width 131 height 102
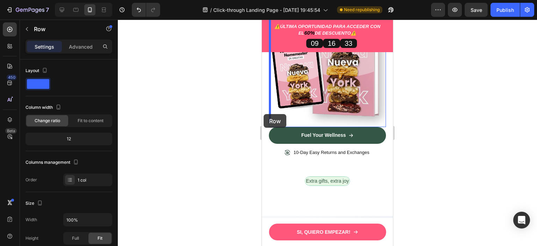
scroll to position [1990, 0]
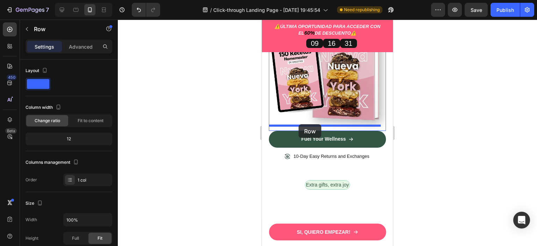
drag, startPoint x: 273, startPoint y: 94, endPoint x: 298, endPoint y: 124, distance: 39.4
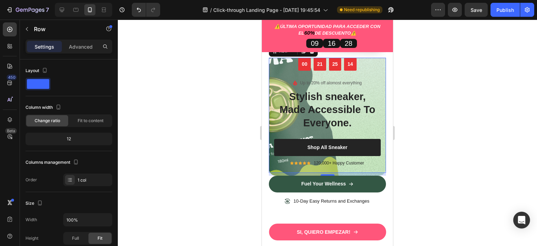
scroll to position [2063, 0]
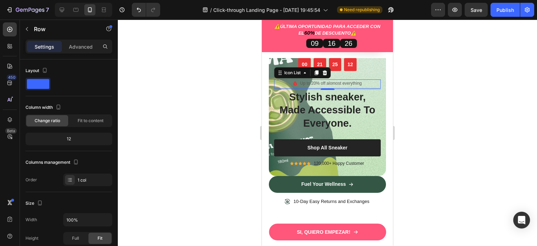
click at [374, 79] on div "Image Up to 20% off alomost everything Text block" at bounding box center [327, 83] width 107 height 9
click at [379, 88] on div "00 21 25 11 CountDown Timer Image Up to 20% off alomost everything Text block I…" at bounding box center [327, 115] width 117 height 115
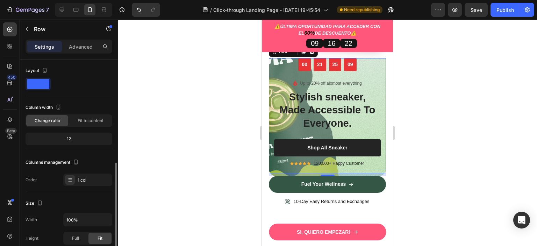
scroll to position [201, 0]
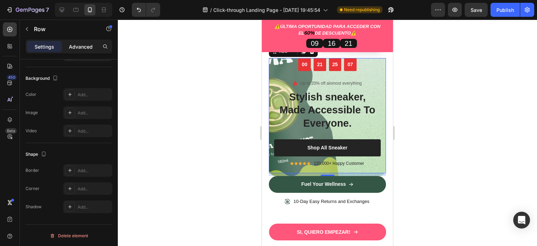
click at [80, 48] on p "Advanced" at bounding box center [81, 46] width 24 height 7
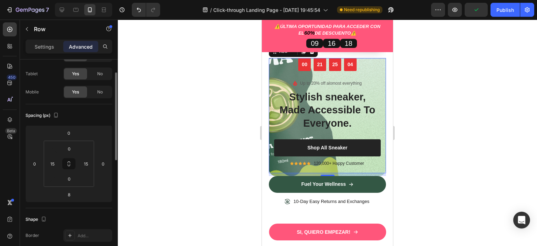
scroll to position [0, 0]
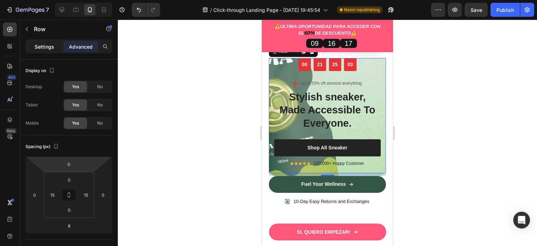
click at [47, 46] on p "Settings" at bounding box center [45, 46] width 20 height 7
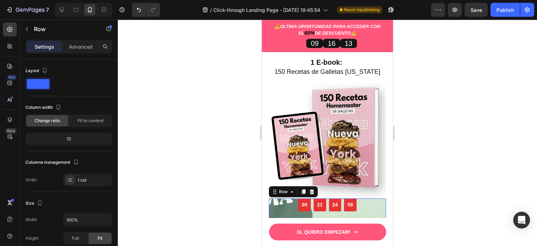
scroll to position [1923, 0]
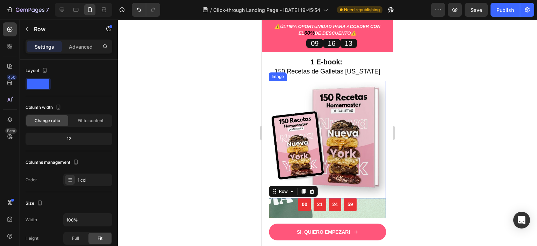
click at [369, 92] on img at bounding box center [327, 139] width 117 height 117
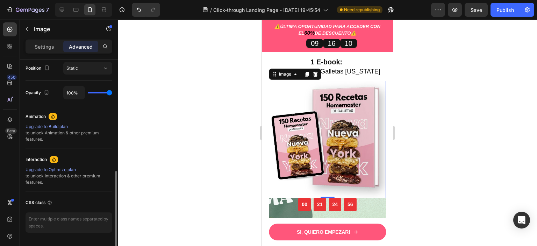
scroll to position [278, 0]
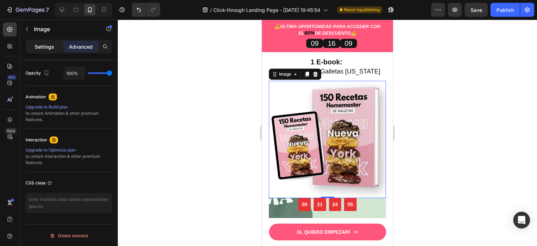
click at [42, 48] on p "Settings" at bounding box center [45, 46] width 20 height 7
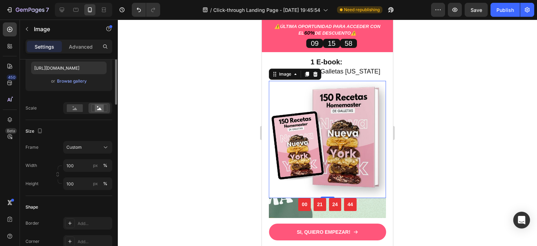
scroll to position [0, 0]
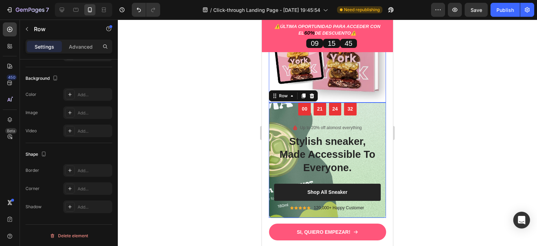
scroll to position [2018, 0]
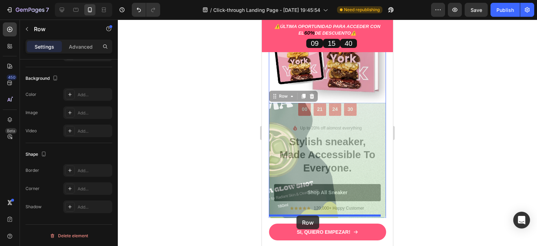
drag, startPoint x: 280, startPoint y: 89, endPoint x: 296, endPoint y: 215, distance: 126.7
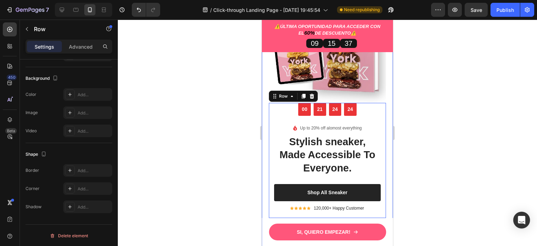
click at [382, 114] on div "Esto es todo lo Heading QUE LLEVARAS HOY: Heading 1 E-book: 150 Recetas de Gall…" at bounding box center [327, 115] width 131 height 388
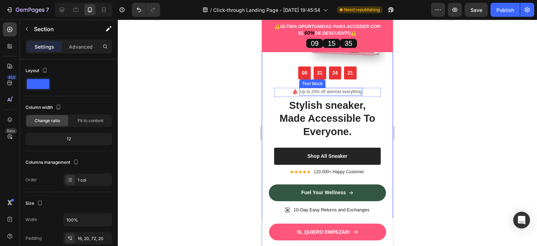
scroll to position [2120, 0]
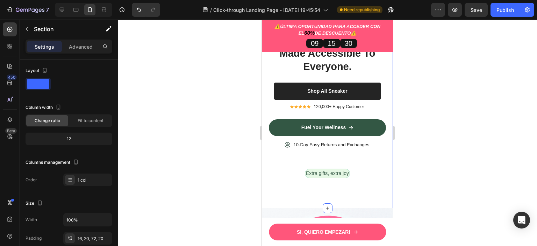
click at [381, 137] on div "Esto es todo lo Heading QUE LLEVARAS HOY: Heading 1 E-book: 150 Recetas de Gall…" at bounding box center [327, 14] width 131 height 388
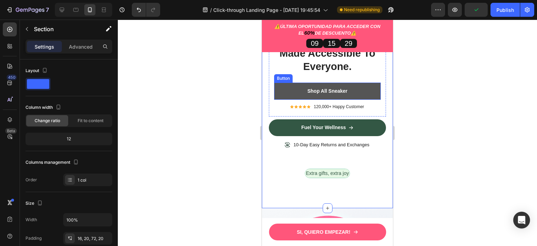
click at [373, 86] on button "Shop All Sneaker" at bounding box center [327, 90] width 107 height 17
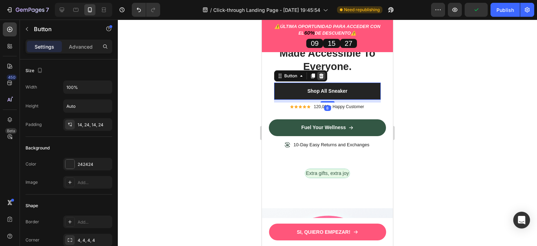
click at [323, 73] on icon at bounding box center [321, 75] width 5 height 5
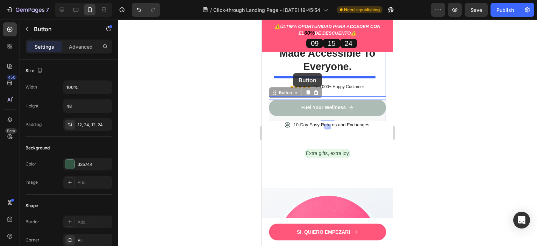
drag, startPoint x: 276, startPoint y: 88, endPoint x: 293, endPoint y: 73, distance: 22.7
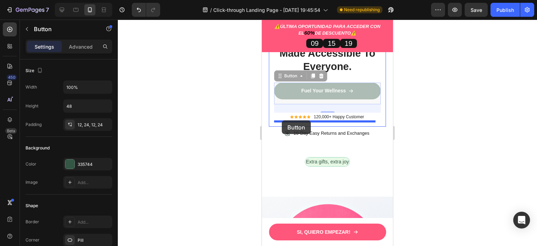
drag, startPoint x: 284, startPoint y: 70, endPoint x: 282, endPoint y: 120, distance: 50.7
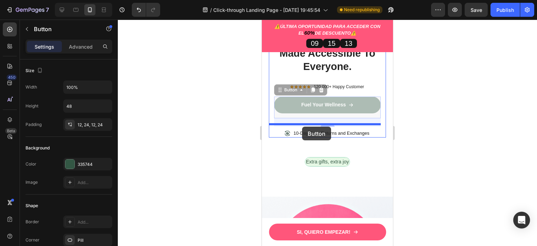
drag, startPoint x: 291, startPoint y: 81, endPoint x: 302, endPoint y: 126, distance: 47.1
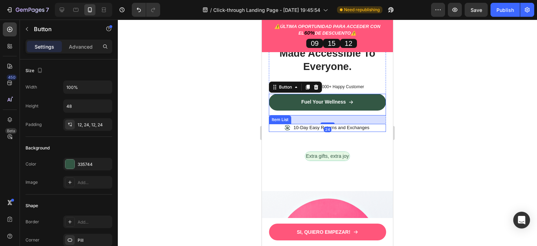
click at [372, 124] on div "10-Day Easy Returns and Exchanges" at bounding box center [327, 128] width 117 height 8
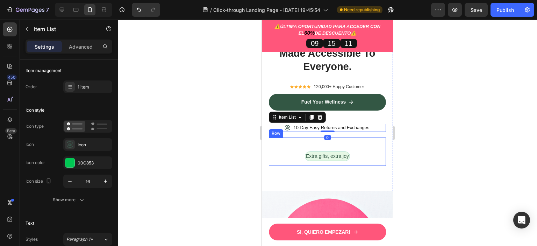
click at [377, 139] on div "Extra gifts, extra joy Text Block Row" at bounding box center [327, 151] width 117 height 28
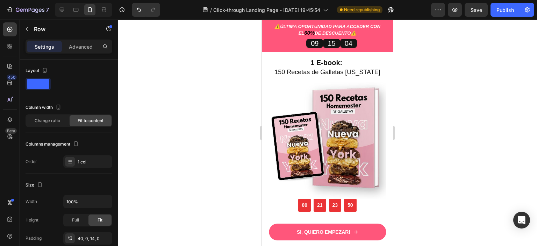
scroll to position [1995, 0]
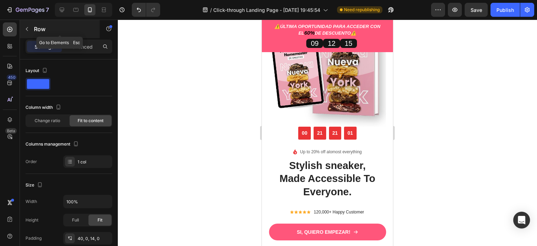
click at [26, 28] on icon "button" at bounding box center [27, 29] width 2 height 4
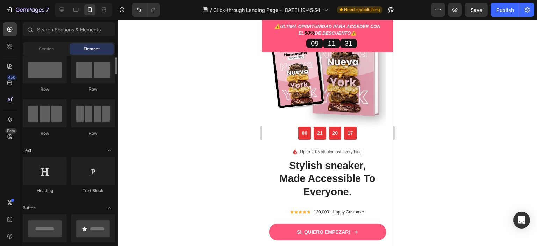
scroll to position [0, 0]
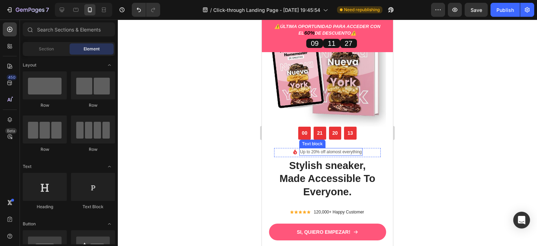
click at [356, 148] on p "Up to 20% off alomost everything" at bounding box center [331, 151] width 62 height 6
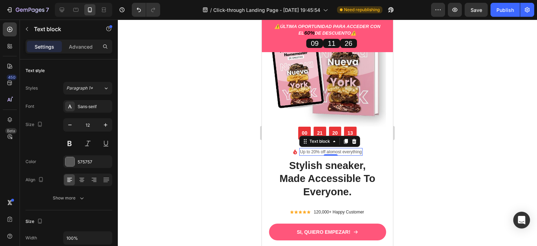
click at [356, 148] on p "Up to 20% off alomost everything" at bounding box center [331, 151] width 62 height 6
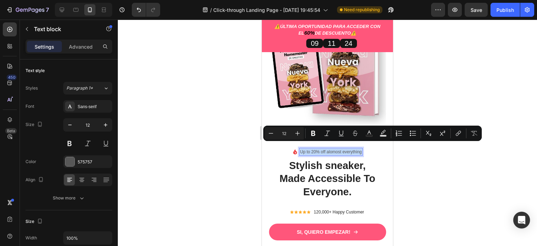
drag, startPoint x: 359, startPoint y: 147, endPoint x: 296, endPoint y: 146, distance: 62.5
click at [299, 148] on div "Up to 20% off alomost everything" at bounding box center [330, 152] width 63 height 8
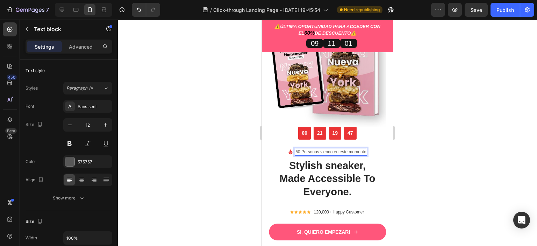
click at [446, 144] on div at bounding box center [327, 133] width 419 height 226
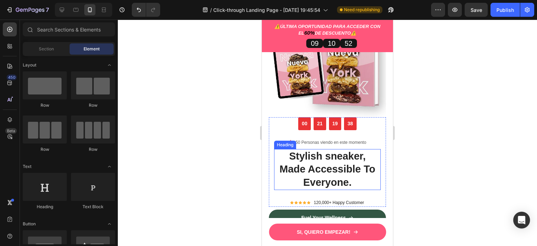
scroll to position [2004, 0]
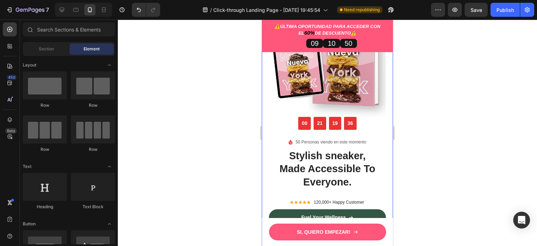
click at [437, 158] on div at bounding box center [327, 133] width 419 height 226
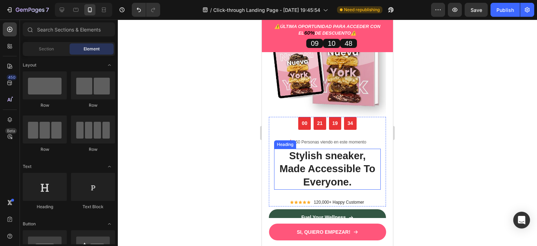
click at [356, 180] on p "Stylish sneaker, Made Accessible To Everyone." at bounding box center [327, 168] width 105 height 39
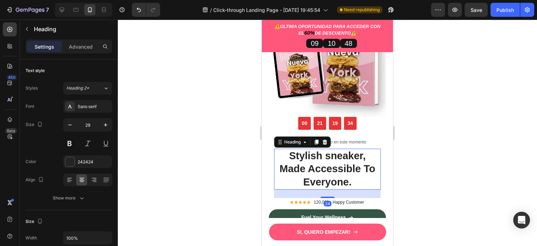
click at [356, 180] on p "Stylish sneaker, Made Accessible To Everyone." at bounding box center [327, 168] width 105 height 39
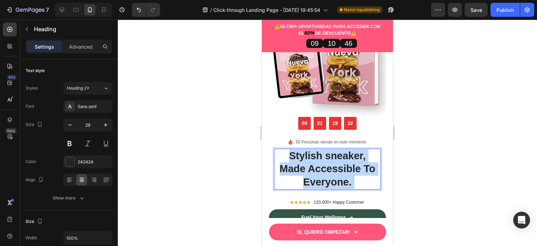
drag, startPoint x: 349, startPoint y: 177, endPoint x: 278, endPoint y: 157, distance: 73.0
click at [278, 157] on p "Stylish sneaker, Made Accessible To Everyone." at bounding box center [327, 168] width 105 height 39
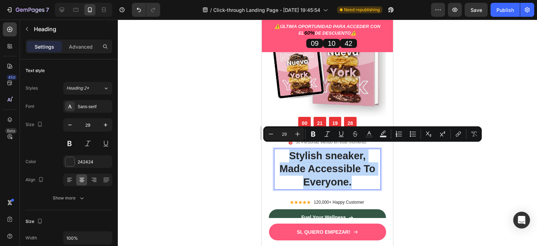
drag, startPoint x: 349, startPoint y: 176, endPoint x: 282, endPoint y: 153, distance: 71.0
click at [282, 153] on p "Stylish sneaker, Made Accessible To Everyone." at bounding box center [327, 168] width 105 height 39
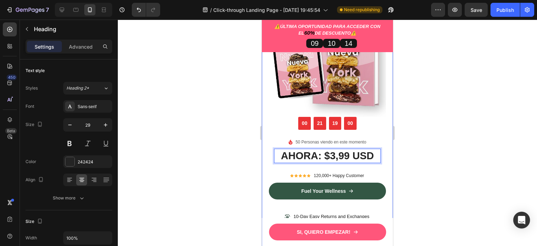
click at [450, 141] on div at bounding box center [327, 133] width 419 height 226
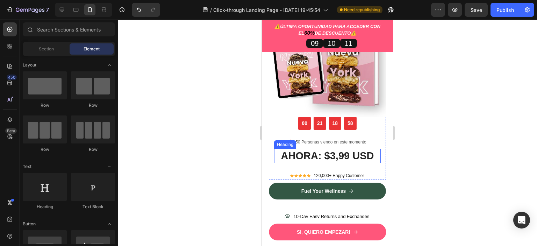
click at [358, 152] on p "AHORA: $3,99 USD" at bounding box center [327, 155] width 105 height 13
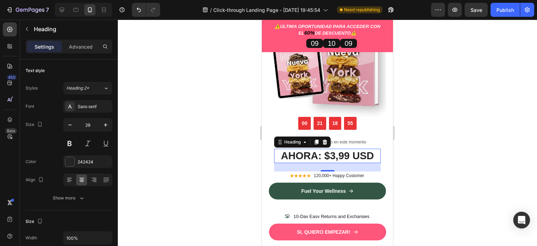
click at [435, 159] on div at bounding box center [327, 133] width 419 height 226
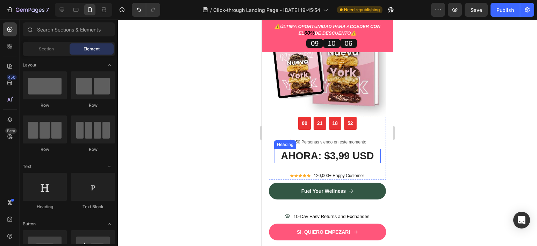
click at [351, 149] on p "AHORA: $3,99 USD" at bounding box center [327, 155] width 105 height 13
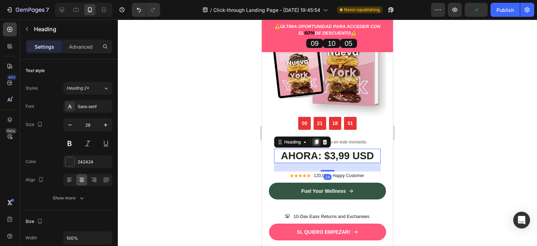
click at [318, 139] on icon at bounding box center [316, 141] width 4 height 5
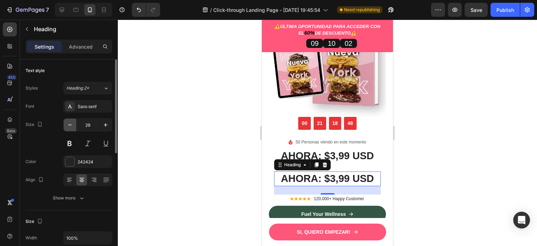
click at [73, 124] on icon "button" at bounding box center [69, 124] width 7 height 7
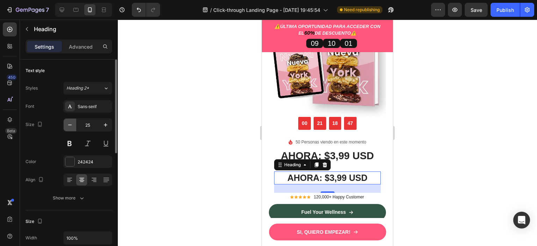
click at [73, 124] on icon "button" at bounding box center [69, 124] width 7 height 7
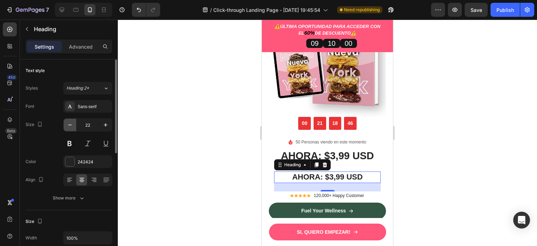
click at [73, 124] on icon "button" at bounding box center [69, 124] width 7 height 7
type input "19"
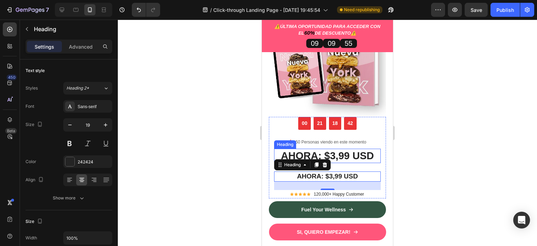
click at [317, 149] on p "AHORA: $3,99 USD" at bounding box center [327, 155] width 105 height 13
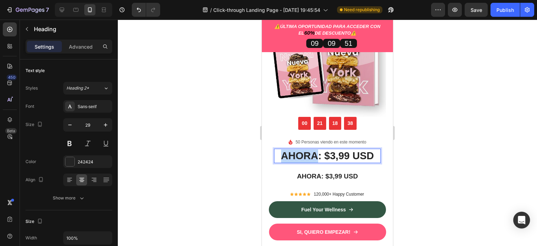
drag, startPoint x: 315, startPoint y: 150, endPoint x: 279, endPoint y: 151, distance: 36.0
click at [279, 151] on p "AHORA: $3,99 USD" at bounding box center [327, 155] width 105 height 13
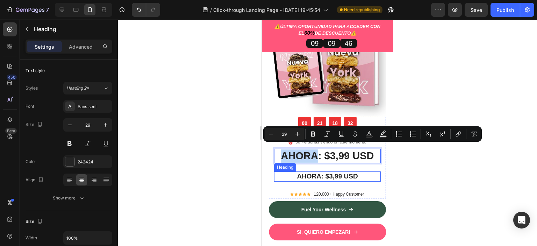
click at [319, 172] on h2 "AHORA: $3,99 USD" at bounding box center [327, 176] width 107 height 10
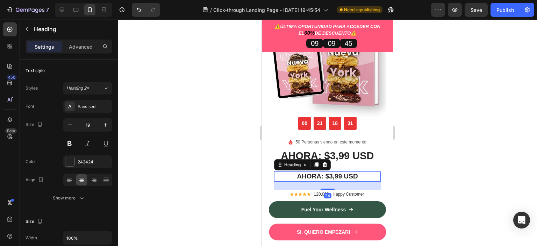
click at [319, 172] on h2 "AHORA: $3,99 USD" at bounding box center [327, 176] width 107 height 10
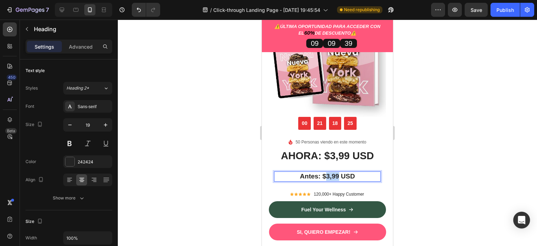
drag, startPoint x: 336, startPoint y: 171, endPoint x: 324, endPoint y: 171, distance: 11.9
click at [324, 172] on p "Antes: $3,99 USD" at bounding box center [327, 176] width 105 height 9
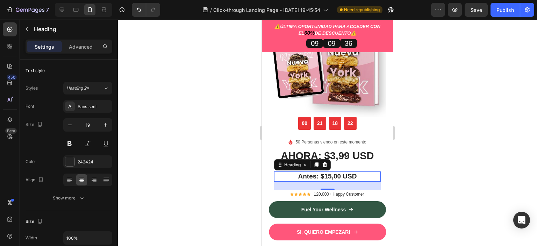
click at [437, 170] on div at bounding box center [327, 133] width 419 height 226
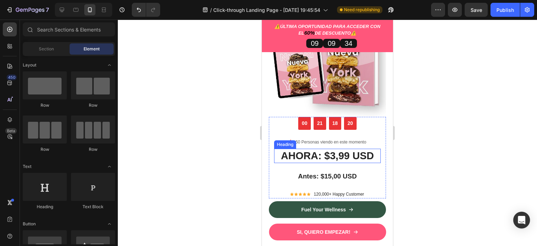
click at [352, 156] on p "AHORA: $3,99 USD" at bounding box center [327, 155] width 105 height 13
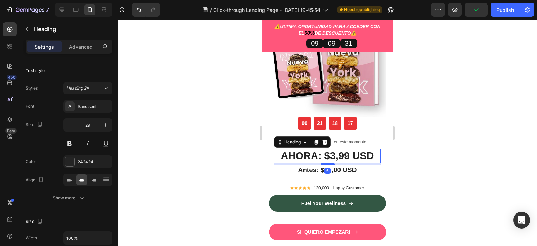
drag, startPoint x: 327, startPoint y: 165, endPoint x: 324, endPoint y: 159, distance: 6.9
click at [324, 163] on div at bounding box center [327, 164] width 14 height 2
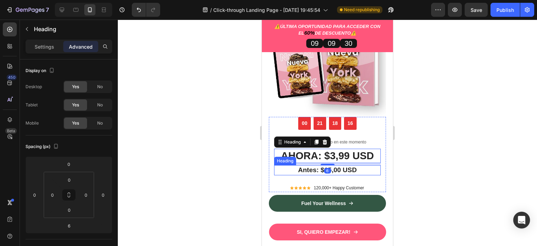
click at [309, 166] on p "Antes: $15,00 USD" at bounding box center [327, 170] width 105 height 9
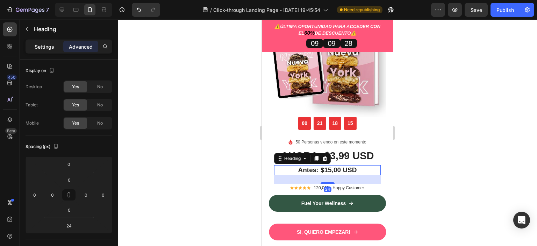
click at [49, 45] on p "Settings" at bounding box center [45, 46] width 20 height 7
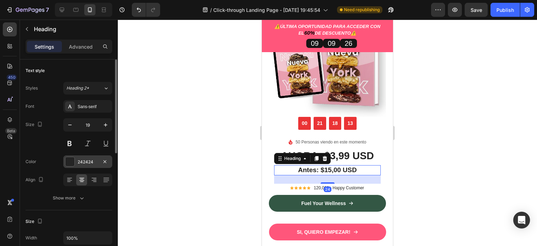
click at [70, 159] on div at bounding box center [69, 161] width 9 height 9
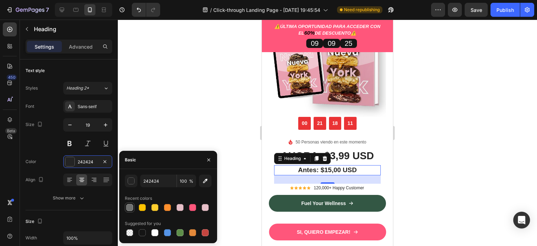
click at [129, 210] on div at bounding box center [129, 207] width 7 height 7
type input "707170"
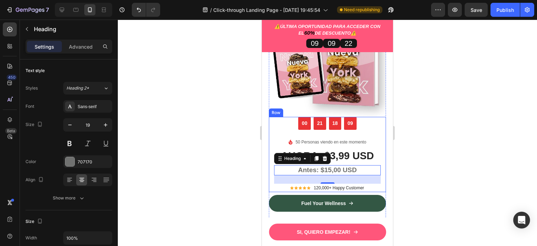
click at [454, 167] on div at bounding box center [327, 133] width 419 height 226
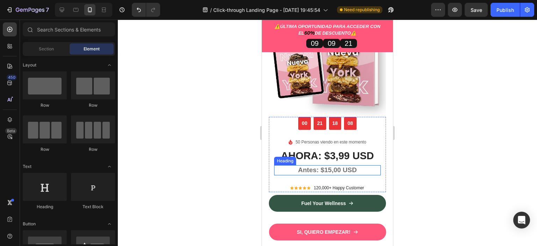
click at [350, 166] on p "Antes: $15,00 USD" at bounding box center [327, 170] width 105 height 9
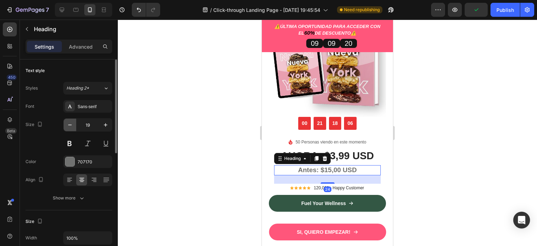
click at [73, 123] on icon "button" at bounding box center [69, 124] width 7 height 7
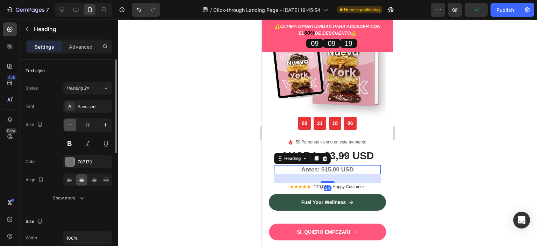
type input "16"
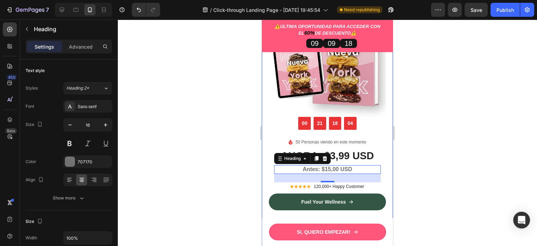
click at [421, 152] on div at bounding box center [327, 133] width 419 height 226
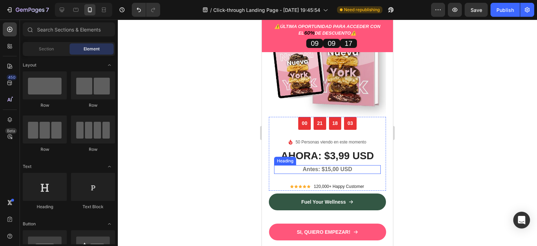
click at [350, 166] on p "Antes: $15,00 USD" at bounding box center [327, 169] width 105 height 7
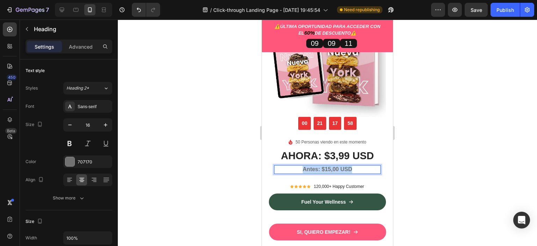
drag, startPoint x: 352, startPoint y: 164, endPoint x: 299, endPoint y: 166, distance: 52.8
click at [299, 166] on p "Antes: $15,00 USD" at bounding box center [327, 169] width 105 height 7
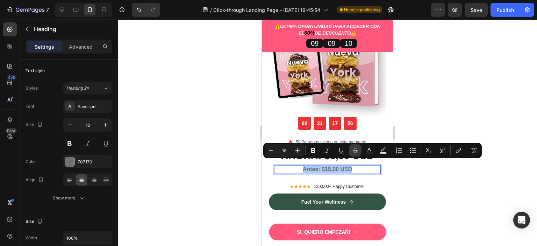
click at [358, 148] on icon "Editor contextual toolbar" at bounding box center [354, 150] width 7 height 7
click at [312, 151] on icon "Editor contextual toolbar" at bounding box center [313, 150] width 4 height 5
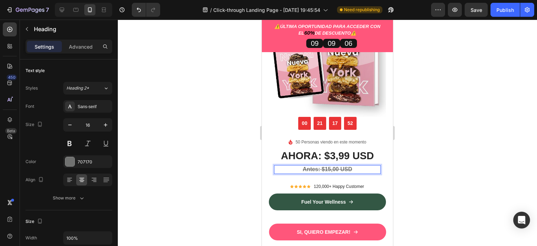
click at [426, 166] on div at bounding box center [327, 133] width 419 height 226
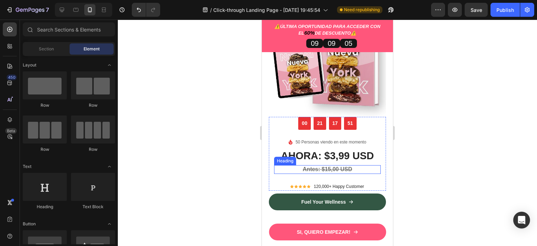
click at [357, 166] on p "⁠⁠⁠⁠⁠⁠⁠ Antes: $15,00 USD" at bounding box center [327, 169] width 105 height 7
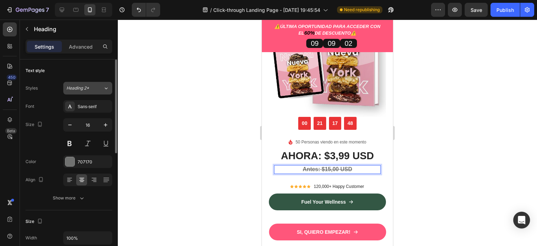
click at [103, 88] on icon at bounding box center [106, 88] width 6 height 7
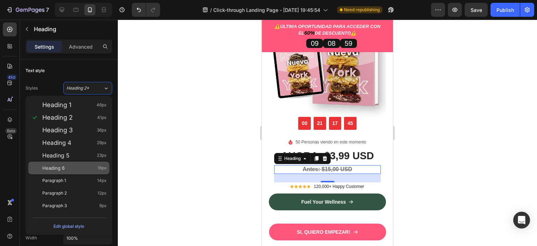
click at [76, 169] on div "Heading 6 16px" at bounding box center [74, 167] width 64 height 7
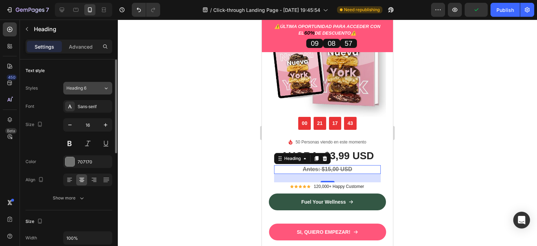
click at [99, 85] on div "Heading 6" at bounding box center [84, 88] width 37 height 6
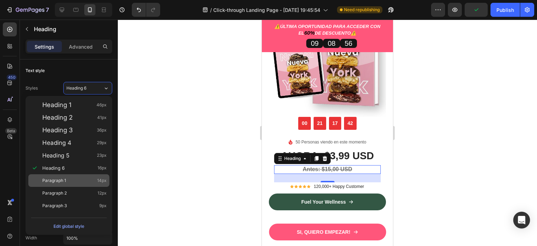
click at [72, 182] on div "Paragraph 1 14px" at bounding box center [74, 180] width 64 height 7
type input "14"
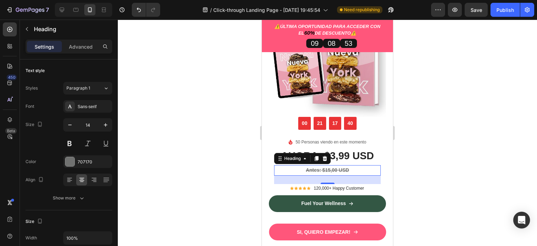
click at [447, 149] on div at bounding box center [327, 133] width 419 height 226
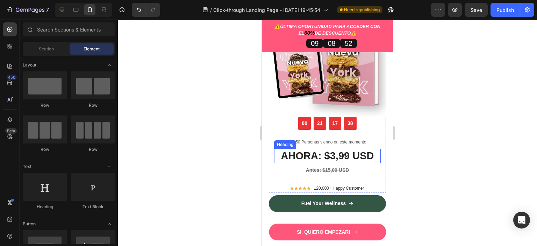
click at [351, 154] on p "AHORA: $3,99 USD" at bounding box center [327, 155] width 105 height 13
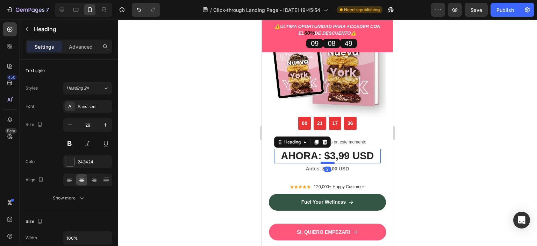
click at [326, 161] on div at bounding box center [327, 162] width 14 height 2
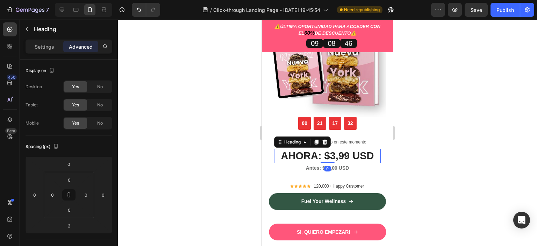
drag, startPoint x: 329, startPoint y: 158, endPoint x: 327, endPoint y: 152, distance: 6.1
click at [327, 152] on div "AHORA: $3,99 USD Heading 0" at bounding box center [327, 155] width 107 height 15
type input "0"
click at [447, 149] on div at bounding box center [327, 133] width 419 height 226
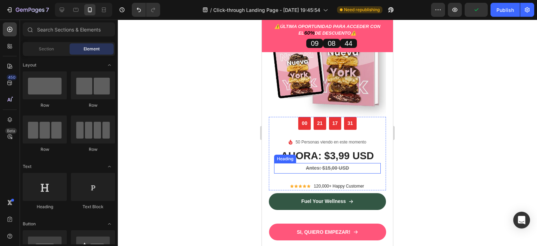
click at [348, 163] on p "⁠⁠⁠⁠⁠⁠⁠ Antes: $15,00 USD" at bounding box center [327, 167] width 105 height 9
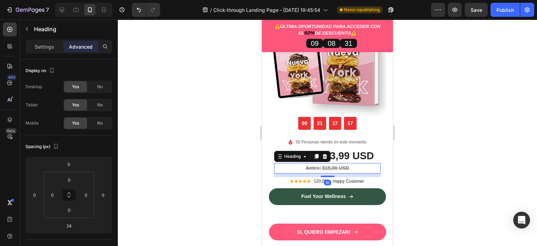
drag, startPoint x: 323, startPoint y: 176, endPoint x: 322, endPoint y: 171, distance: 5.0
click at [322, 175] on div at bounding box center [327, 175] width 14 height 1
type input "10"
click at [440, 160] on div at bounding box center [327, 133] width 419 height 226
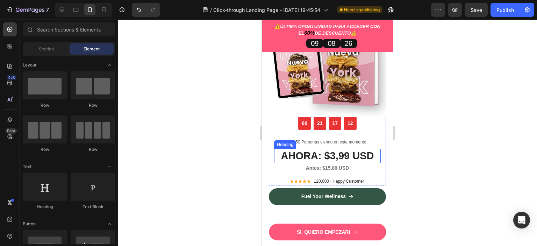
click at [347, 156] on p "AHORA: $3,99 USD" at bounding box center [327, 155] width 105 height 13
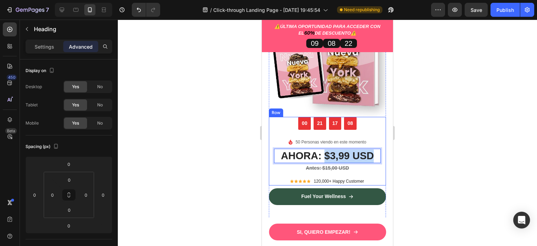
drag, startPoint x: 322, startPoint y: 150, endPoint x: 379, endPoint y: 151, distance: 56.6
click at [379, 151] on div "00 21 17 08 CountDown Timer Image 50 Personas viendo en este momento Text block…" at bounding box center [327, 151] width 117 height 68
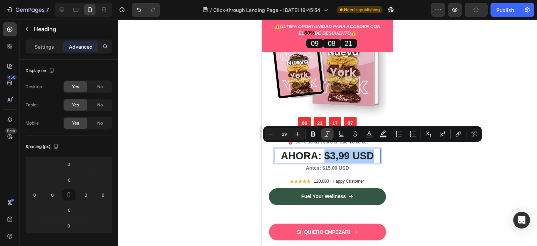
click at [327, 131] on icon "Editor contextual toolbar" at bounding box center [326, 133] width 7 height 7
click at [367, 134] on icon "Editor contextual toolbar" at bounding box center [368, 133] width 7 height 7
type input "242424"
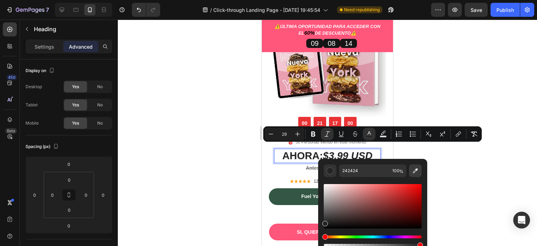
click at [413, 168] on icon "Editor contextual toolbar" at bounding box center [414, 170] width 7 height 7
type input "FF567B"
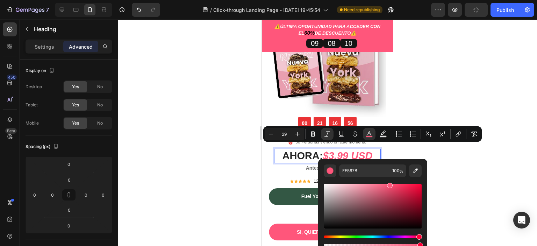
click at [446, 163] on div at bounding box center [327, 133] width 419 height 226
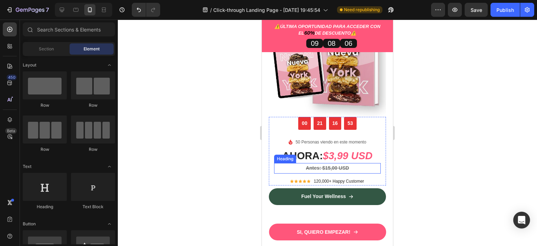
click at [332, 165] on strong "Antes: $15,00 USD" at bounding box center [327, 168] width 43 height 6
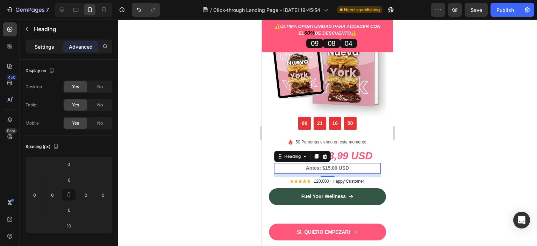
click at [44, 50] on p "Settings" at bounding box center [45, 46] width 20 height 7
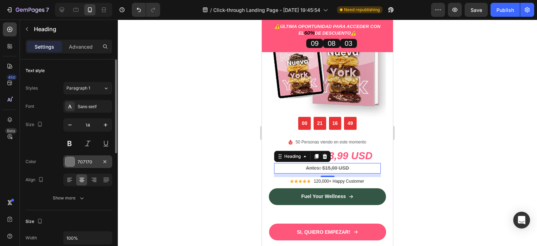
click at [75, 160] on div "707170" at bounding box center [87, 161] width 49 height 13
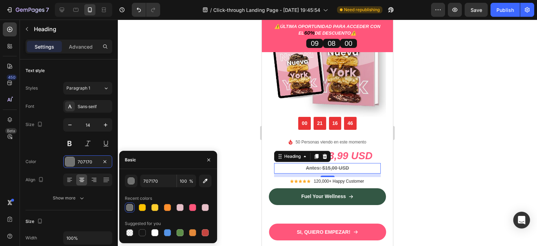
click at [129, 210] on div at bounding box center [129, 207] width 7 height 7
click at [130, 180] on div "button" at bounding box center [131, 180] width 7 height 7
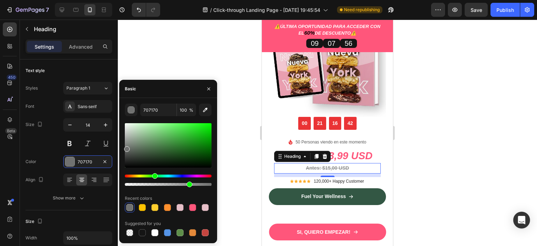
click at [188, 183] on div at bounding box center [168, 184] width 87 height 3
type input "73"
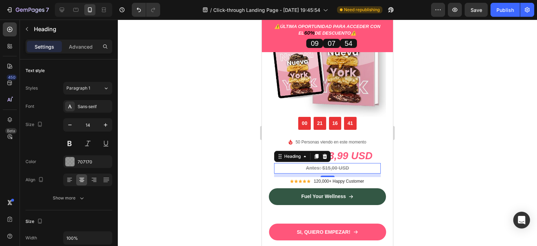
click at [475, 170] on div at bounding box center [327, 133] width 419 height 226
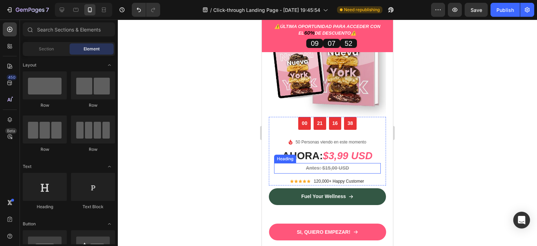
click at [353, 163] on p "⁠⁠⁠⁠⁠⁠⁠ Antes: $15,00 USD" at bounding box center [327, 167] width 105 height 9
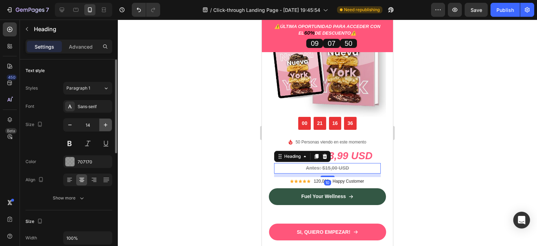
click at [104, 126] on icon "button" at bounding box center [105, 124] width 7 height 7
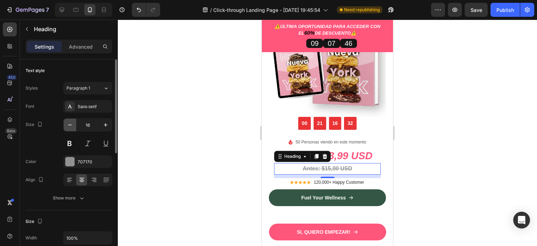
click at [69, 125] on icon "button" at bounding box center [69, 124] width 7 height 7
type input "15"
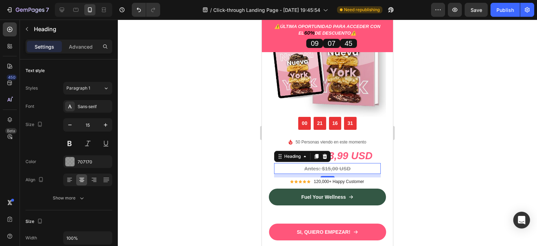
click at [425, 147] on div at bounding box center [327, 133] width 419 height 226
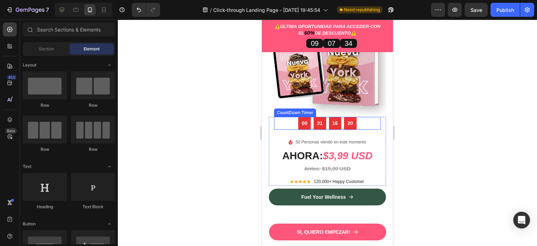
click at [364, 117] on div "00 21 16 20" at bounding box center [327, 123] width 107 height 13
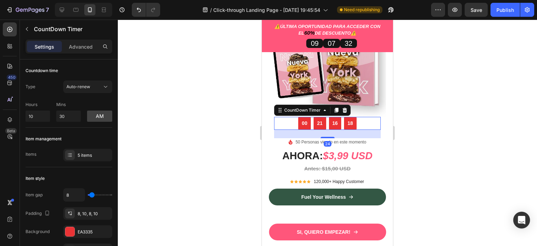
click at [430, 126] on div at bounding box center [327, 133] width 419 height 226
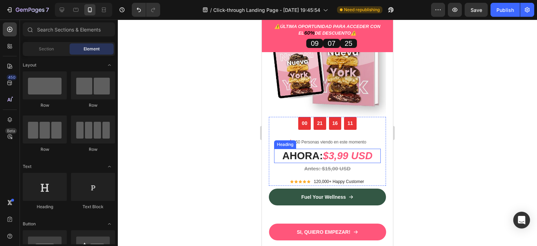
scroll to position [2071, 0]
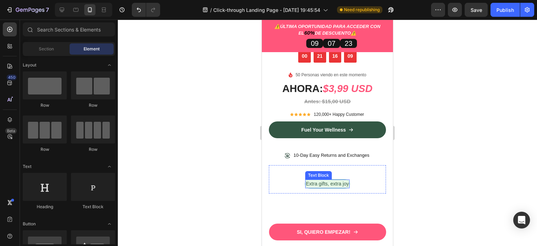
click at [349, 180] on p "Extra gifts, extra joy" at bounding box center [327, 183] width 43 height 7
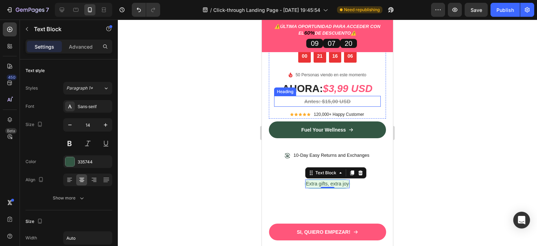
scroll to position [2015, 0]
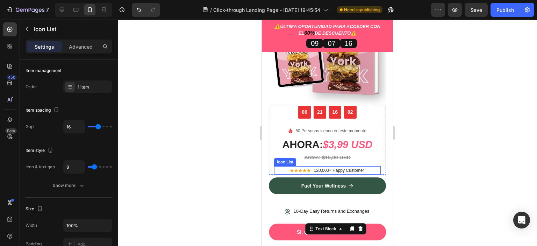
click at [282, 166] on div "Icon Icon Icon Icon Icon Icon List Hoz 120,000+ Happy Customer Text block" at bounding box center [327, 170] width 107 height 8
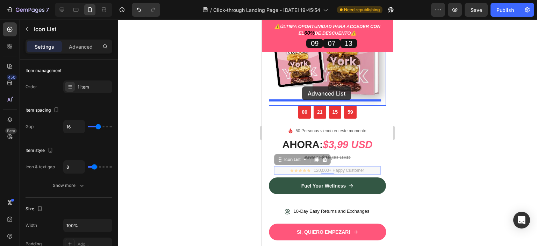
drag, startPoint x: 282, startPoint y: 155, endPoint x: 302, endPoint y: 86, distance: 71.7
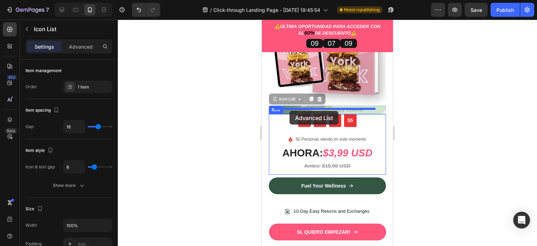
drag, startPoint x: 286, startPoint y: 92, endPoint x: 289, endPoint y: 111, distance: 19.5
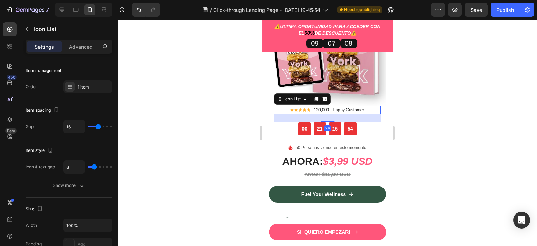
click at [459, 115] on div at bounding box center [327, 133] width 419 height 226
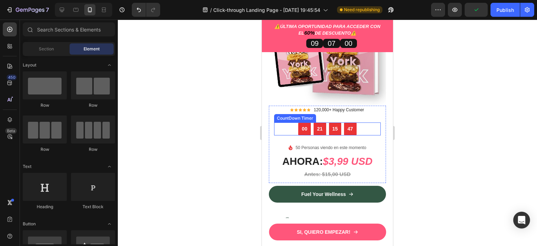
click at [373, 122] on div "00 21 15 47" at bounding box center [327, 128] width 107 height 13
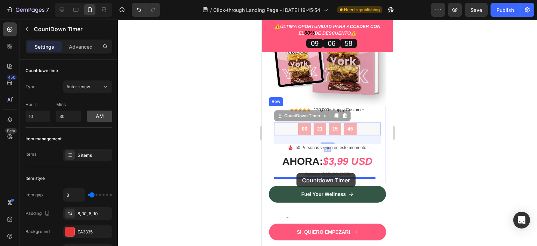
drag, startPoint x: 294, startPoint y: 111, endPoint x: 296, endPoint y: 173, distance: 61.5
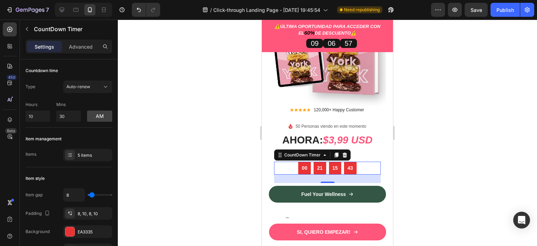
click at [433, 129] on div at bounding box center [327, 133] width 419 height 226
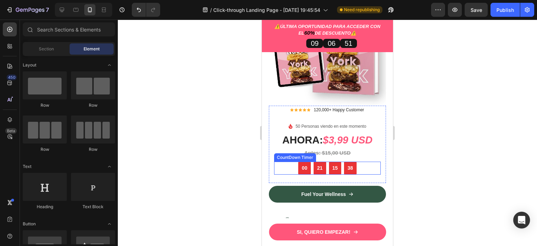
click at [290, 166] on div "00 21 15 38" at bounding box center [327, 167] width 107 height 13
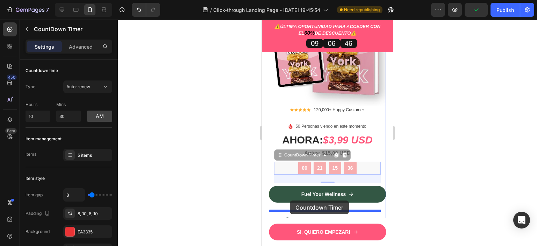
drag, startPoint x: 286, startPoint y: 151, endPoint x: 290, endPoint y: 200, distance: 49.4
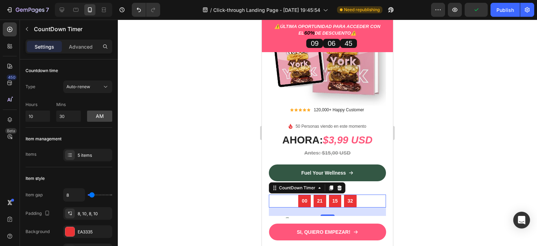
click at [422, 156] on div at bounding box center [327, 133] width 419 height 226
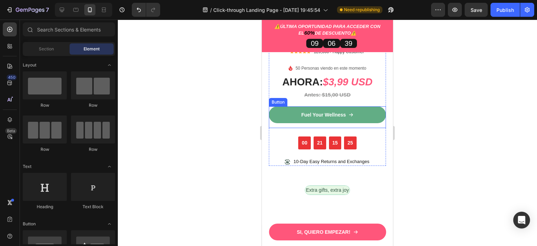
scroll to position [2074, 0]
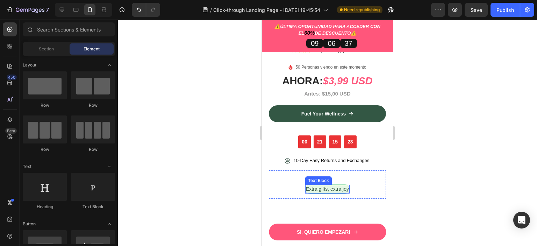
click at [342, 185] on p "Extra gifts, extra joy" at bounding box center [327, 188] width 43 height 7
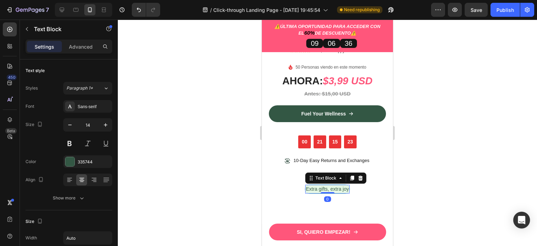
click at [342, 185] on p "Extra gifts, extra joy" at bounding box center [327, 188] width 43 height 7
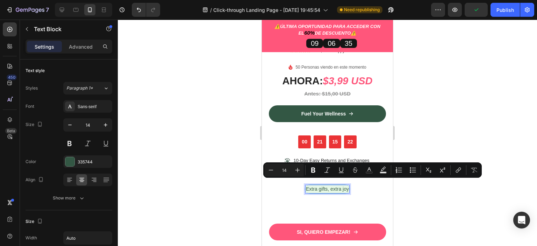
click at [345, 185] on p "Extra gifts, extra joy" at bounding box center [327, 188] width 43 height 7
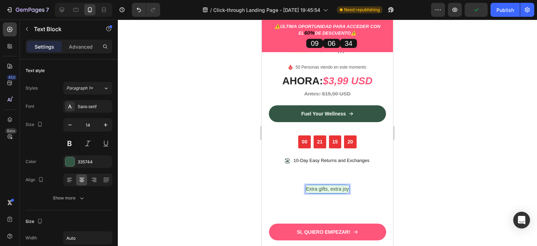
drag, startPoint x: 345, startPoint y: 185, endPoint x: 304, endPoint y: 184, distance: 41.2
click at [306, 185] on p "Extra gifts, extra joy" at bounding box center [327, 188] width 43 height 7
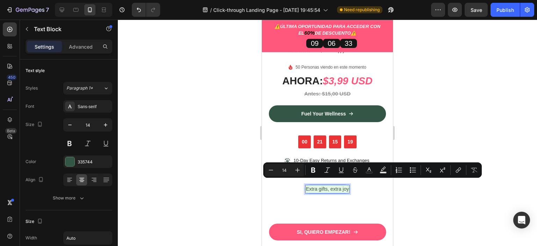
click at [461, 88] on div at bounding box center [327, 133] width 419 height 226
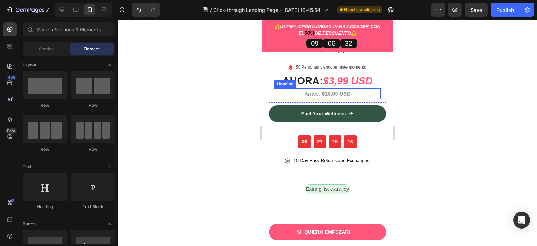
click at [355, 89] on p "⁠⁠⁠⁠⁠⁠⁠ Antes: $15,00 USD" at bounding box center [327, 93] width 105 height 9
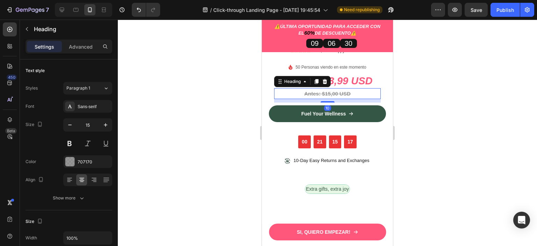
click at [422, 104] on div at bounding box center [327, 133] width 419 height 226
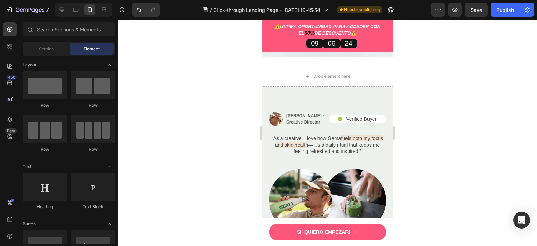
scroll to position [2389, 0]
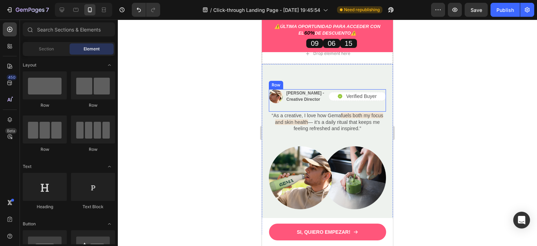
click at [324, 89] on div "Image [PERSON_NAME] - Creative Director Text Block Row Icon Verified Buyer Text…" at bounding box center [327, 100] width 117 height 22
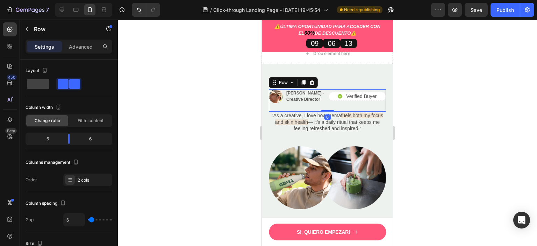
click at [302, 77] on div "Row" at bounding box center [293, 82] width 49 height 11
click at [303, 80] on icon at bounding box center [303, 82] width 4 height 5
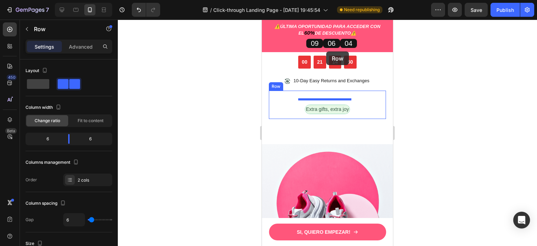
scroll to position [2147, 0]
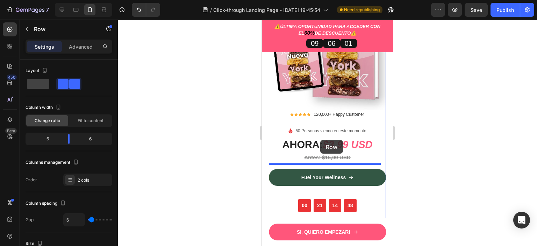
drag, startPoint x: 282, startPoint y: 101, endPoint x: 320, endPoint y: 142, distance: 56.1
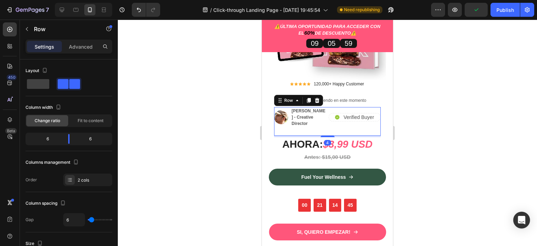
scroll to position [2042, 0]
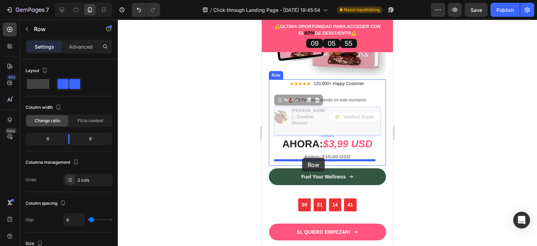
drag, startPoint x: 290, startPoint y: 94, endPoint x: 302, endPoint y: 158, distance: 64.4
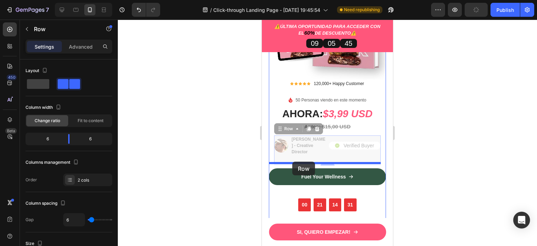
drag, startPoint x: 287, startPoint y: 122, endPoint x: 292, endPoint y: 161, distance: 39.4
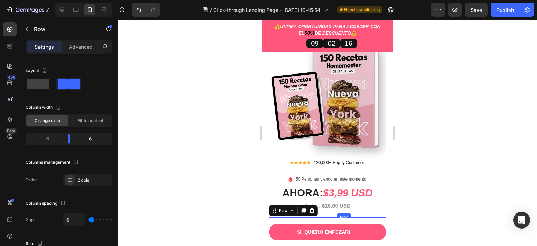
scroll to position [1964, 0]
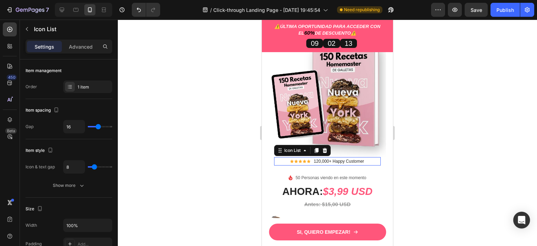
click at [365, 159] on div "Icon Icon Icon Icon Icon Icon List Hoz 120,000+ Happy Customer Text block" at bounding box center [327, 161] width 107 height 8
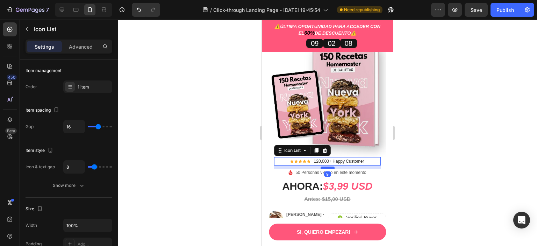
drag, startPoint x: 321, startPoint y: 167, endPoint x: 322, endPoint y: 161, distance: 5.3
click at [322, 166] on div at bounding box center [327, 167] width 14 height 2
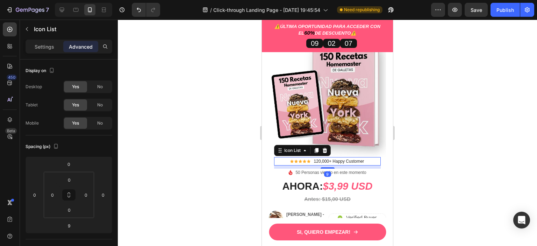
click at [508, 129] on div at bounding box center [327, 133] width 419 height 226
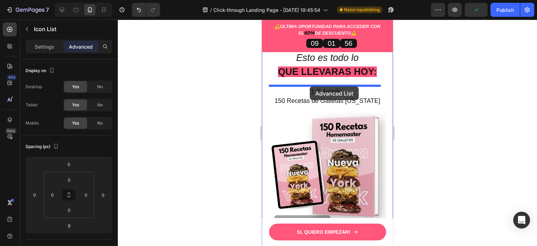
scroll to position [1874, 0]
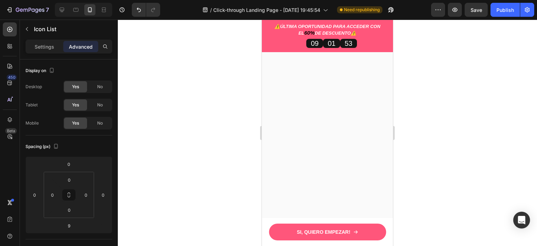
scroll to position [1874, 0]
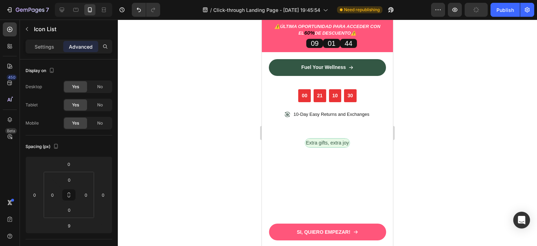
drag, startPoint x: 329, startPoint y: 141, endPoint x: 327, endPoint y: 136, distance: 6.0
type input "0"
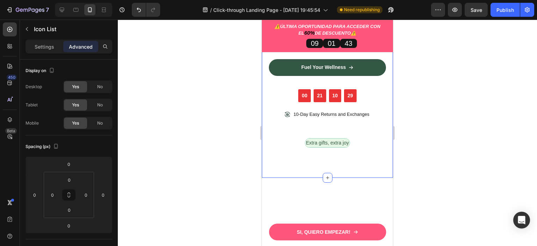
click at [425, 136] on div at bounding box center [327, 133] width 419 height 226
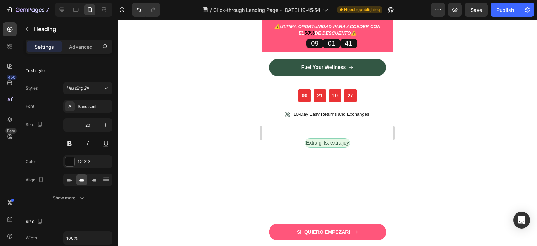
click at [82, 41] on div "Advanced" at bounding box center [80, 46] width 35 height 11
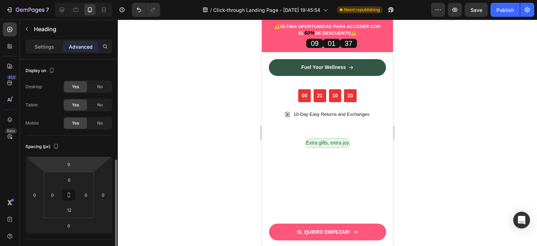
scroll to position [75, 0]
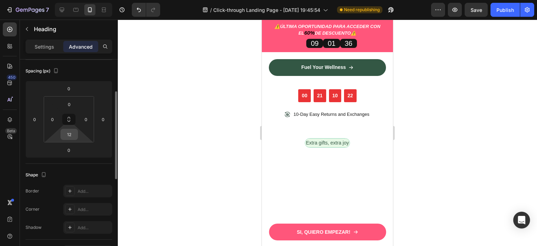
click at [75, 134] on input "12" at bounding box center [69, 134] width 14 height 10
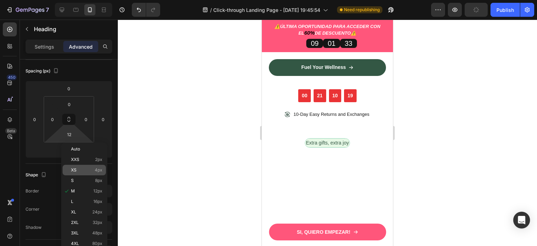
click at [79, 170] on p "XS 4px" at bounding box center [86, 169] width 31 height 5
type input "4"
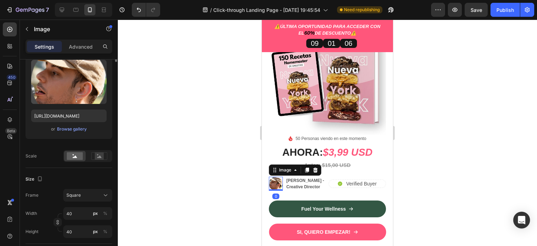
scroll to position [0, 0]
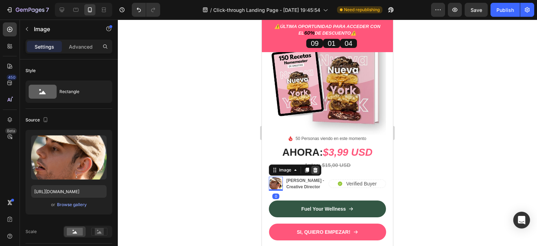
click at [316, 167] on icon at bounding box center [315, 169] width 5 height 5
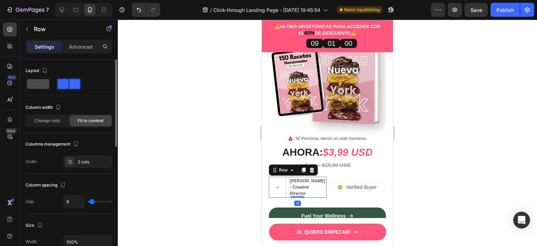
click at [38, 81] on span at bounding box center [38, 84] width 22 height 10
type input "0"
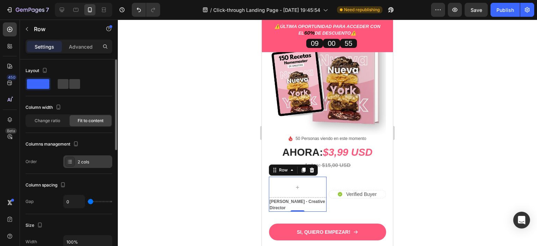
click at [89, 162] on div "2 cols" at bounding box center [94, 162] width 33 height 6
click at [428, 173] on div at bounding box center [327, 133] width 419 height 226
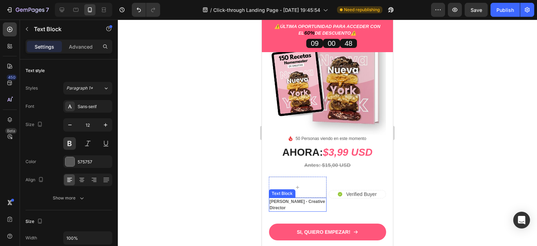
click at [321, 198] on p "[PERSON_NAME] - Creative Director" at bounding box center [297, 204] width 56 height 13
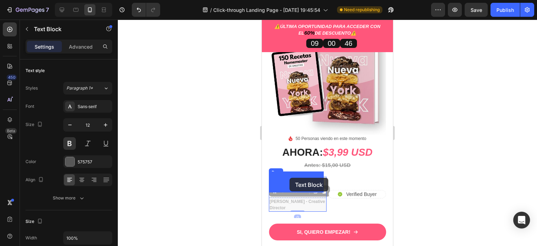
drag, startPoint x: 290, startPoint y: 185, endPoint x: 289, endPoint y: 177, distance: 7.4
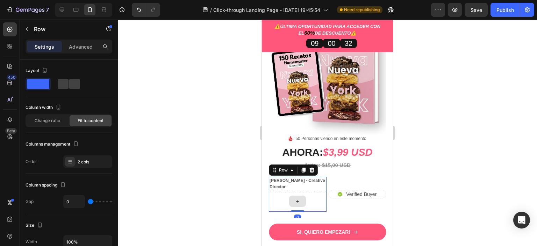
click at [320, 195] on div at bounding box center [298, 200] width 58 height 21
click at [95, 162] on div "2 cols" at bounding box center [94, 162] width 33 height 6
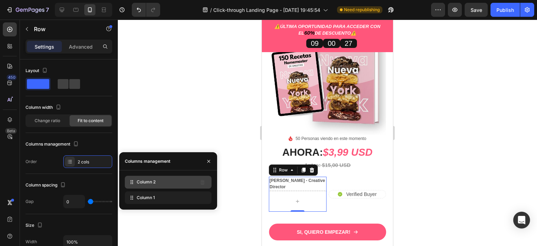
drag, startPoint x: 176, startPoint y: 198, endPoint x: 176, endPoint y: 183, distance: 15.7
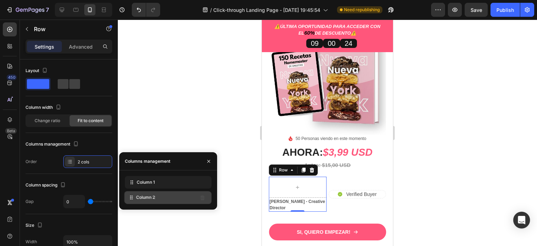
drag, startPoint x: 176, startPoint y: 183, endPoint x: 175, endPoint y: 198, distance: 15.4
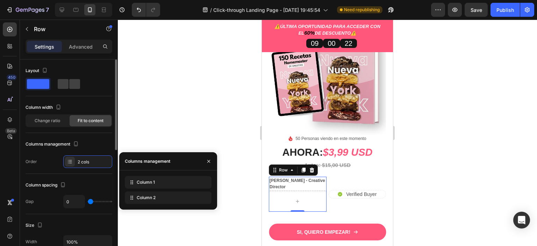
click at [81, 183] on div "Column spacing" at bounding box center [68, 184] width 87 height 11
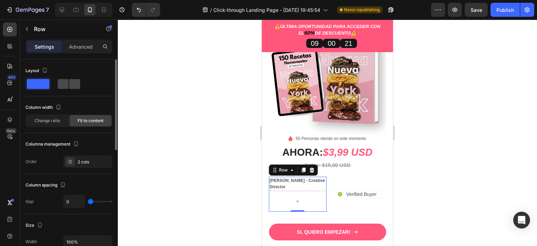
click at [75, 81] on span at bounding box center [74, 84] width 11 height 10
type input "8"
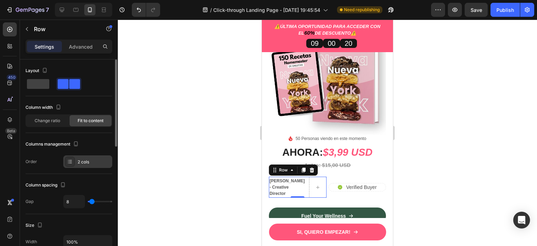
click at [91, 165] on div "2 cols" at bounding box center [87, 161] width 49 height 13
click at [93, 145] on div "Columns management" at bounding box center [68, 143] width 87 height 11
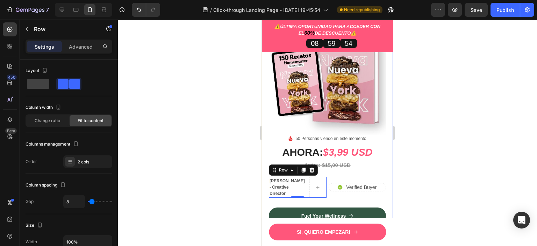
click at [433, 148] on div at bounding box center [327, 133] width 419 height 226
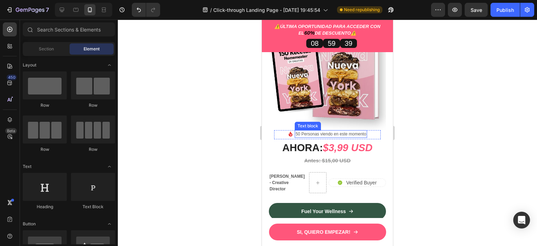
scroll to position [2006, 0]
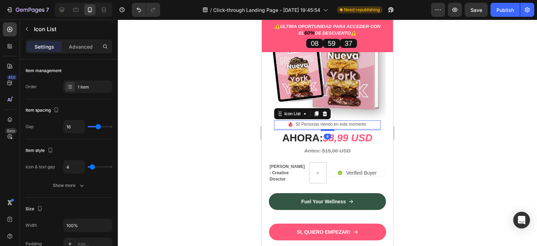
click at [370, 120] on div "Image 50 Personas viendo en este momento Text block" at bounding box center [327, 124] width 107 height 9
click at [429, 146] on div at bounding box center [327, 133] width 419 height 226
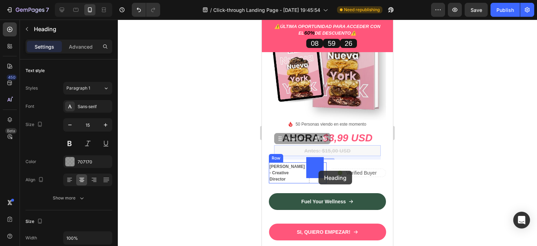
drag, startPoint x: 294, startPoint y: 133, endPoint x: 318, endPoint y: 170, distance: 45.0
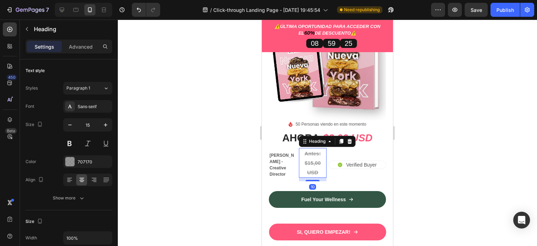
click at [481, 133] on div at bounding box center [327, 133] width 419 height 226
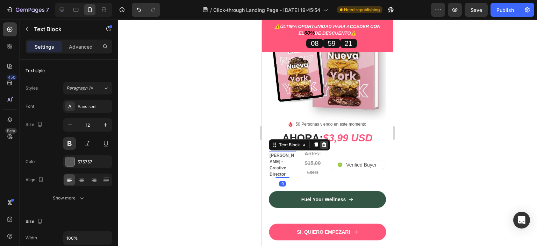
click at [324, 145] on icon at bounding box center [324, 145] width 6 height 6
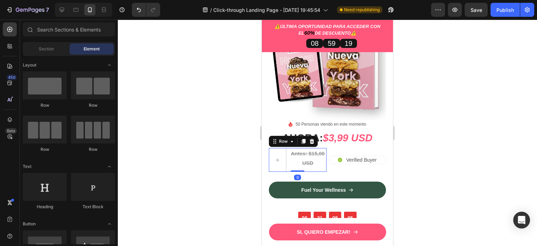
click at [287, 148] on div "Antes: $15,00 USD Heading Row 0" at bounding box center [298, 160] width 58 height 24
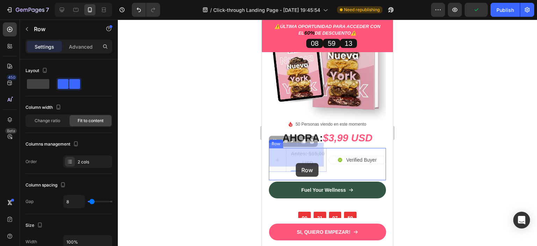
drag, startPoint x: 282, startPoint y: 136, endPoint x: 296, endPoint y: 163, distance: 29.7
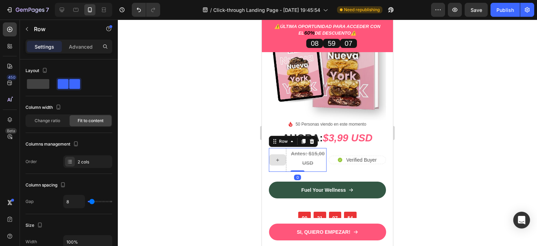
click at [285, 148] on div at bounding box center [277, 160] width 17 height 24
click at [78, 159] on div "2 cols" at bounding box center [94, 162] width 33 height 6
click at [36, 85] on span at bounding box center [38, 84] width 22 height 10
type input "0"
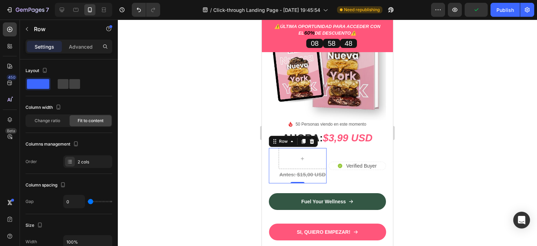
click at [440, 163] on div at bounding box center [327, 133] width 419 height 226
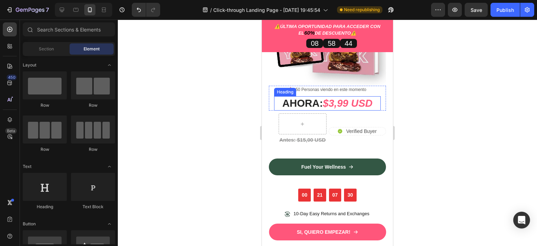
scroll to position [2043, 0]
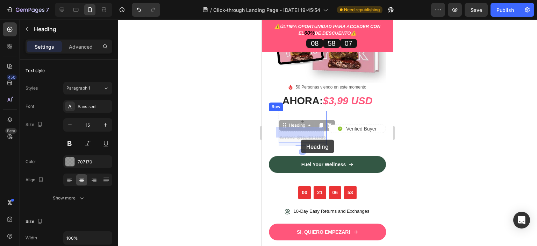
drag, startPoint x: 294, startPoint y: 121, endPoint x: 300, endPoint y: 139, distance: 19.9
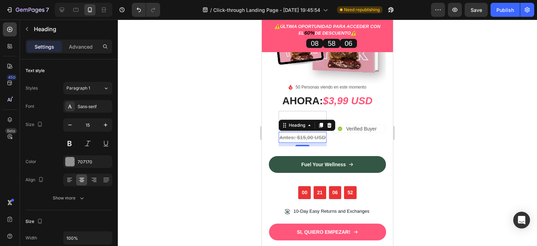
click at [451, 91] on div at bounding box center [327, 133] width 419 height 226
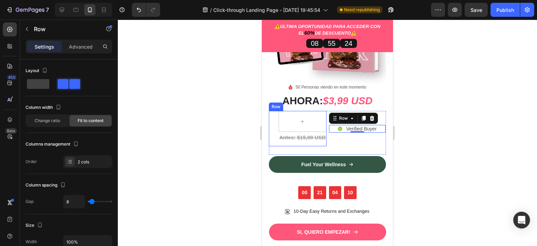
click at [274, 127] on div "Antes: $15,00 USD Heading Row" at bounding box center [298, 128] width 58 height 35
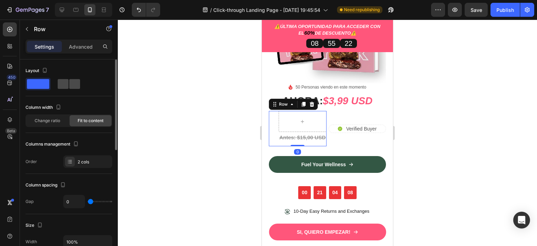
click at [70, 88] on span at bounding box center [74, 84] width 11 height 10
type input "8"
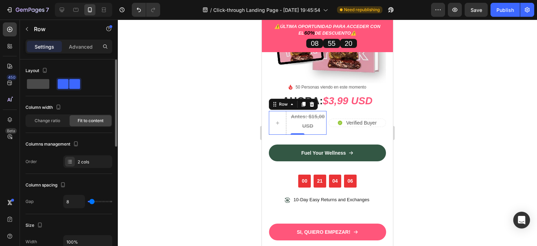
click at [41, 81] on span at bounding box center [38, 84] width 22 height 10
type input "0"
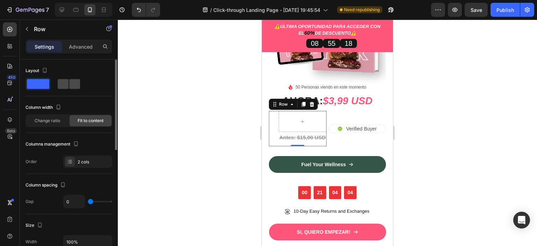
click at [67, 84] on span at bounding box center [63, 84] width 11 height 10
type input "8"
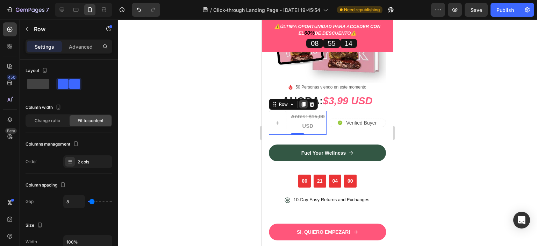
click at [302, 102] on icon at bounding box center [303, 104] width 4 height 5
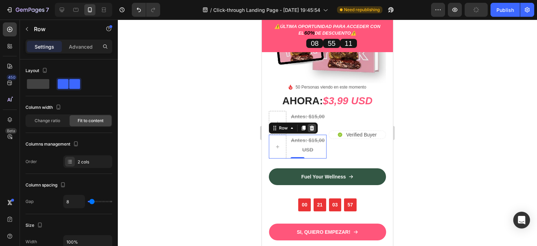
click at [312, 125] on icon at bounding box center [311, 127] width 5 height 5
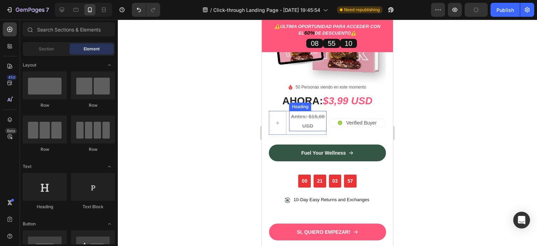
click at [307, 113] on strong "Antes: $15,00 USD" at bounding box center [308, 120] width 34 height 15
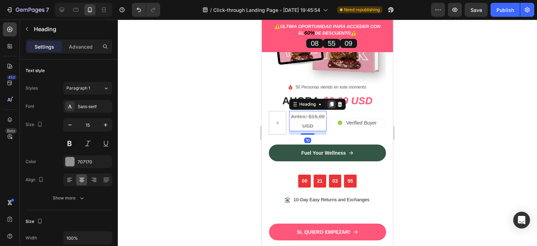
click at [333, 102] on icon at bounding box center [331, 104] width 4 height 5
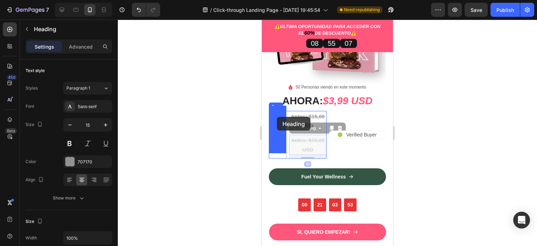
drag, startPoint x: 309, startPoint y: 120, endPoint x: 277, endPoint y: 117, distance: 32.3
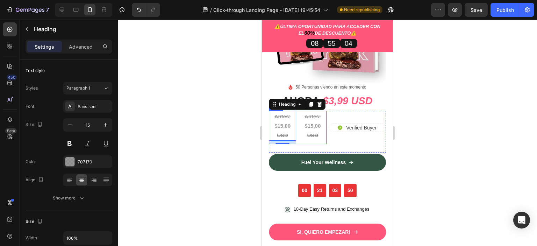
click at [296, 111] on div "Antes: $15,00 USD Heading 10 Antes: $15,00 USD Heading Row" at bounding box center [298, 127] width 58 height 33
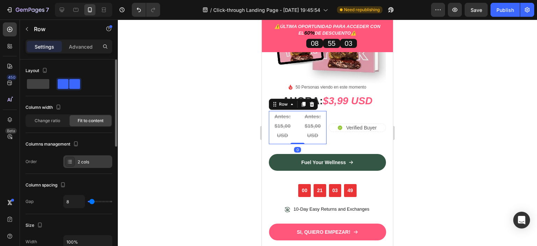
click at [89, 165] on div "2 cols" at bounding box center [87, 161] width 49 height 13
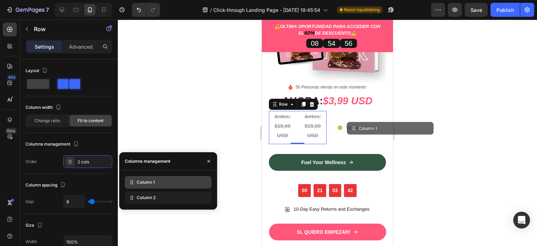
click at [426, 132] on div at bounding box center [327, 133] width 419 height 226
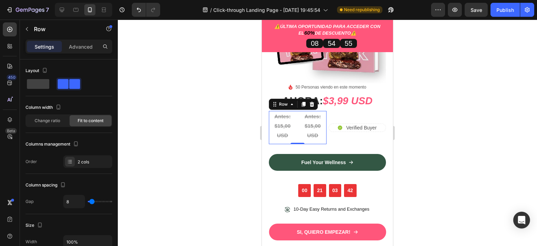
click at [426, 132] on div at bounding box center [327, 133] width 419 height 226
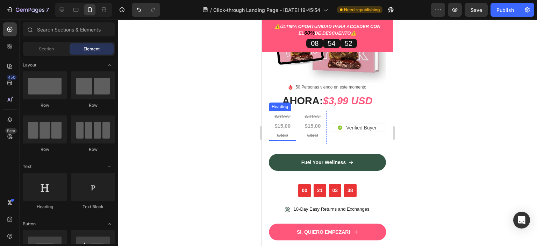
click at [294, 111] on h2 "Antes: $15,00 USD" at bounding box center [282, 126] width 27 height 30
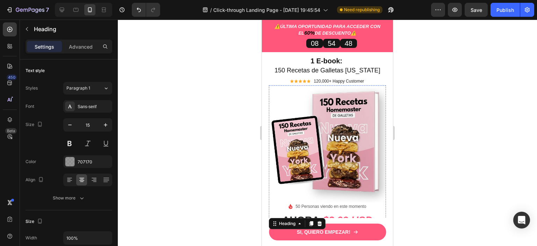
scroll to position [1940, 0]
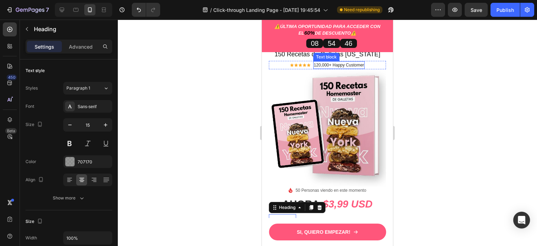
click at [325, 65] on p "120,000+ Happy Customer" at bounding box center [339, 65] width 50 height 6
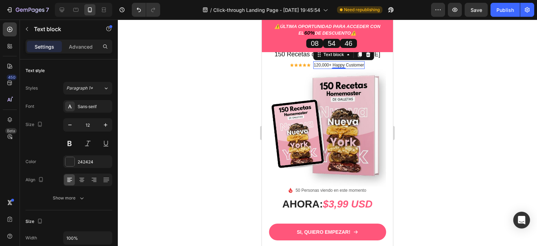
click at [325, 65] on p "120,000+ Happy Customer" at bounding box center [339, 65] width 50 height 6
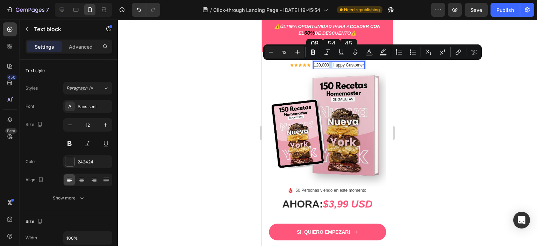
click at [325, 65] on p "120,000+ Happy Customer" at bounding box center [339, 65] width 50 height 6
drag, startPoint x: 325, startPoint y: 65, endPoint x: 311, endPoint y: 65, distance: 14.0
click at [314, 65] on p "120,000+ Happy Customer" at bounding box center [339, 65] width 50 height 6
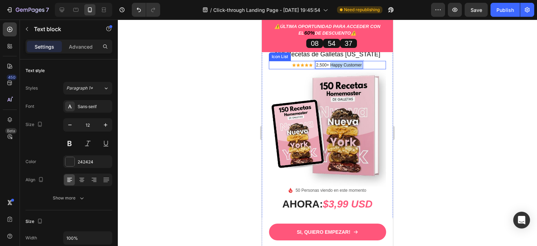
drag, startPoint x: 328, startPoint y: 65, endPoint x: 362, endPoint y: 65, distance: 33.9
click at [362, 65] on div "Icon Icon Icon Icon Icon Icon List Hoz 2,500+ Happy Customer Text block 0" at bounding box center [327, 65] width 117 height 8
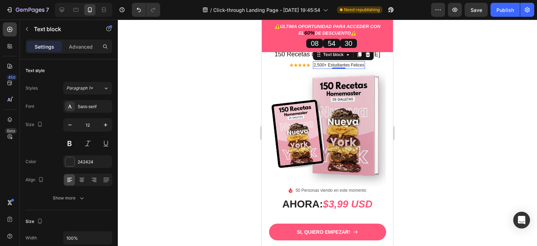
click at [403, 81] on div at bounding box center [327, 133] width 419 height 226
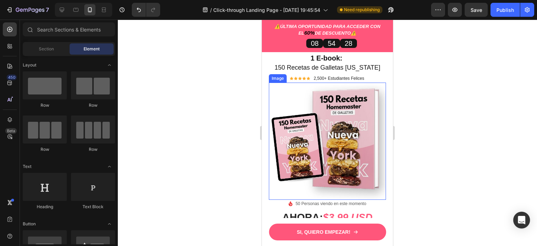
scroll to position [1927, 0]
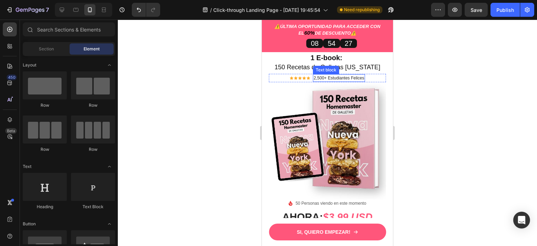
click at [359, 78] on p "2,500+ Estudiantes Felices" at bounding box center [338, 78] width 50 height 6
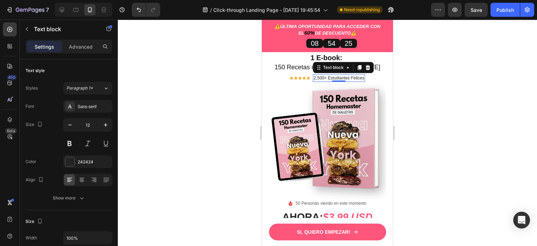
click at [421, 102] on div at bounding box center [327, 133] width 419 height 226
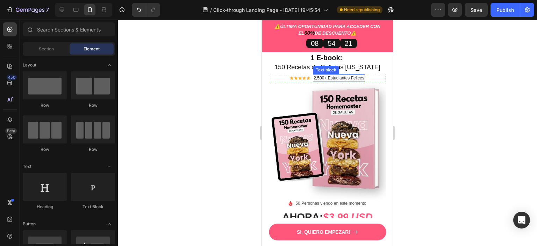
click at [360, 79] on p "2,500+ Estudiantes Felices" at bounding box center [338, 78] width 50 height 6
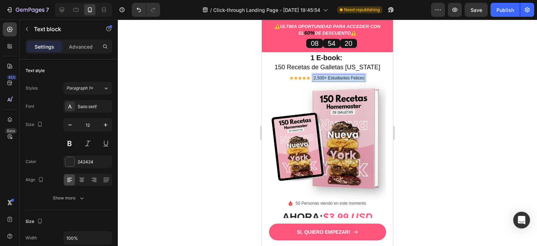
click at [360, 79] on p "2,500+ Estudiantes Felices" at bounding box center [338, 78] width 50 height 6
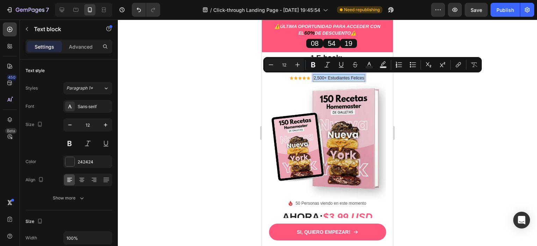
click at [360, 79] on p "2,500+ Estudiantes Felices" at bounding box center [338, 78] width 50 height 6
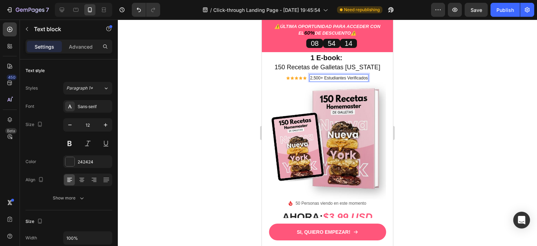
click at [402, 93] on div at bounding box center [327, 133] width 419 height 226
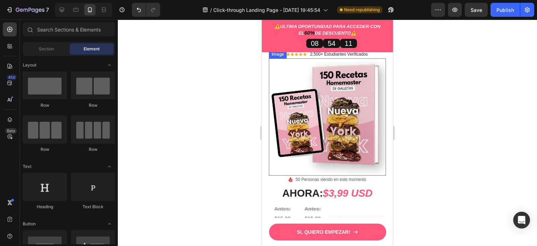
scroll to position [2009, 0]
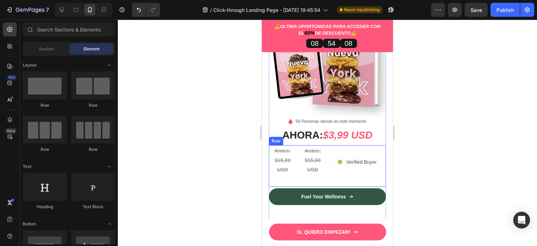
click at [324, 169] on div "Antes: $15,00 USD Heading Antes: $15,00 USD Heading Row Icon Verified Buyer Tex…" at bounding box center [327, 166] width 117 height 42
